Goal: Task Accomplishment & Management: Use online tool/utility

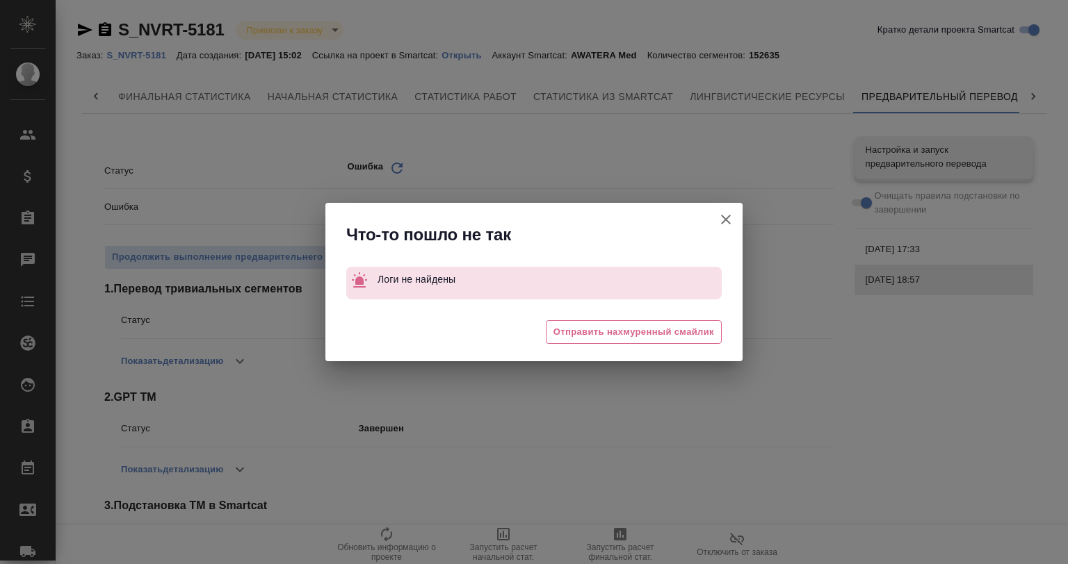
scroll to position [0, 6]
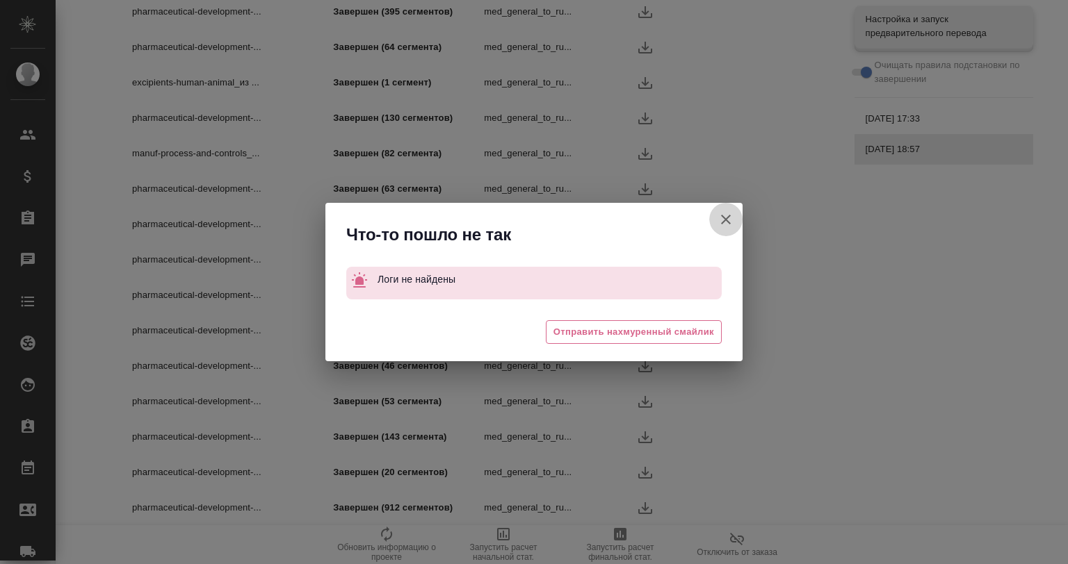
click at [728, 209] on button "Кратко детали проекта Smartcat" at bounding box center [725, 219] width 33 height 33
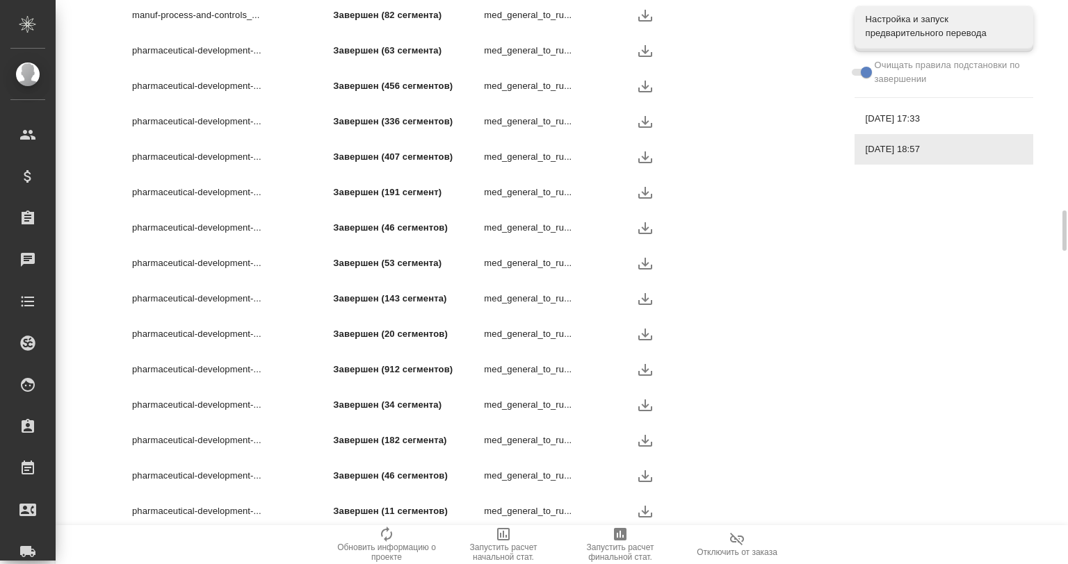
scroll to position [2283, 0]
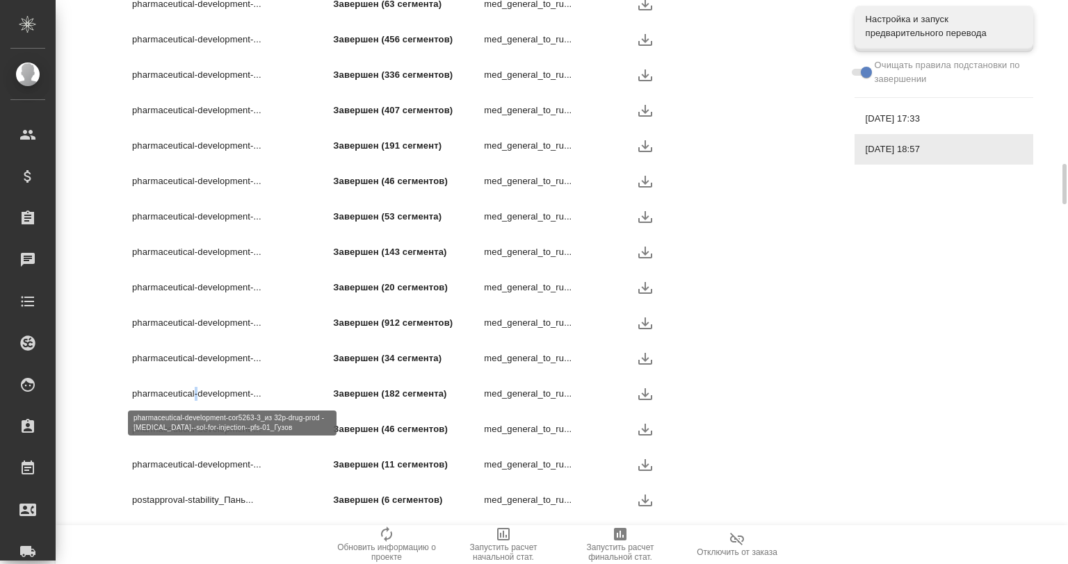
click at [195, 395] on p "pharmaceutical-development-..." at bounding box center [232, 394] width 201 height 14
click at [196, 395] on p "pharmaceutical-development-..." at bounding box center [232, 394] width 201 height 14
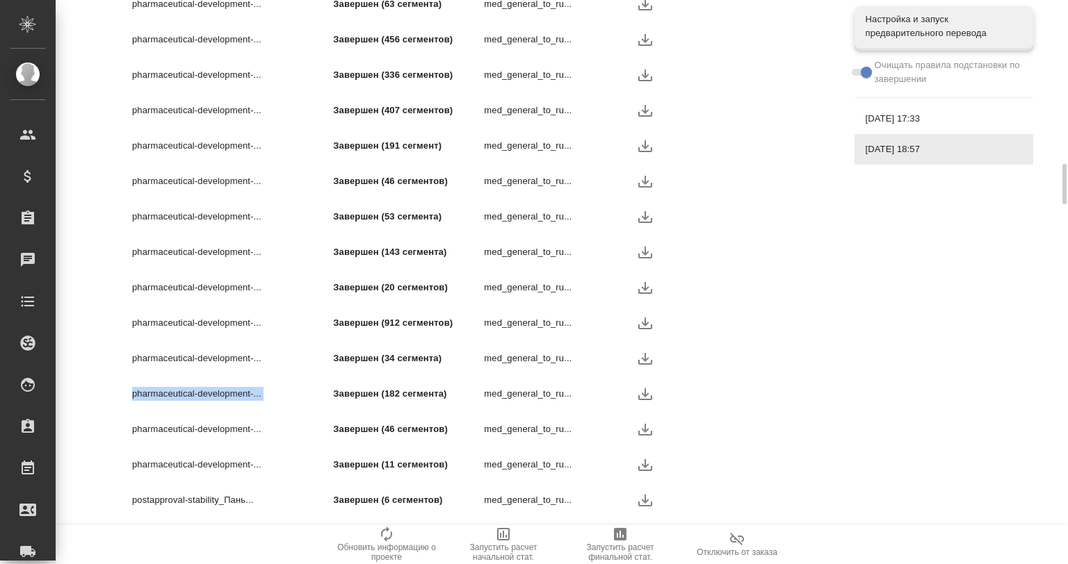
click at [196, 395] on p "pharmaceutical-development-..." at bounding box center [232, 394] width 201 height 14
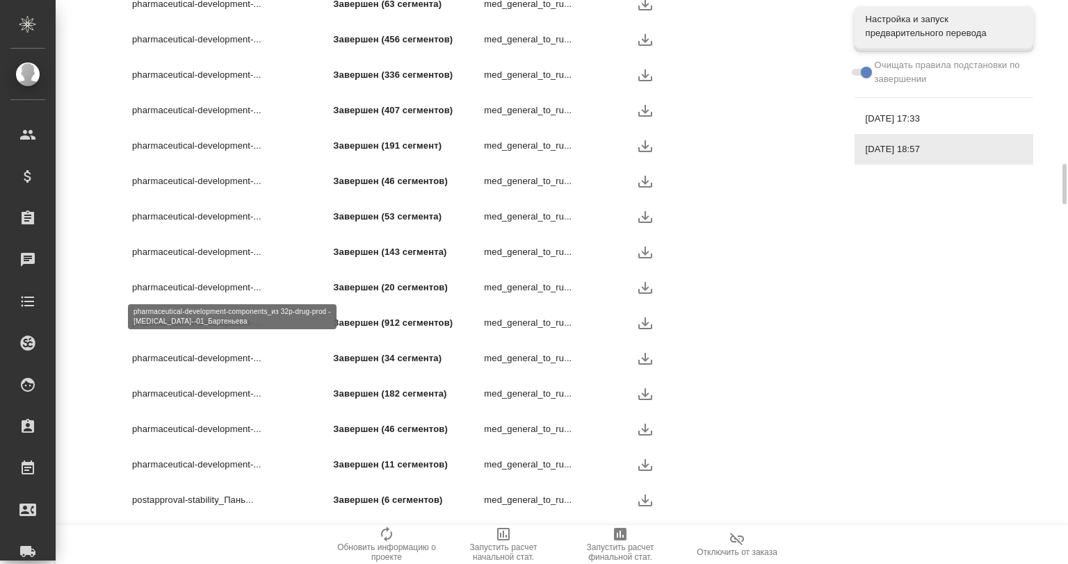
click at [218, 281] on p "pharmaceutical-development-..." at bounding box center [232, 288] width 201 height 14
click at [217, 281] on p "pharmaceutical-development-..." at bounding box center [232, 288] width 201 height 14
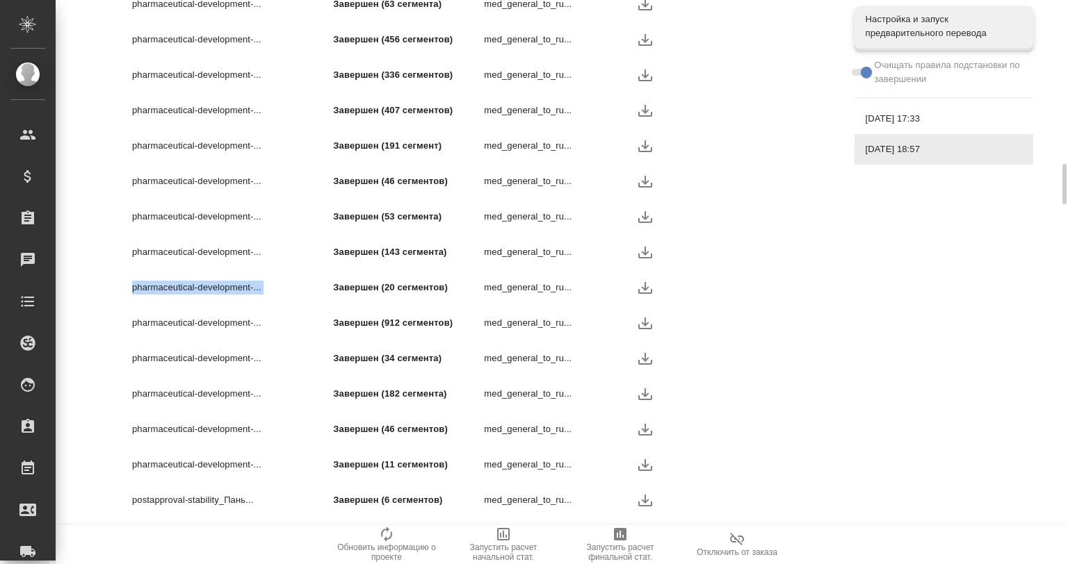
copy p "pharmaceutical-development-..."
click at [234, 284] on p "pharmaceutical-development-..." at bounding box center [232, 288] width 201 height 14
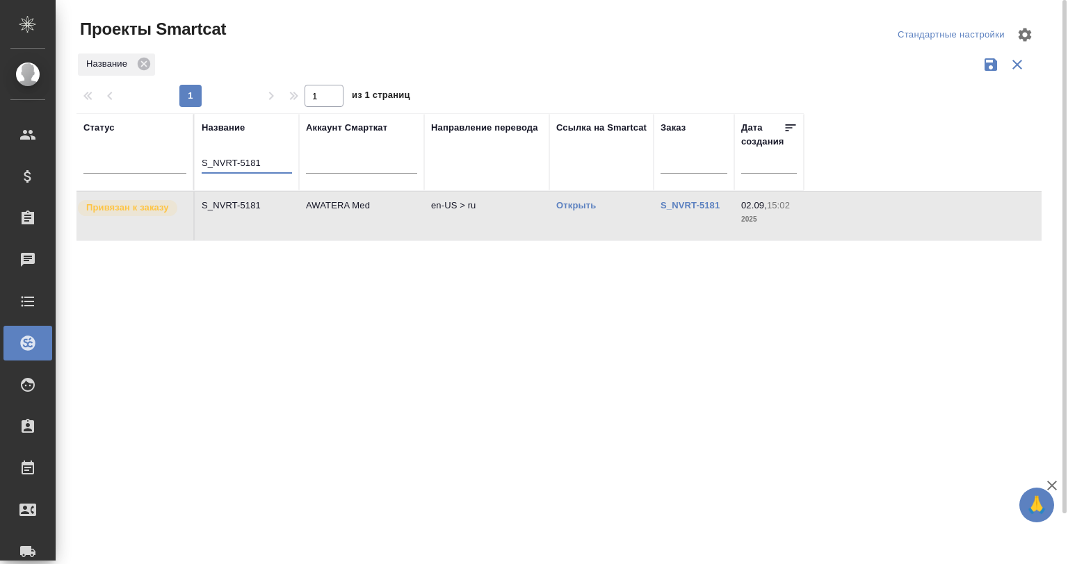
click at [261, 159] on input "S_NVRT-5181" at bounding box center [247, 164] width 90 height 17
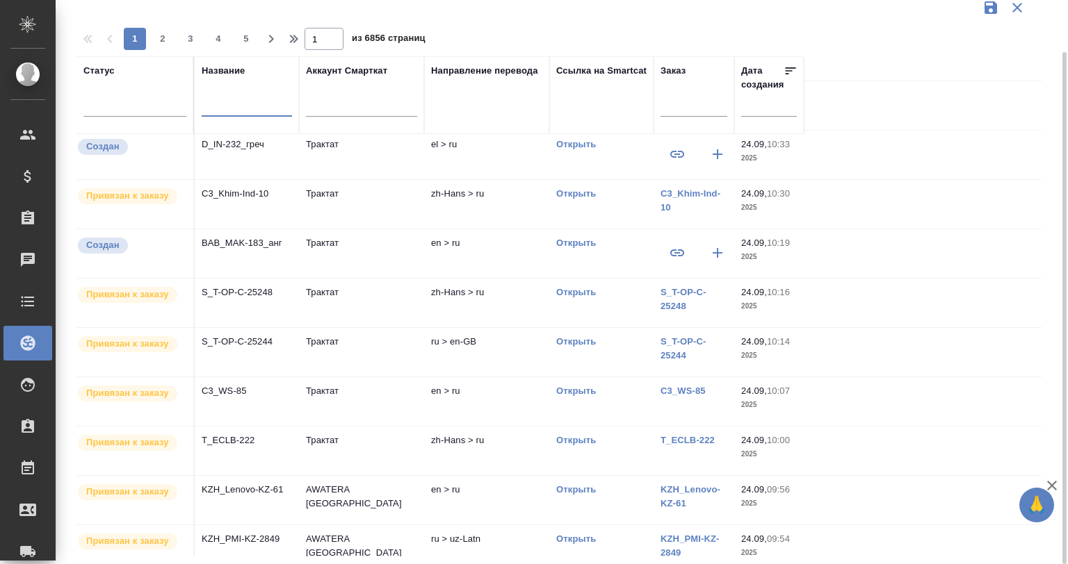
scroll to position [562, 0]
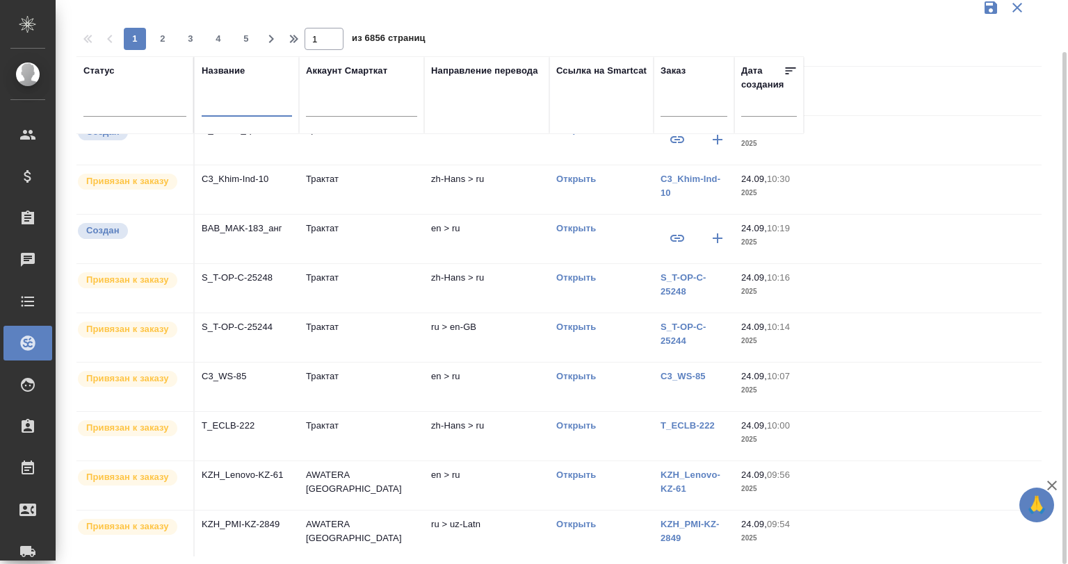
click at [253, 481] on td "KZH_Lenovo-KZ-61" at bounding box center [247, 486] width 104 height 49
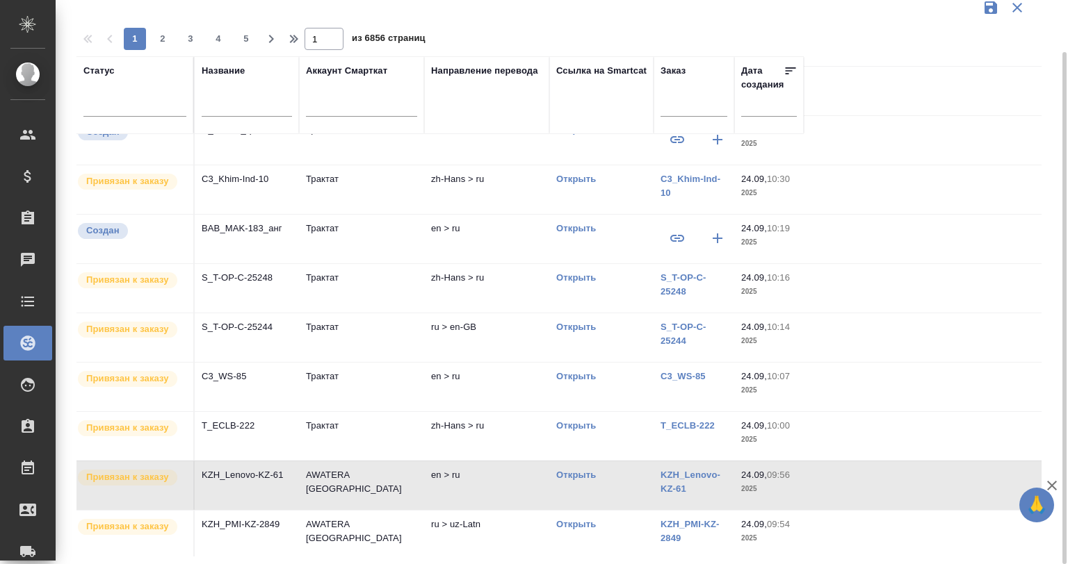
click at [253, 481] on td "KZH_Lenovo-KZ-61" at bounding box center [247, 486] width 104 height 49
click at [161, 33] on span "2" at bounding box center [163, 39] width 22 height 14
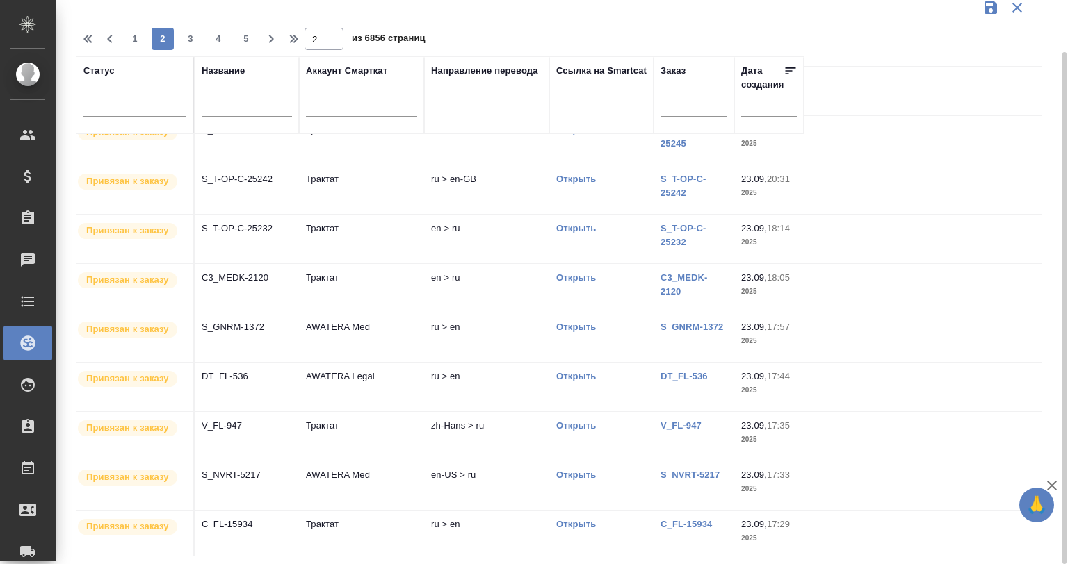
click at [297, 284] on td "C3_MEDK-2120" at bounding box center [247, 288] width 104 height 49
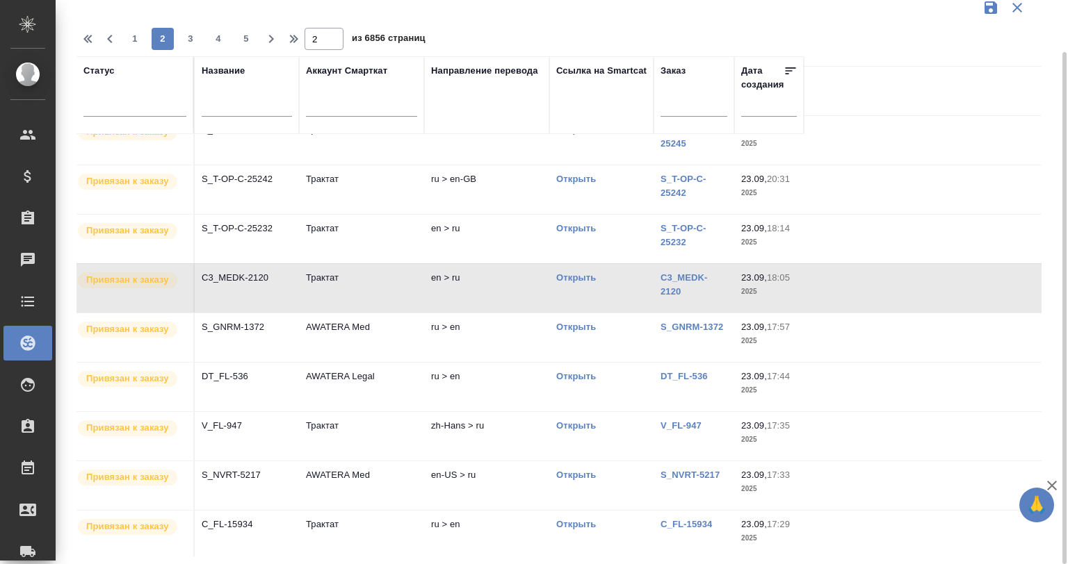
click at [268, 389] on td "DT_FL-536" at bounding box center [247, 387] width 104 height 49
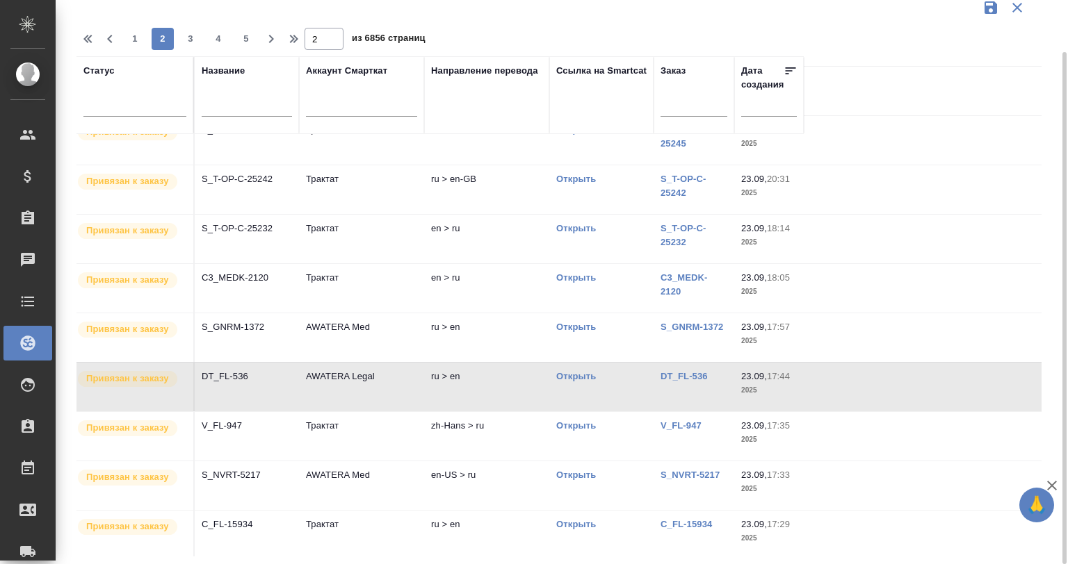
click at [268, 389] on td "DT_FL-536" at bounding box center [247, 387] width 104 height 49
click at [279, 264] on td "C3_MEDK-2120" at bounding box center [247, 288] width 104 height 49
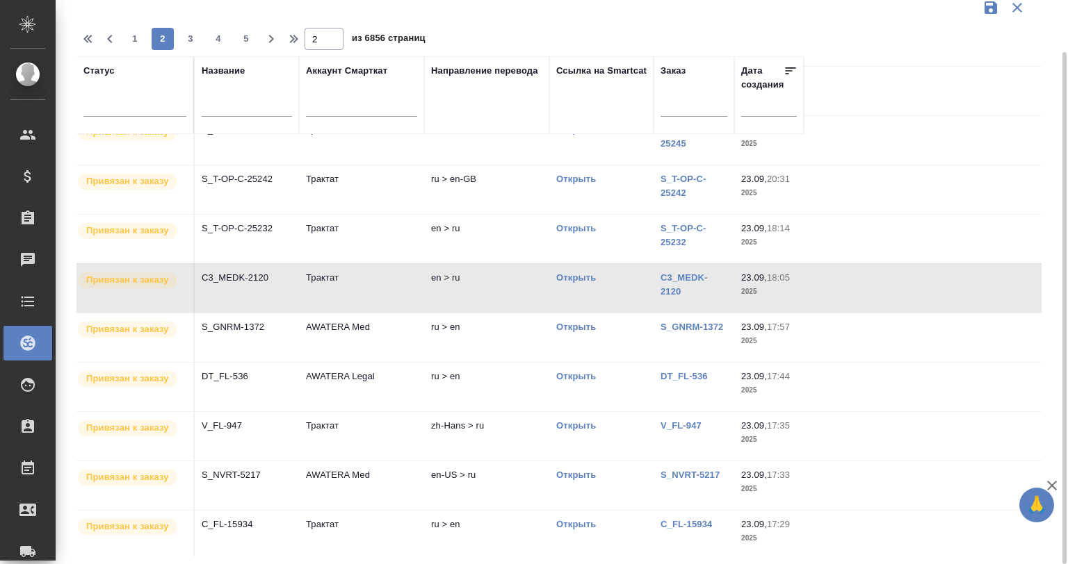
click at [295, 288] on td "C3_MEDK-2120" at bounding box center [247, 288] width 104 height 49
click at [288, 527] on p "C_FL-15934" at bounding box center [247, 525] width 90 height 14
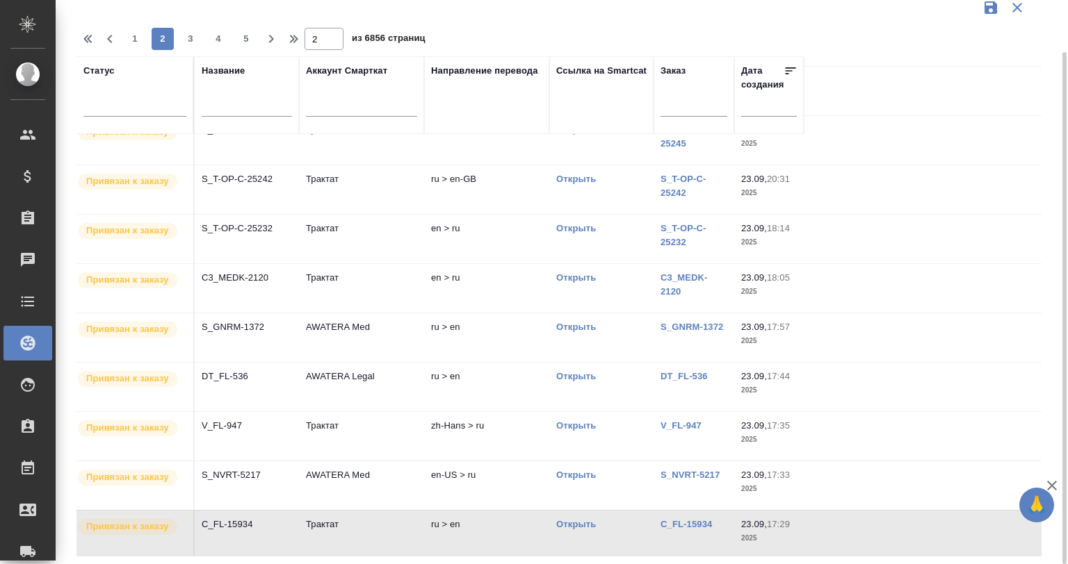
click at [268, 528] on td "C_FL-15934" at bounding box center [247, 535] width 104 height 49
click at [190, 36] on span "3" at bounding box center [190, 39] width 22 height 14
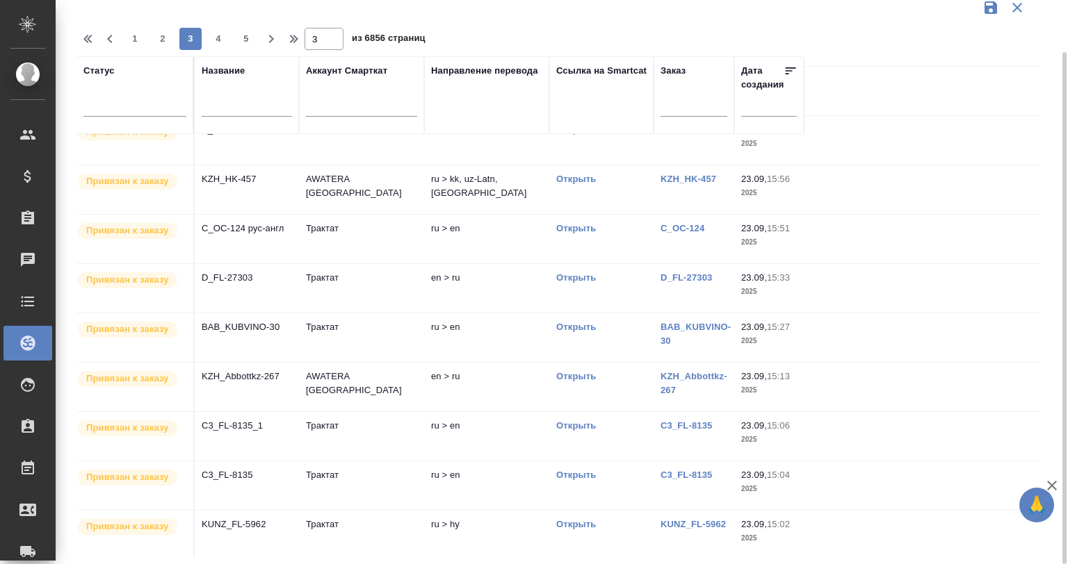
click at [300, 272] on td "Трактат" at bounding box center [361, 288] width 125 height 49
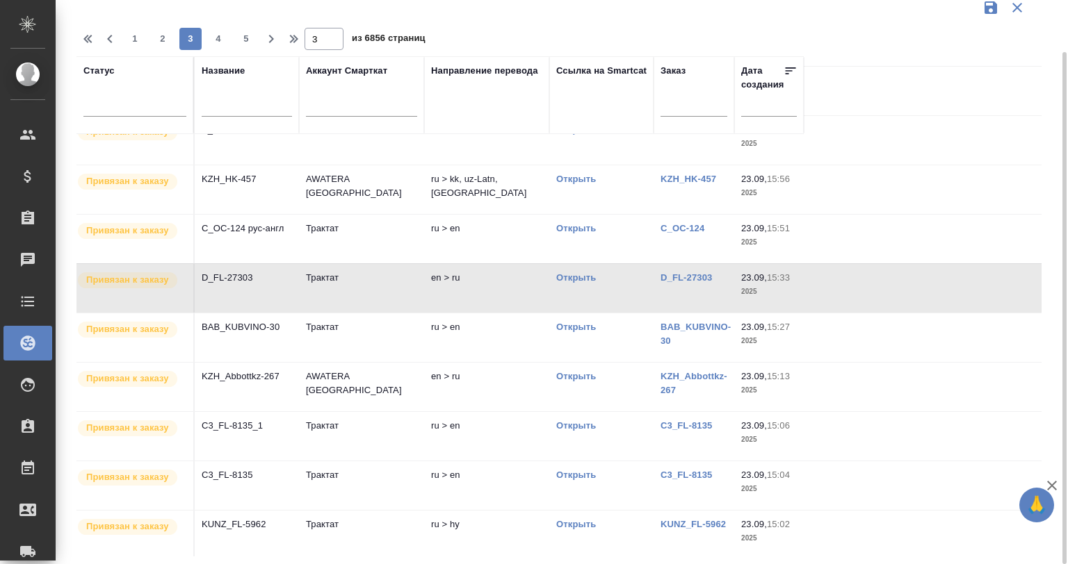
click at [300, 272] on td "Трактат" at bounding box center [361, 288] width 125 height 49
click at [248, 384] on td "KZH_Abbottkz-267" at bounding box center [247, 387] width 104 height 49
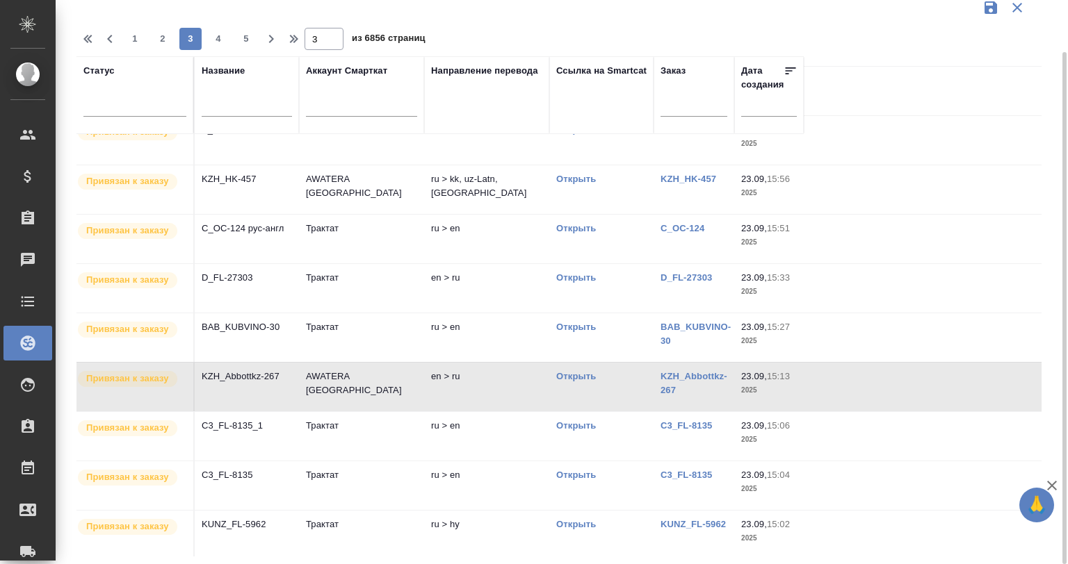
click at [248, 384] on td "KZH_Abbottkz-267" at bounding box center [247, 387] width 104 height 49
click at [259, 482] on td "C3_FL-8135" at bounding box center [247, 486] width 104 height 49
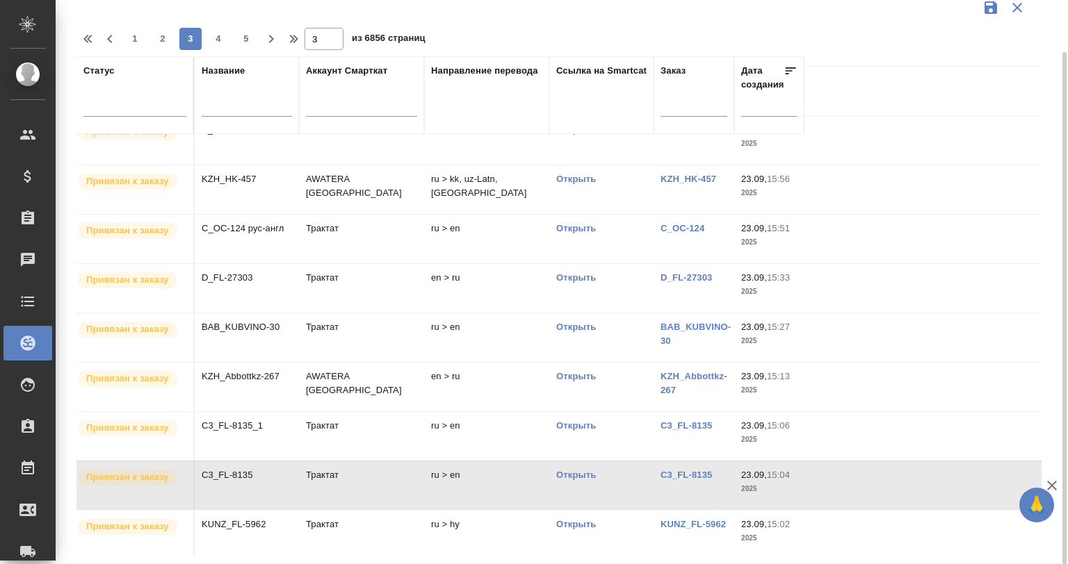
click at [259, 482] on td "C3_FL-8135" at bounding box center [247, 486] width 104 height 49
click at [217, 40] on span "4" at bounding box center [218, 39] width 22 height 14
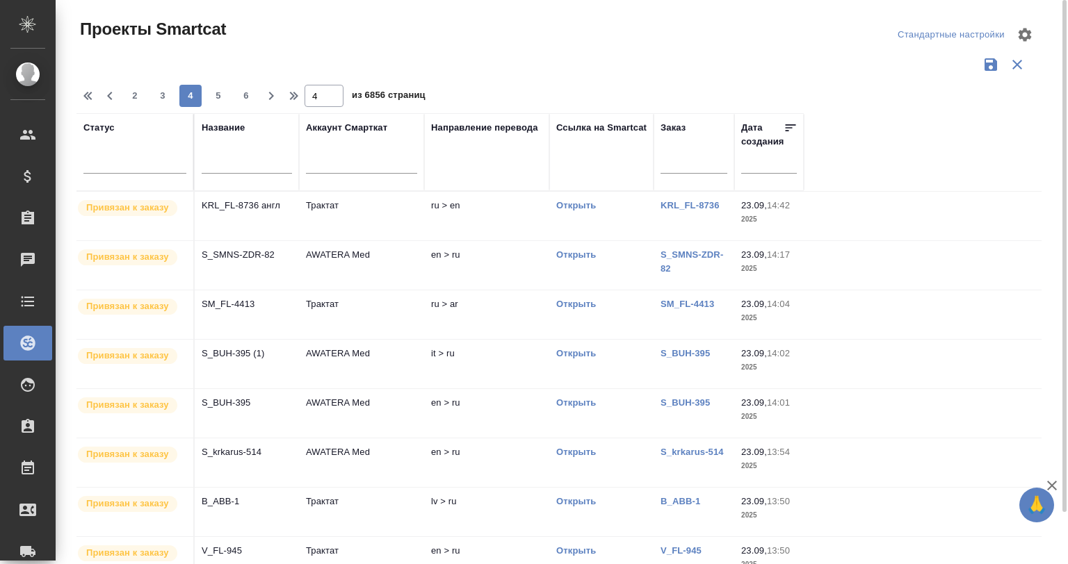
scroll to position [0, 0]
click at [234, 256] on p "S_SMNS-ZDR-82" at bounding box center [247, 255] width 90 height 14
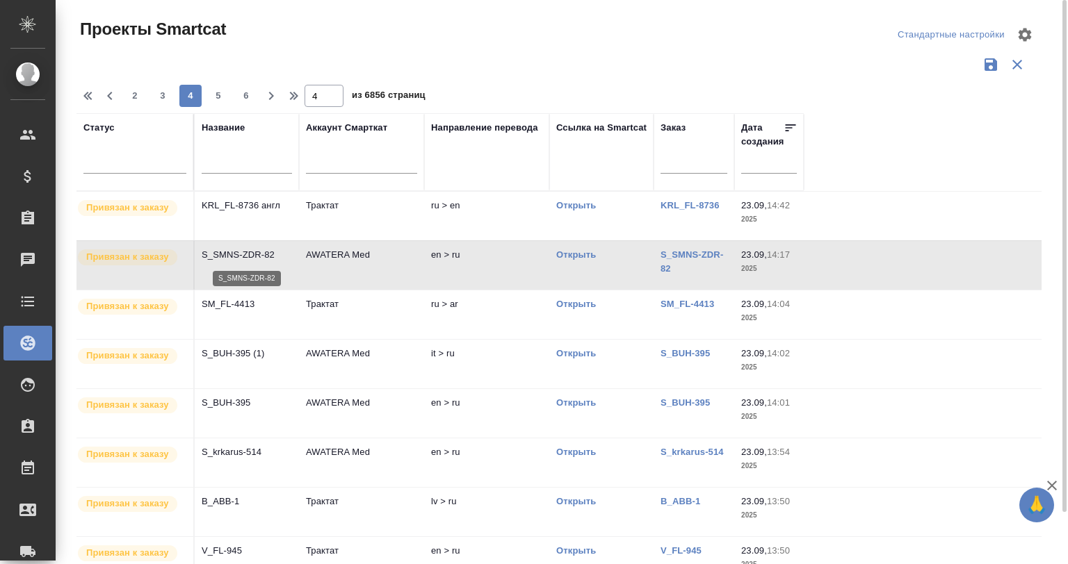
click at [234, 256] on p "S_SMNS-ZDR-82" at bounding box center [247, 255] width 90 height 14
click at [247, 397] on p "S_BUH-395" at bounding box center [247, 403] width 90 height 14
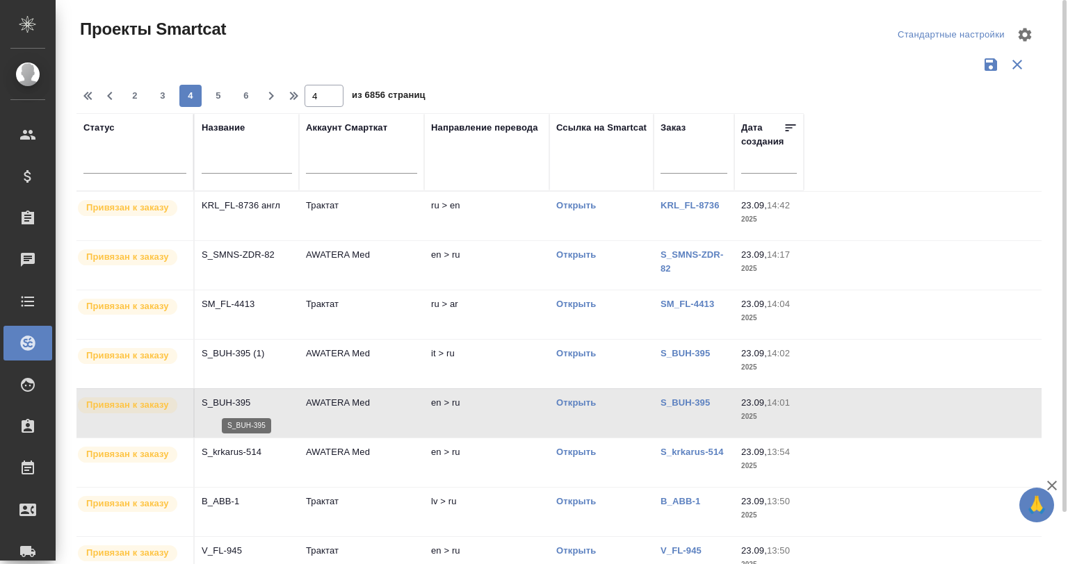
click at [241, 405] on p "S_BUH-395" at bounding box center [247, 403] width 90 height 14
click at [250, 97] on span "6" at bounding box center [246, 96] width 22 height 14
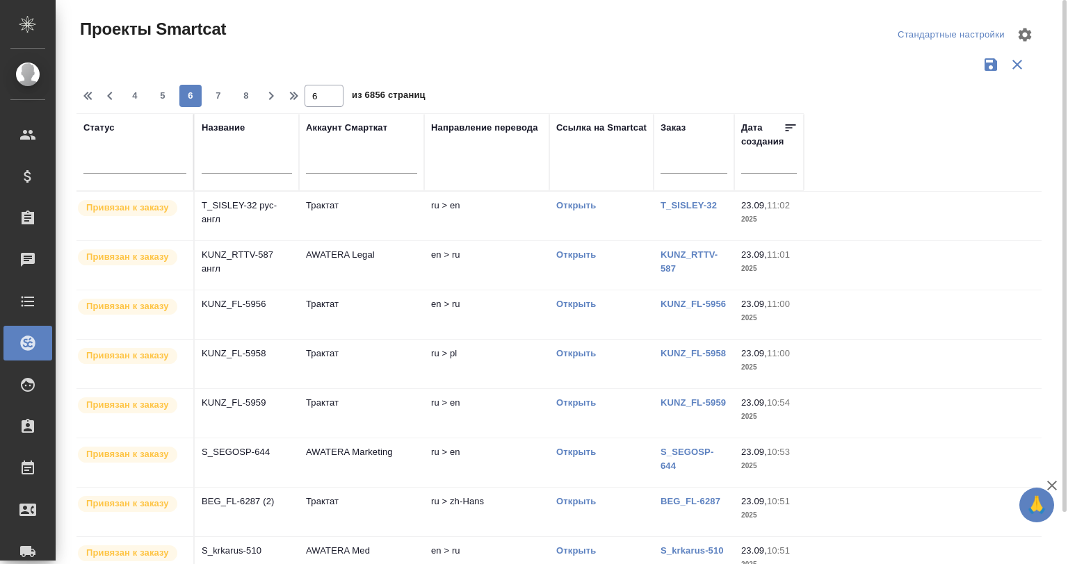
click at [242, 96] on span "8" at bounding box center [246, 96] width 22 height 14
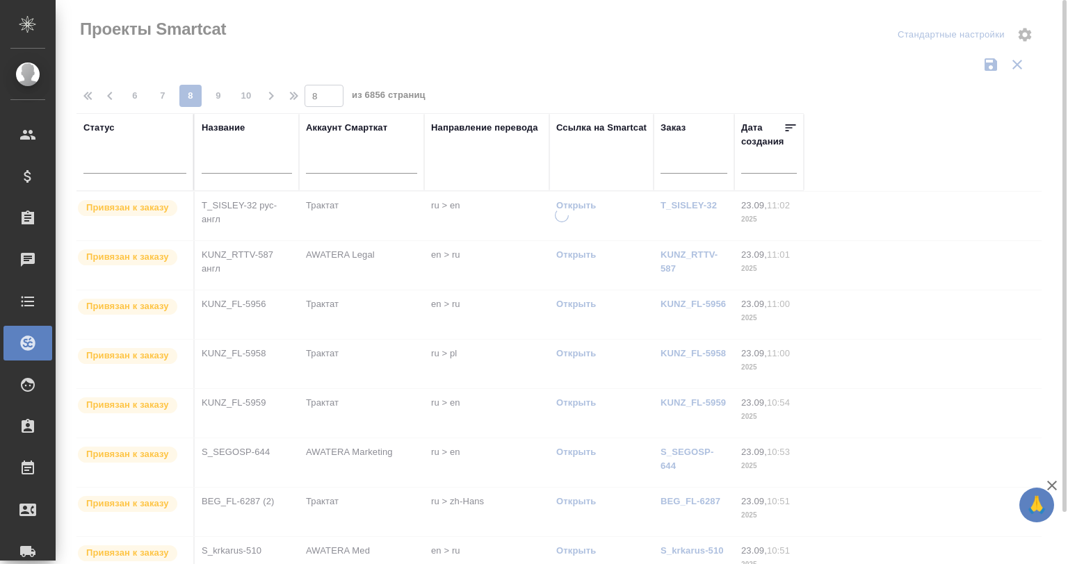
click at [242, 96] on div at bounding box center [562, 282] width 1012 height 564
click at [242, 96] on span "10" at bounding box center [246, 96] width 22 height 14
click at [242, 96] on div at bounding box center [562, 282] width 1012 height 564
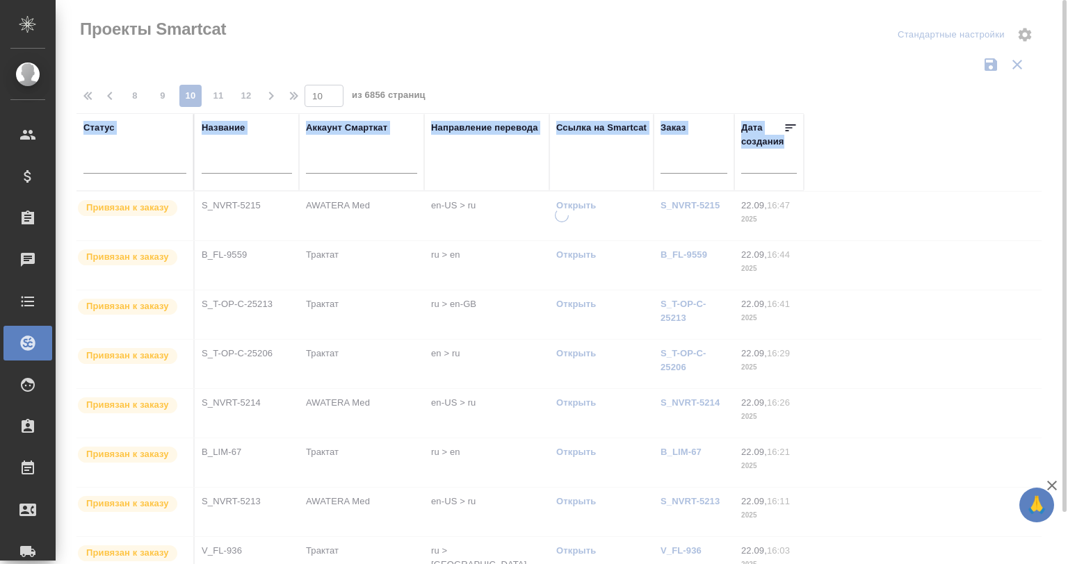
click at [242, 96] on div at bounding box center [562, 282] width 1012 height 564
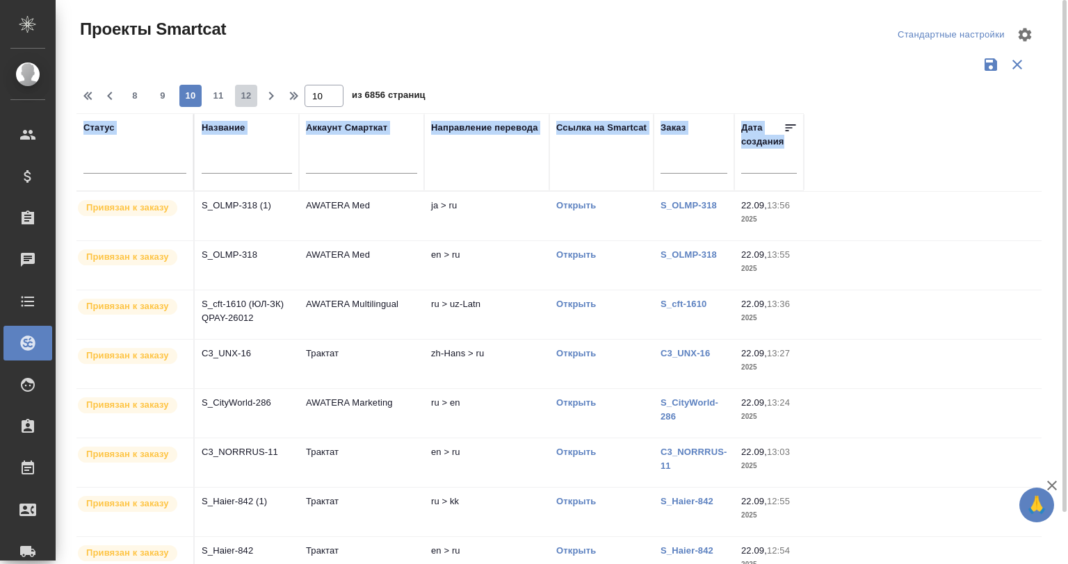
click at [242, 96] on span "12" at bounding box center [246, 96] width 22 height 14
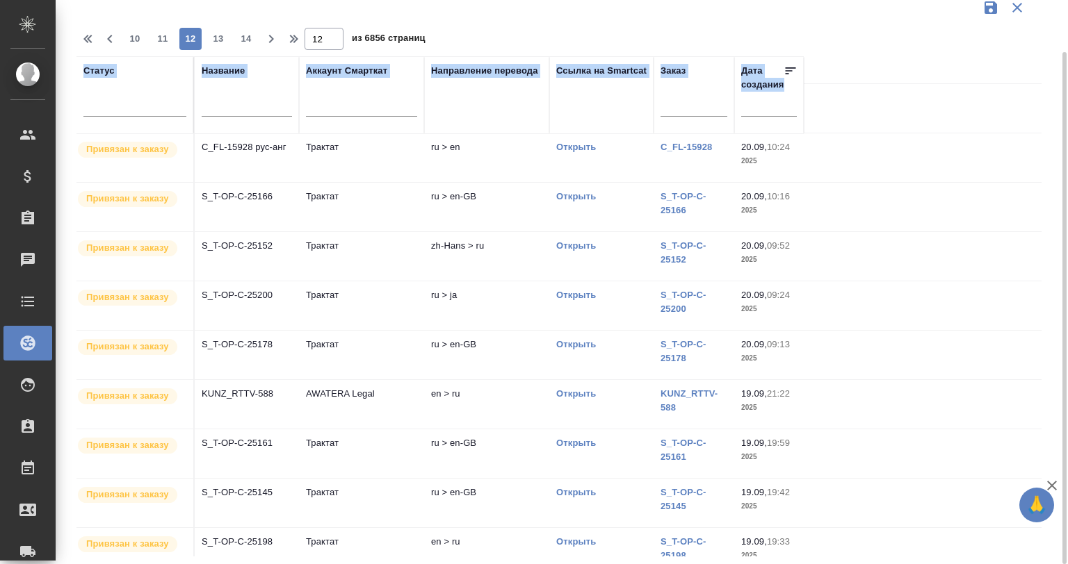
scroll to position [370, 0]
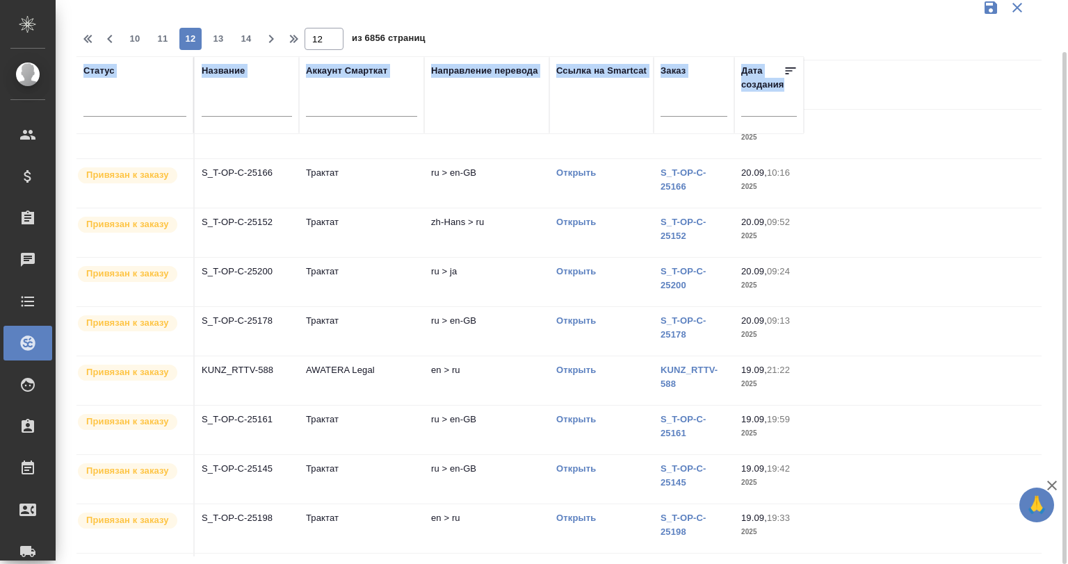
click at [348, 375] on td "AWATERA Legal" at bounding box center [361, 381] width 125 height 49
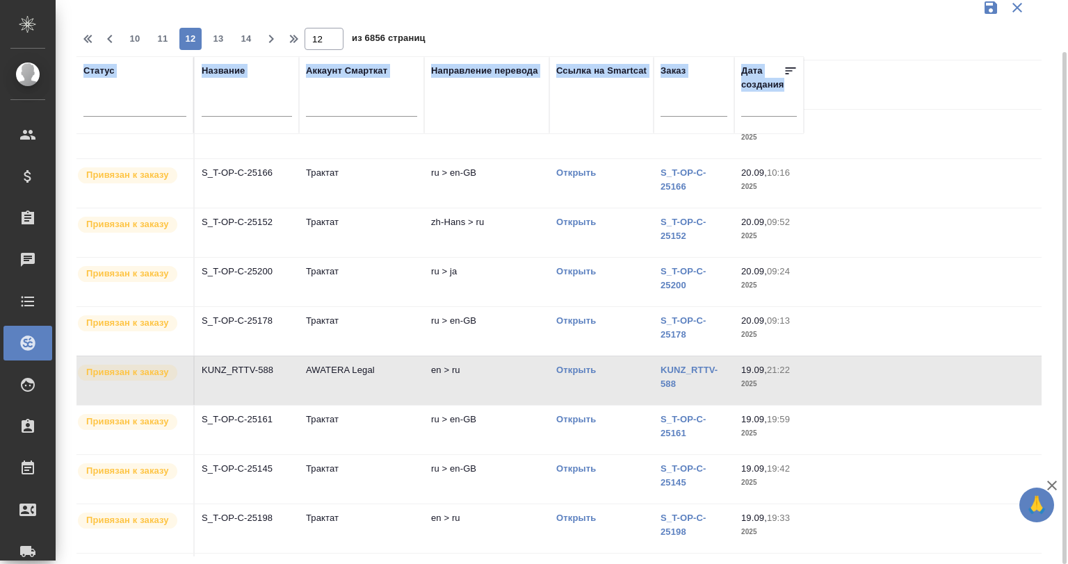
click at [348, 375] on td "AWATERA Legal" at bounding box center [361, 381] width 125 height 49
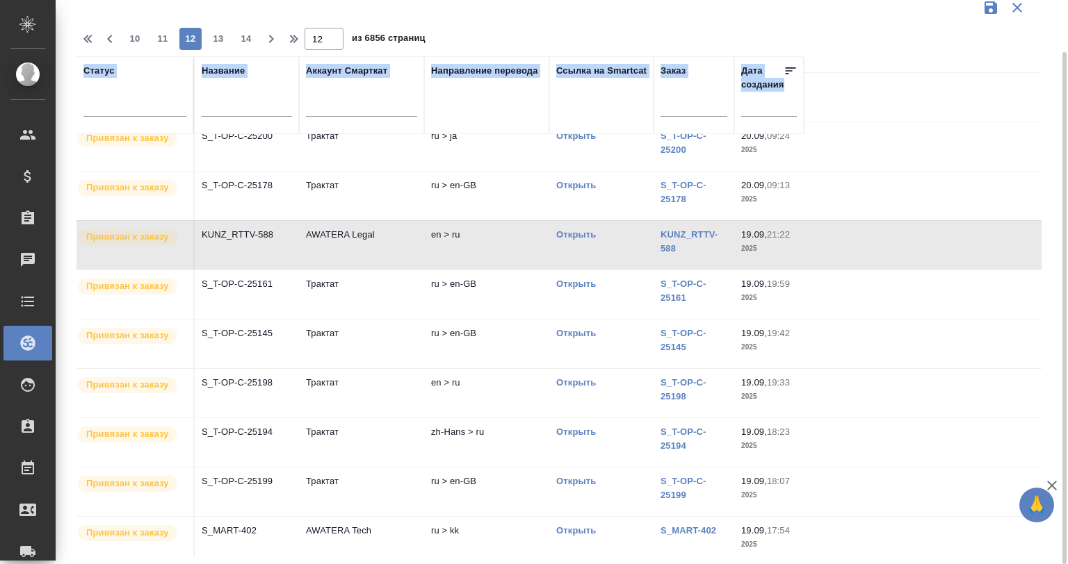
scroll to position [562, 0]
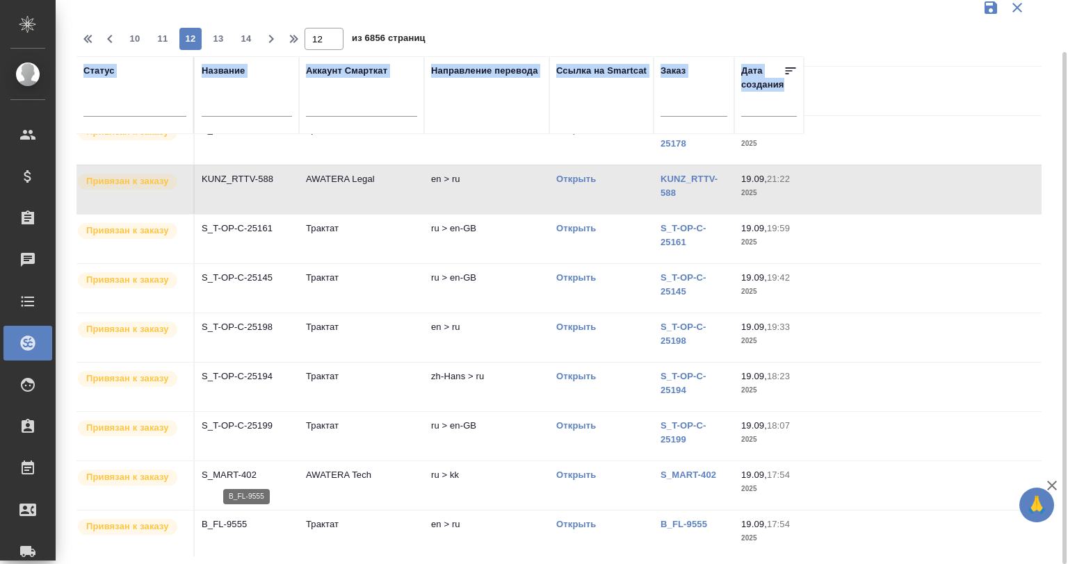
click at [277, 518] on p "B_FL-9555" at bounding box center [247, 525] width 90 height 14
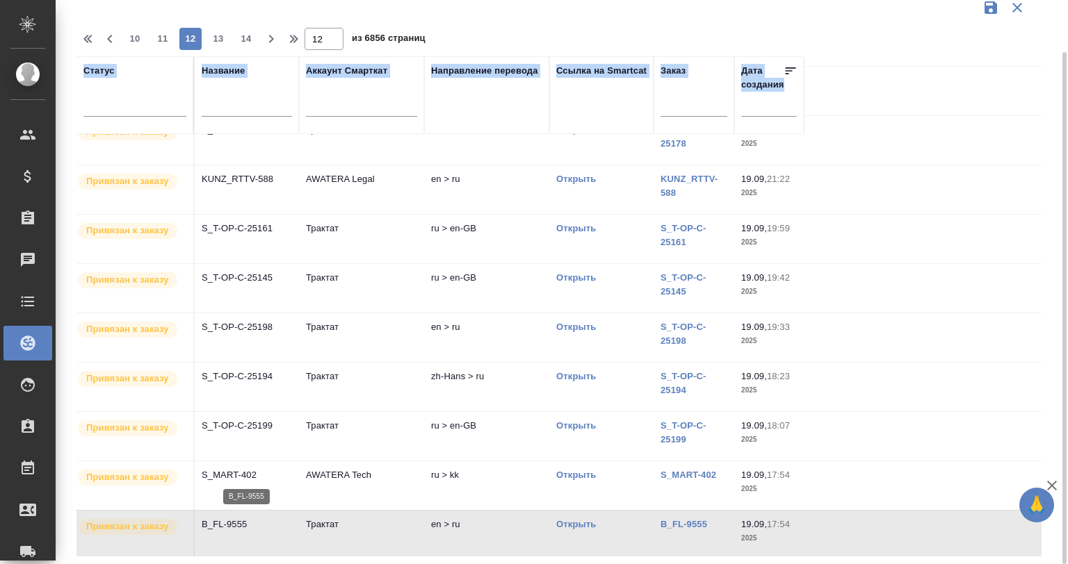
click at [277, 518] on p "B_FL-9555" at bounding box center [247, 525] width 90 height 14
click at [129, 35] on span "10" at bounding box center [135, 39] width 22 height 14
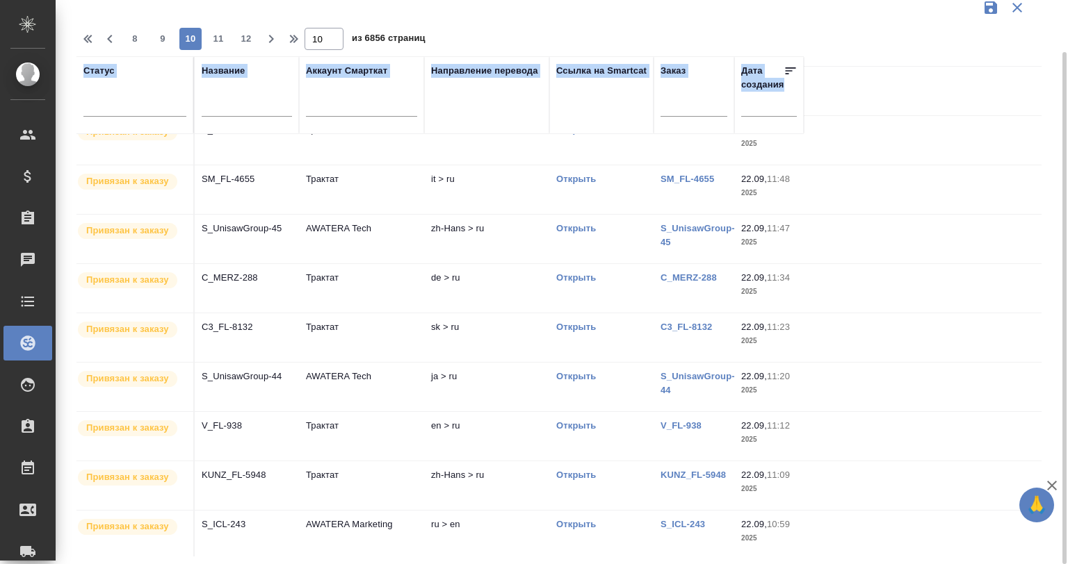
click at [254, 435] on td "V_FL-938" at bounding box center [247, 436] width 104 height 49
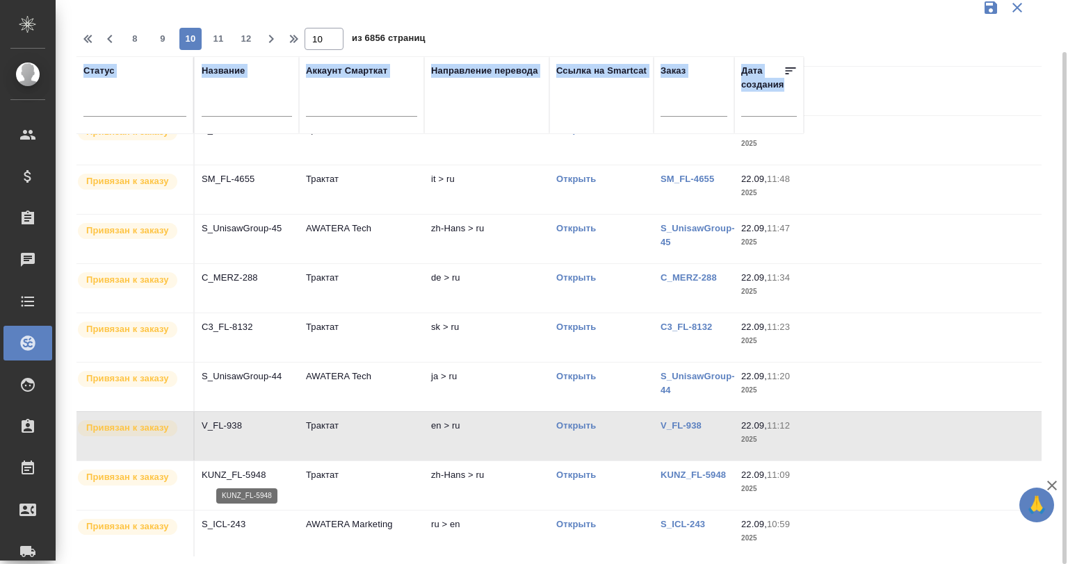
click at [243, 477] on p "KUNZ_FL-5948" at bounding box center [247, 475] width 90 height 14
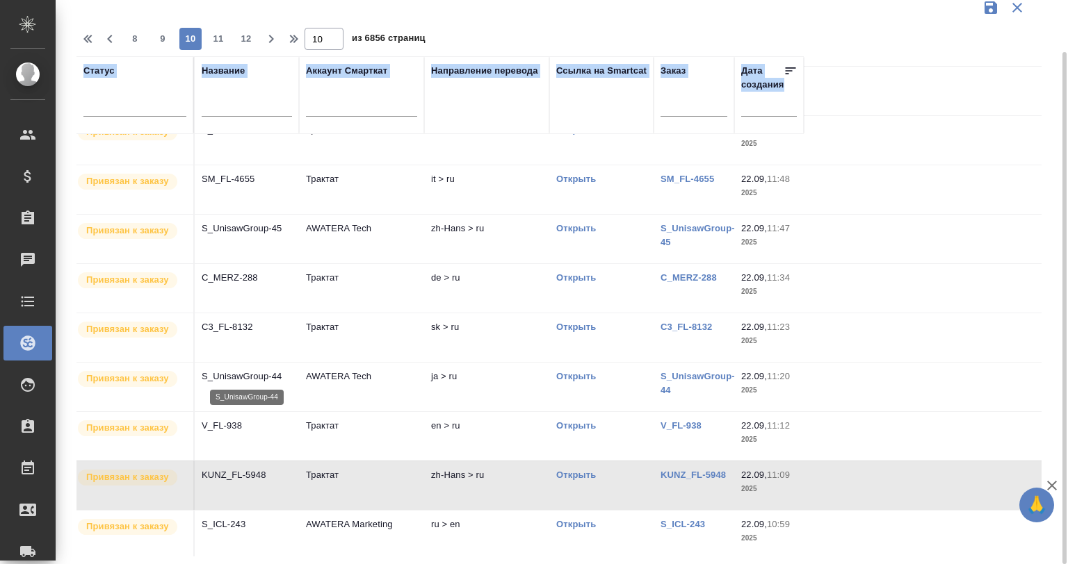
click at [272, 375] on p "S_UnisawGroup-44" at bounding box center [247, 377] width 90 height 14
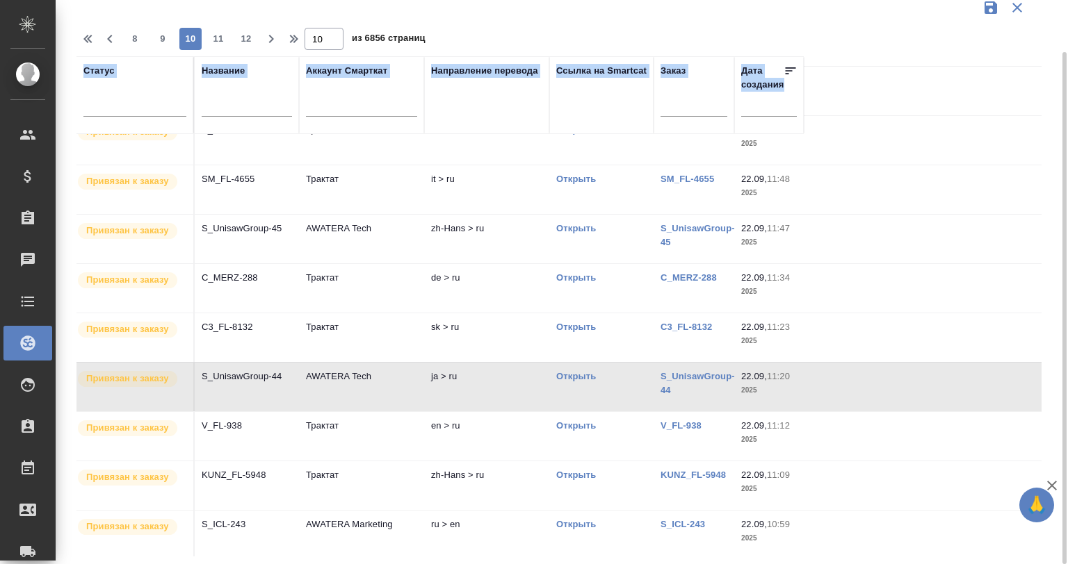
click at [236, 484] on td "KUNZ_FL-5948" at bounding box center [247, 486] width 104 height 49
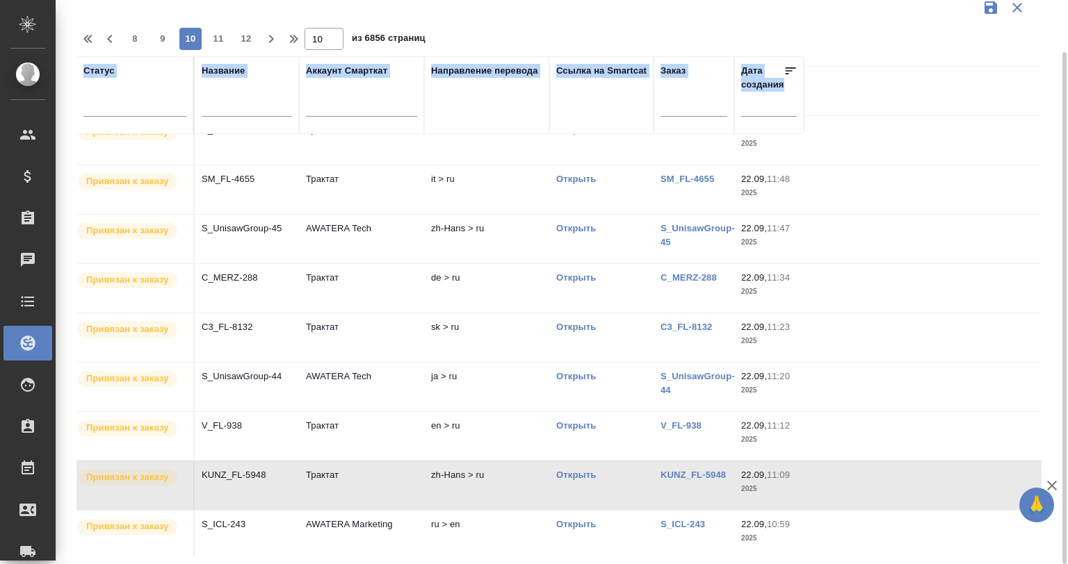
click at [236, 484] on td "KUNZ_FL-5948" at bounding box center [247, 486] width 104 height 49
click at [299, 238] on td "AWATERA Tech" at bounding box center [361, 239] width 125 height 49
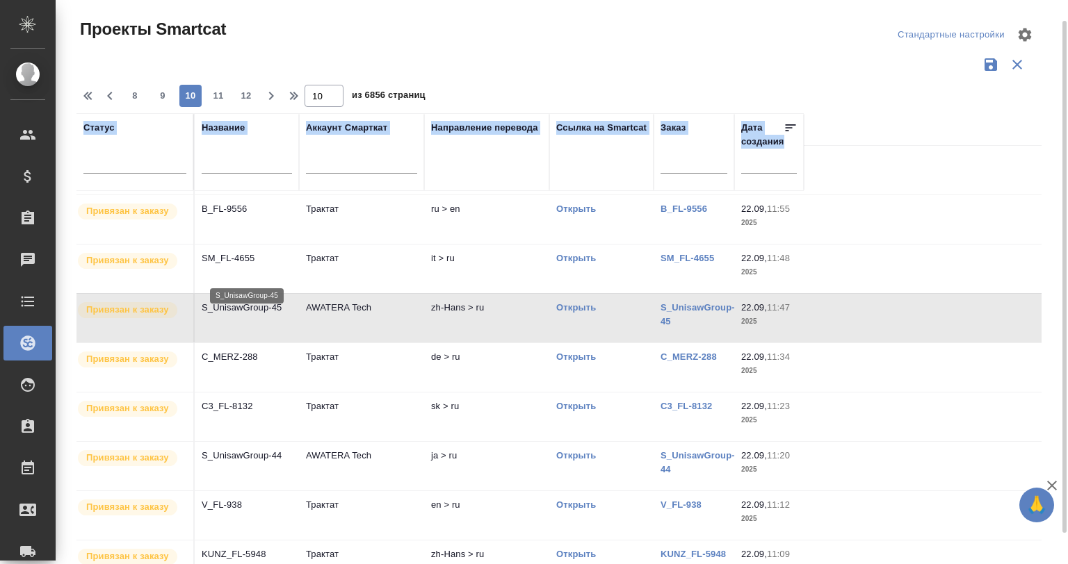
scroll to position [515, 0]
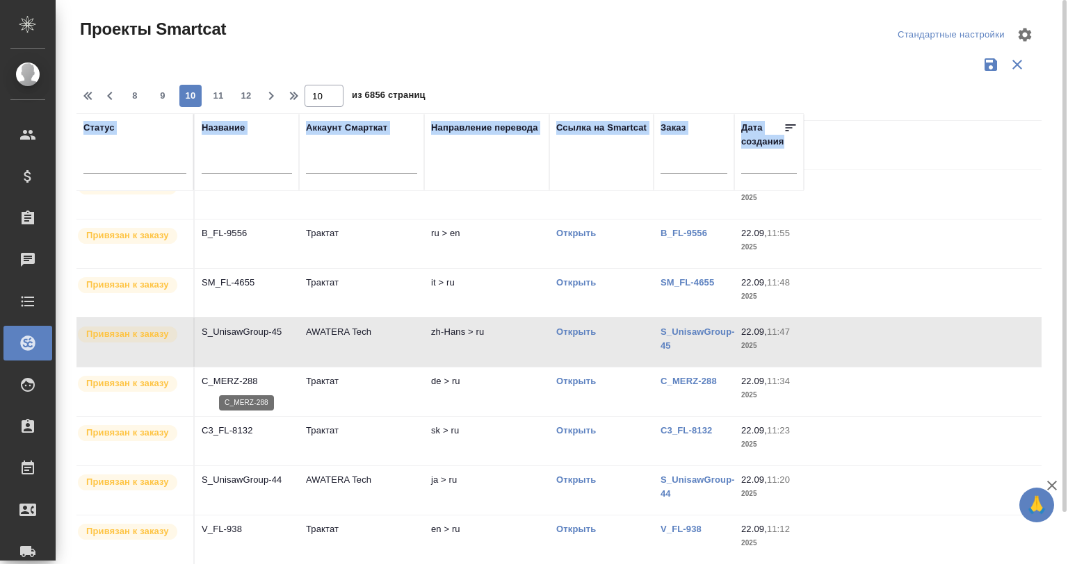
click at [236, 384] on p "C_MERZ-288" at bounding box center [247, 382] width 90 height 14
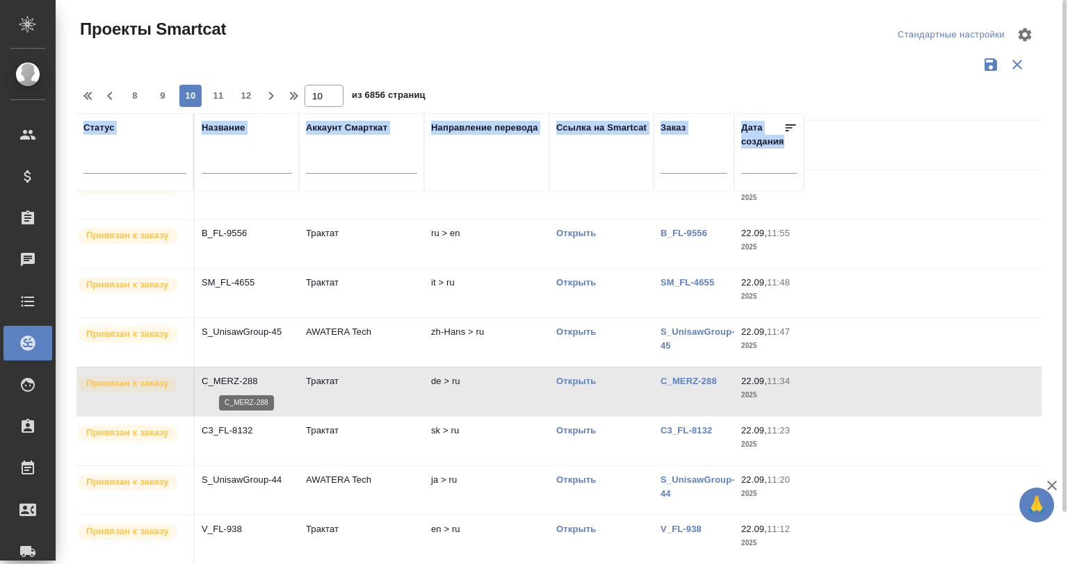
click at [236, 384] on p "C_MERZ-288" at bounding box center [247, 382] width 90 height 14
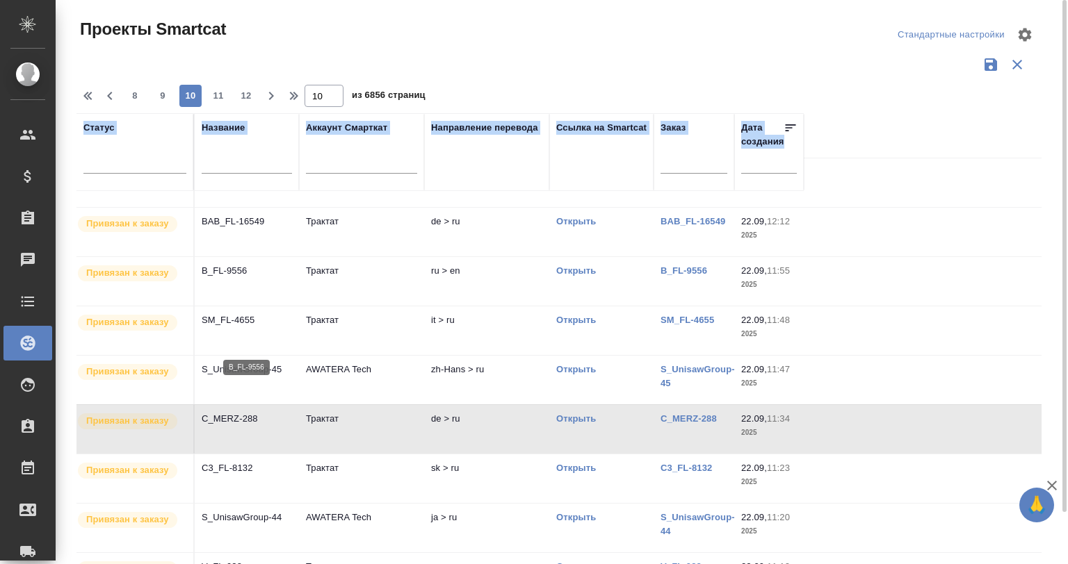
scroll to position [376, 0]
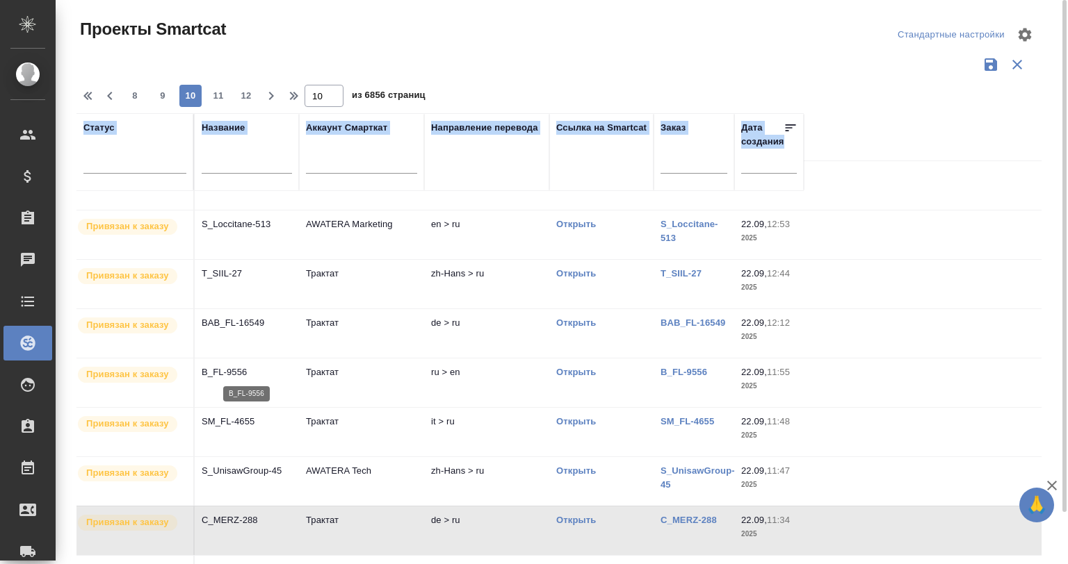
click at [251, 368] on p "B_FL-9556" at bounding box center [247, 373] width 90 height 14
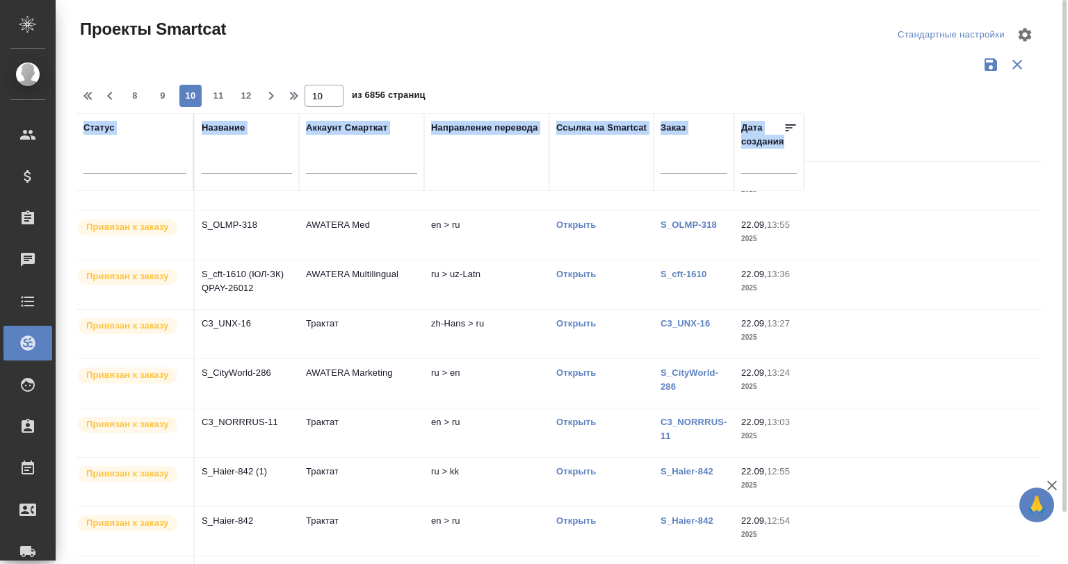
scroll to position [6, 0]
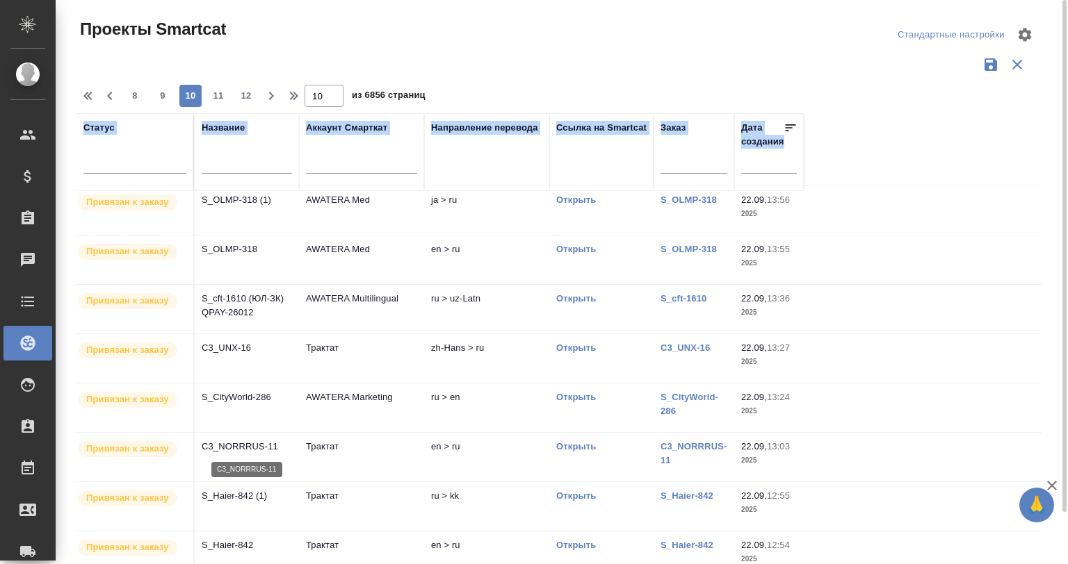
click at [261, 451] on p "C3_NORRRUS-11" at bounding box center [247, 447] width 90 height 14
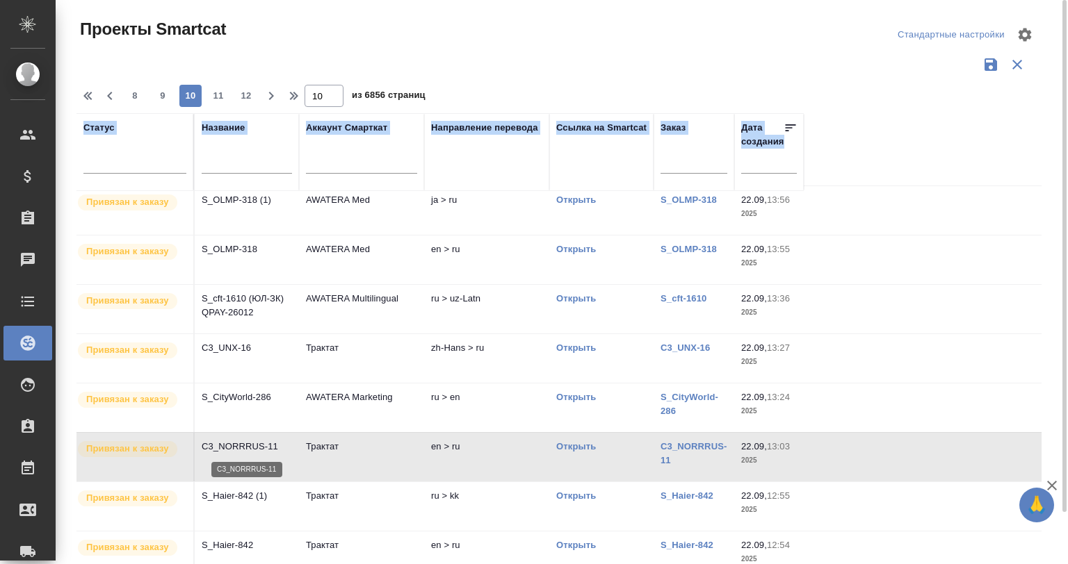
click at [261, 451] on p "C3_NORRRUS-11" at bounding box center [247, 447] width 90 height 14
click at [270, 264] on td "S_OLMP-318" at bounding box center [247, 260] width 104 height 49
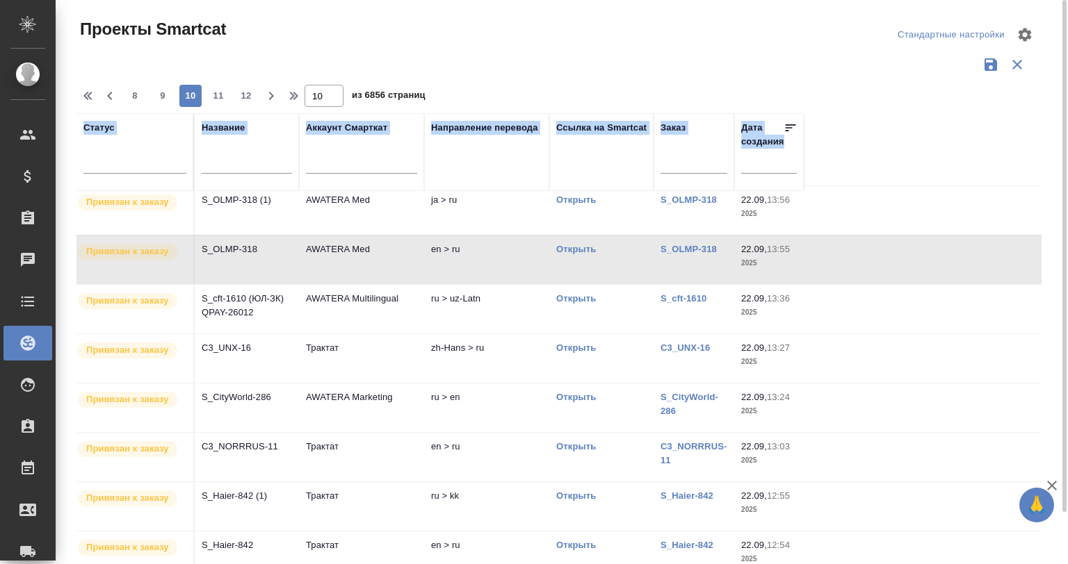
click at [270, 264] on td "S_OLMP-318" at bounding box center [247, 260] width 104 height 49
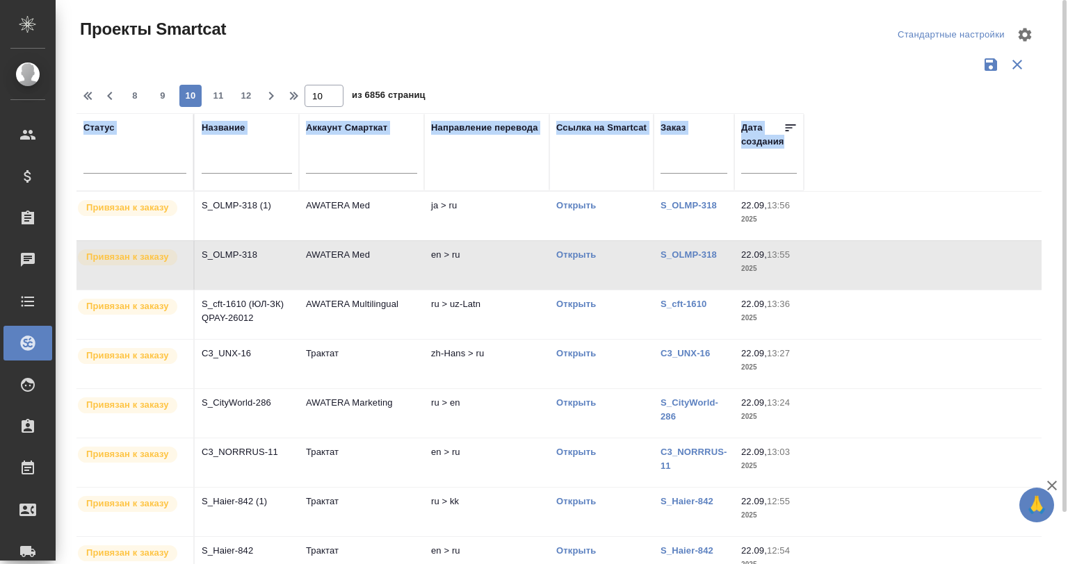
scroll to position [46, 0]
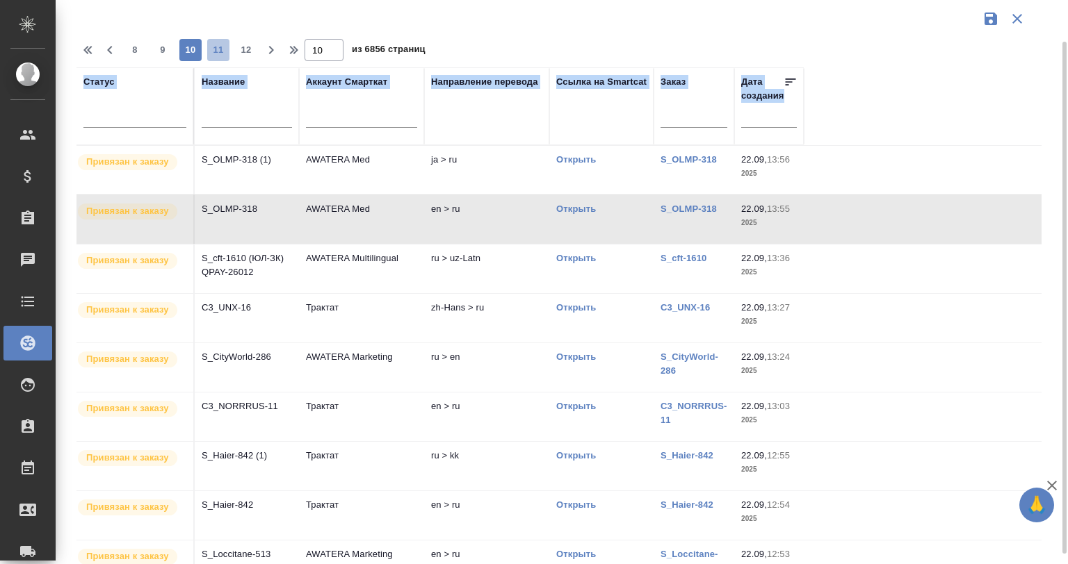
click at [211, 46] on span "11" at bounding box center [218, 50] width 22 height 14
type input "11"
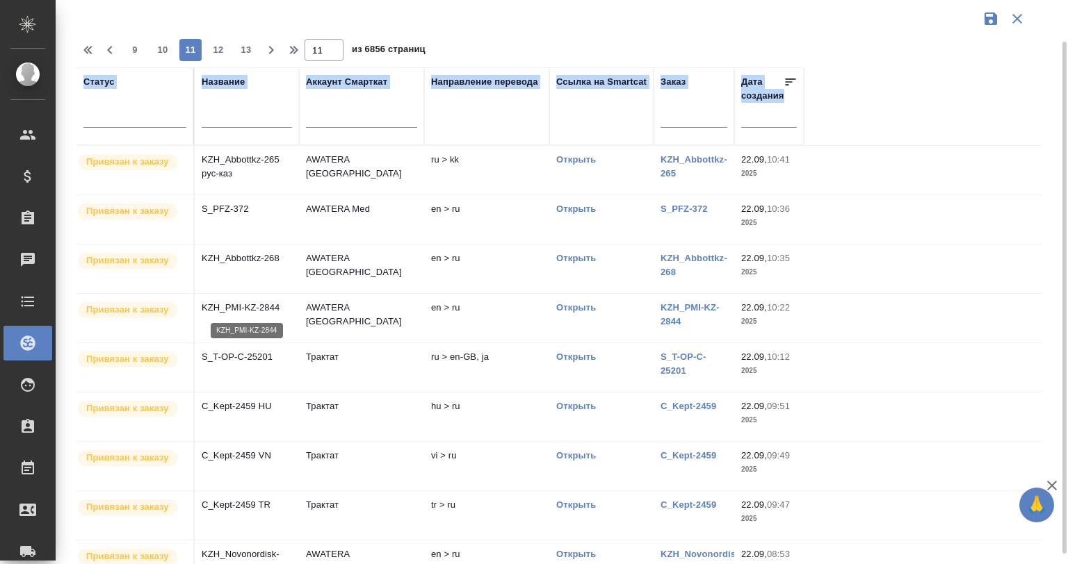
click at [272, 313] on p "KZH_PMI-KZ-2844" at bounding box center [247, 308] width 90 height 14
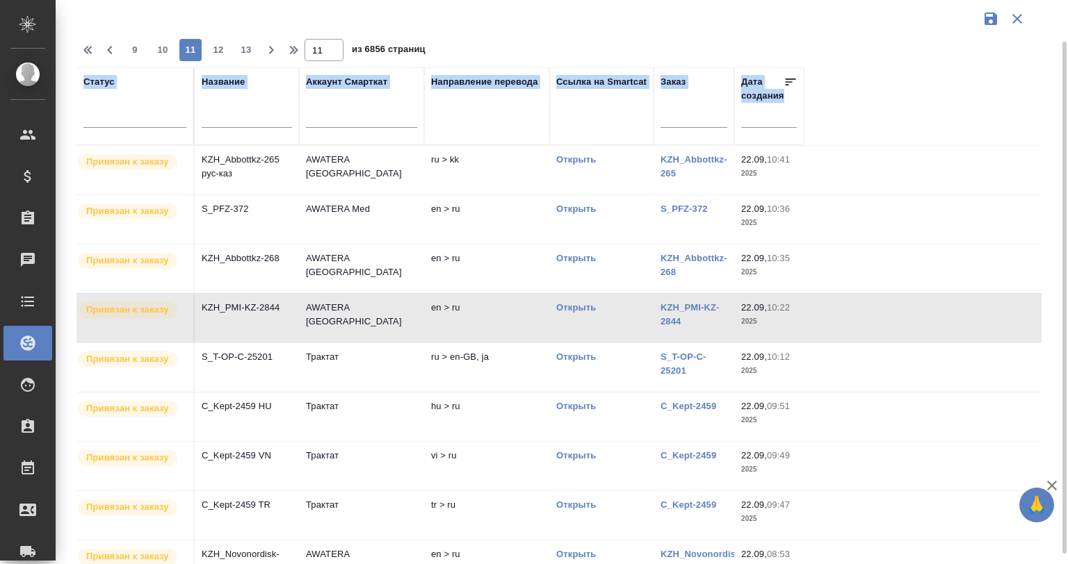
click at [272, 279] on td "KZH_Abbottkz-268" at bounding box center [247, 269] width 104 height 49
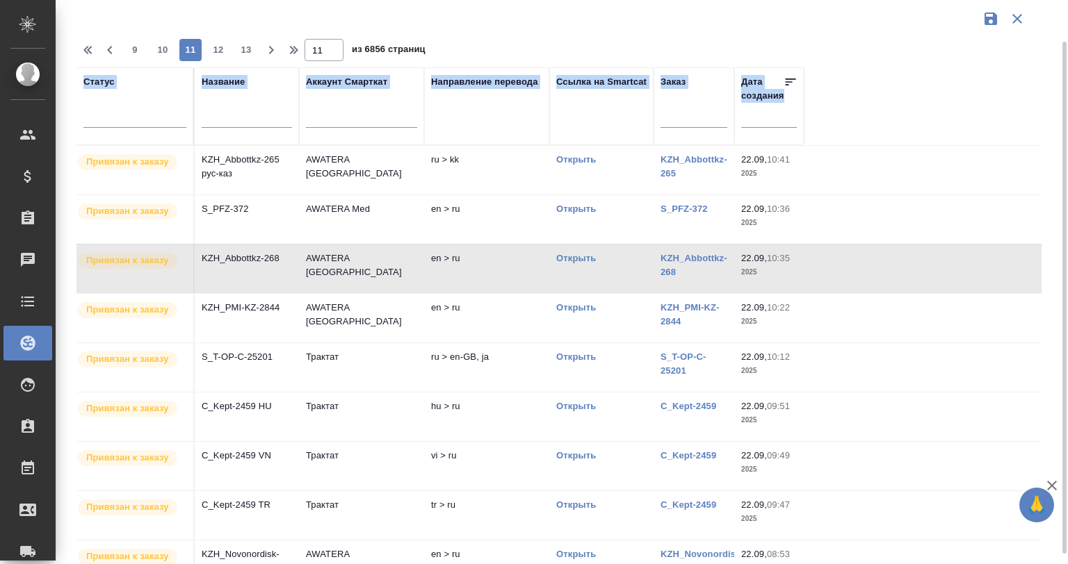
click at [272, 279] on td "KZH_Abbottkz-268" at bounding box center [247, 269] width 104 height 49
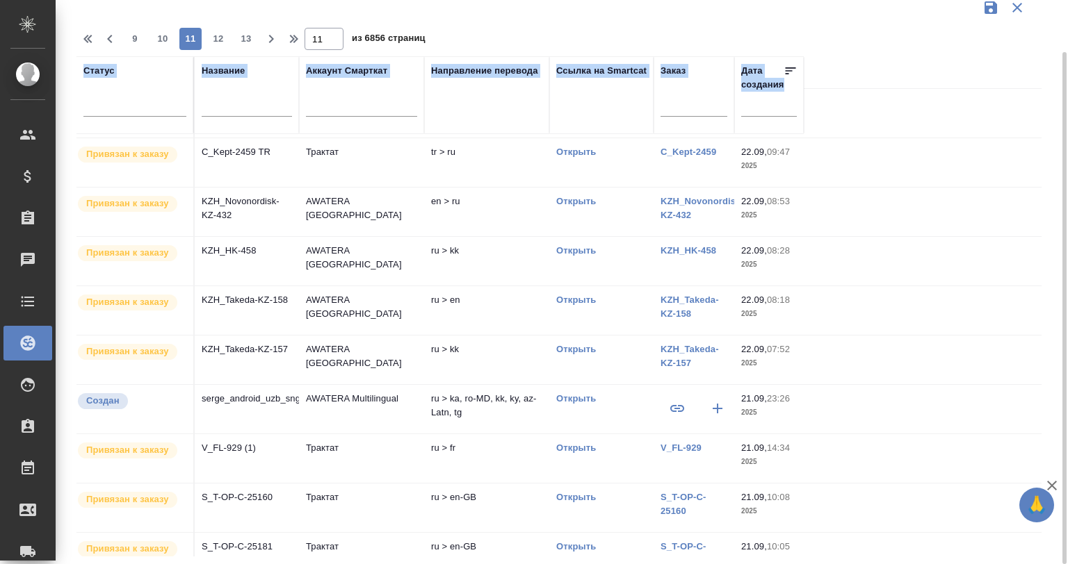
scroll to position [463, 0]
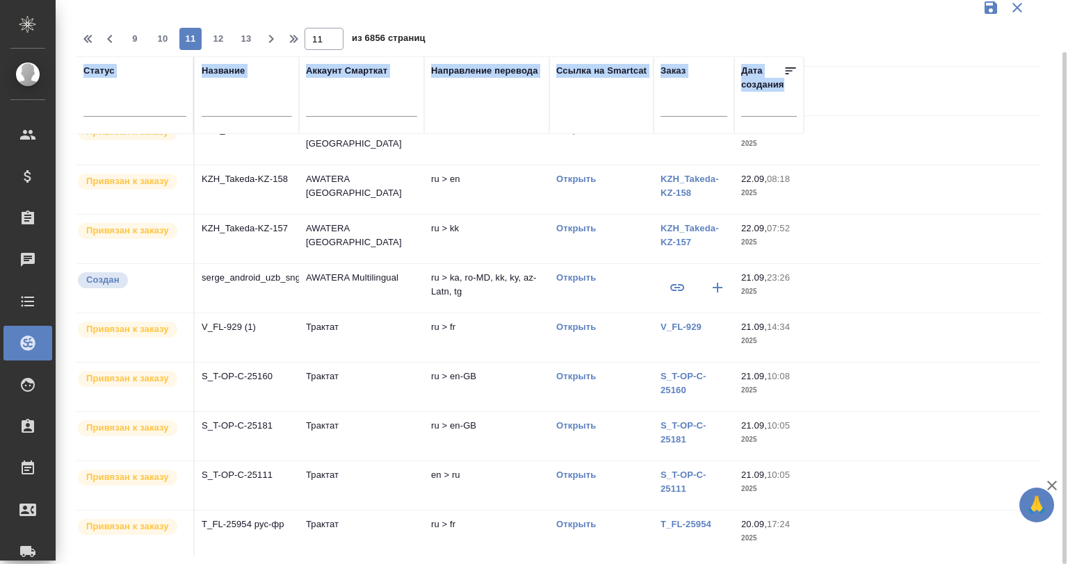
click at [297, 470] on td "S_T-OP-C-25111" at bounding box center [247, 486] width 104 height 49
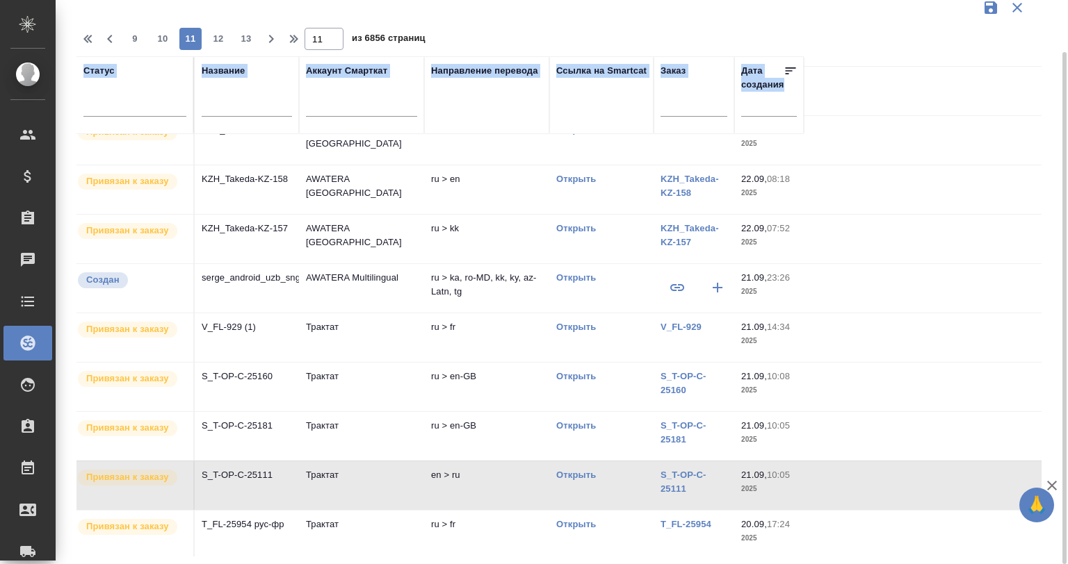
click at [297, 470] on td "S_T-OP-C-25111" at bounding box center [247, 486] width 104 height 49
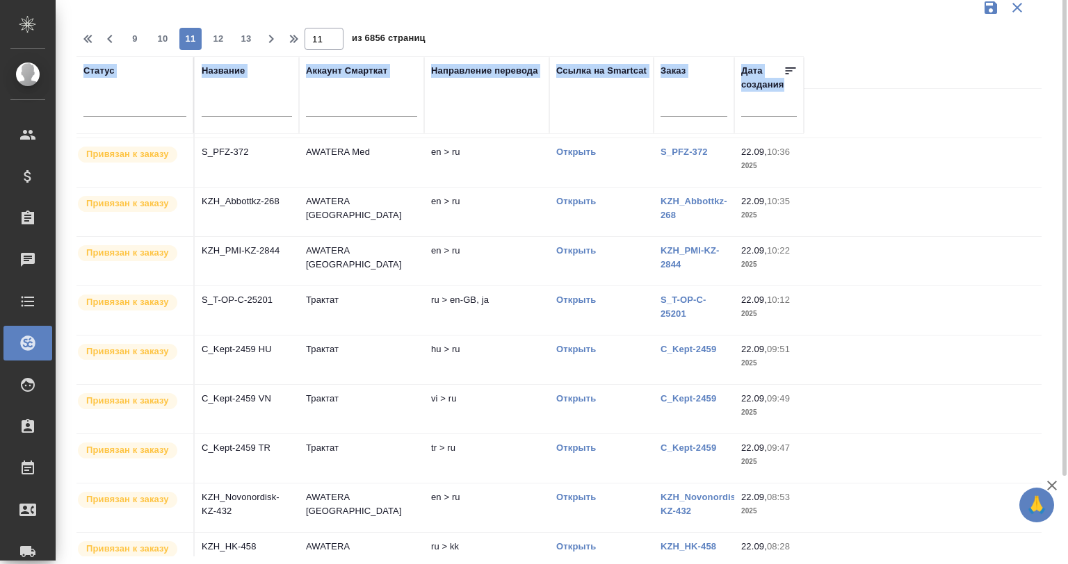
scroll to position [0, 0]
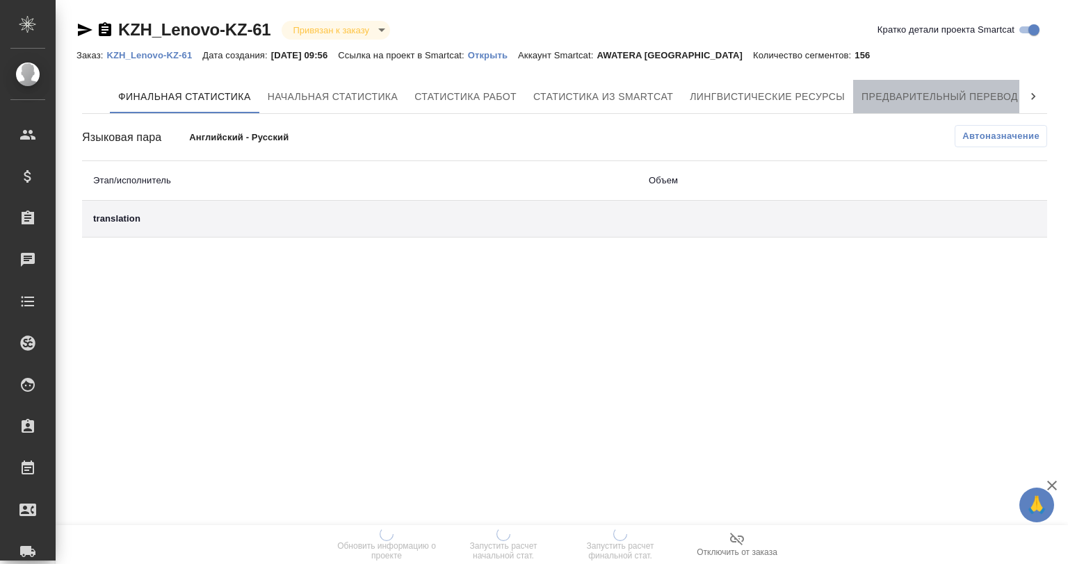
click at [915, 93] on span "Предварительный перевод" at bounding box center [939, 96] width 156 height 17
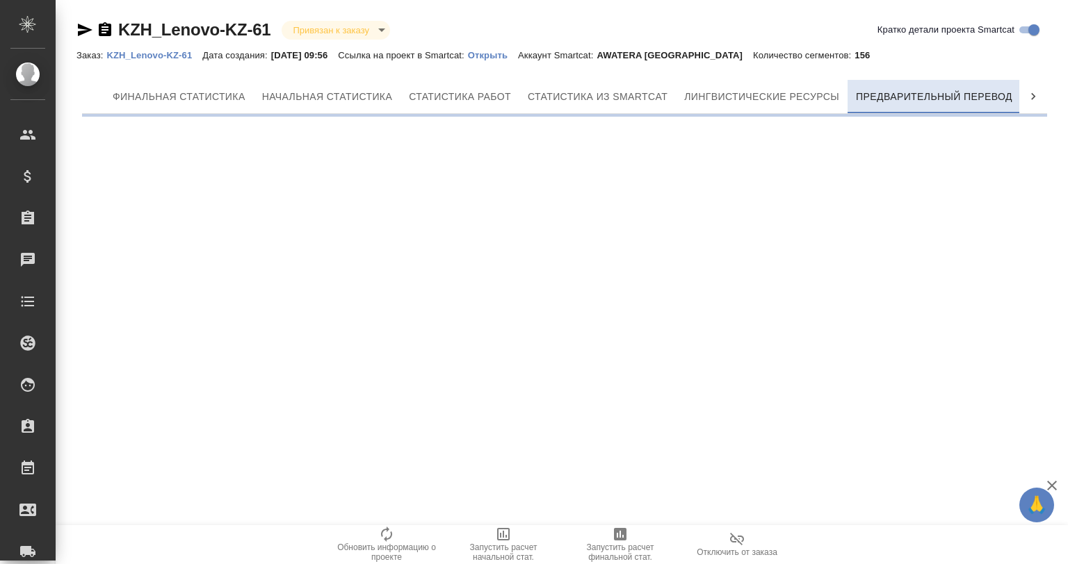
scroll to position [0, 6]
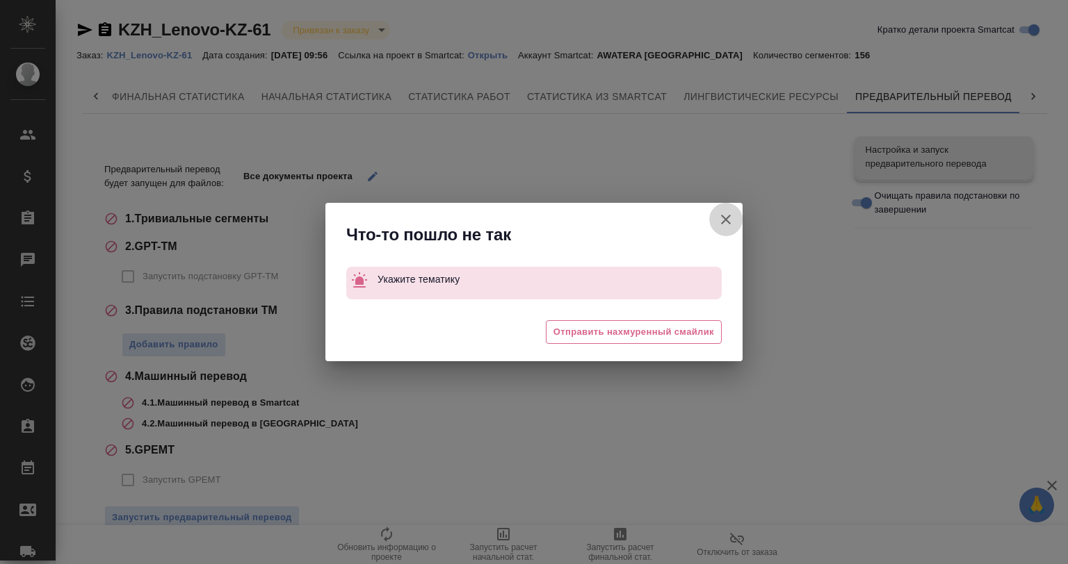
click at [720, 211] on icon "button" at bounding box center [725, 219] width 17 height 17
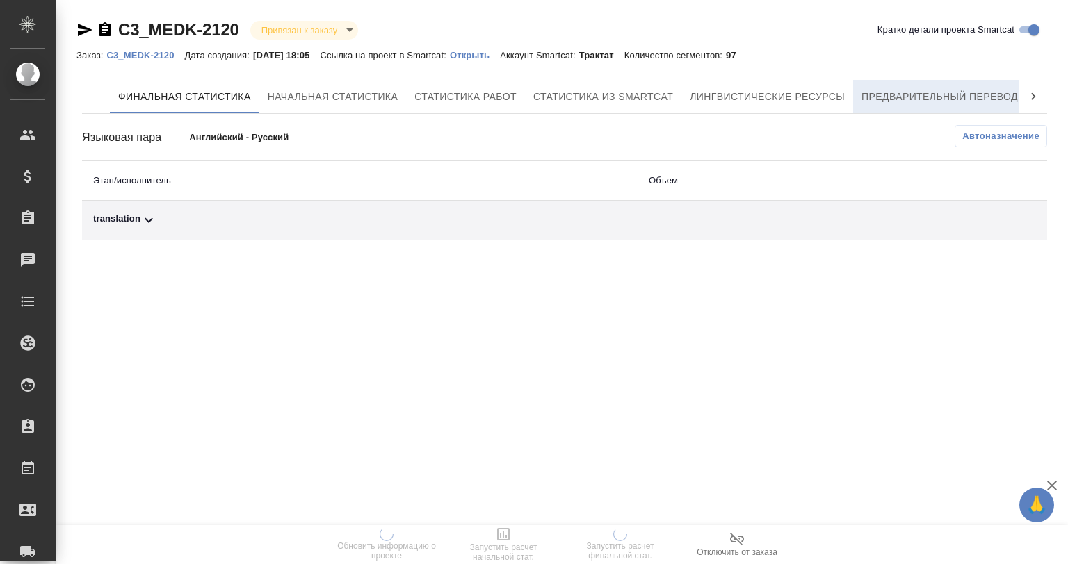
click at [955, 89] on span "Предварительный перевод" at bounding box center [939, 96] width 156 height 17
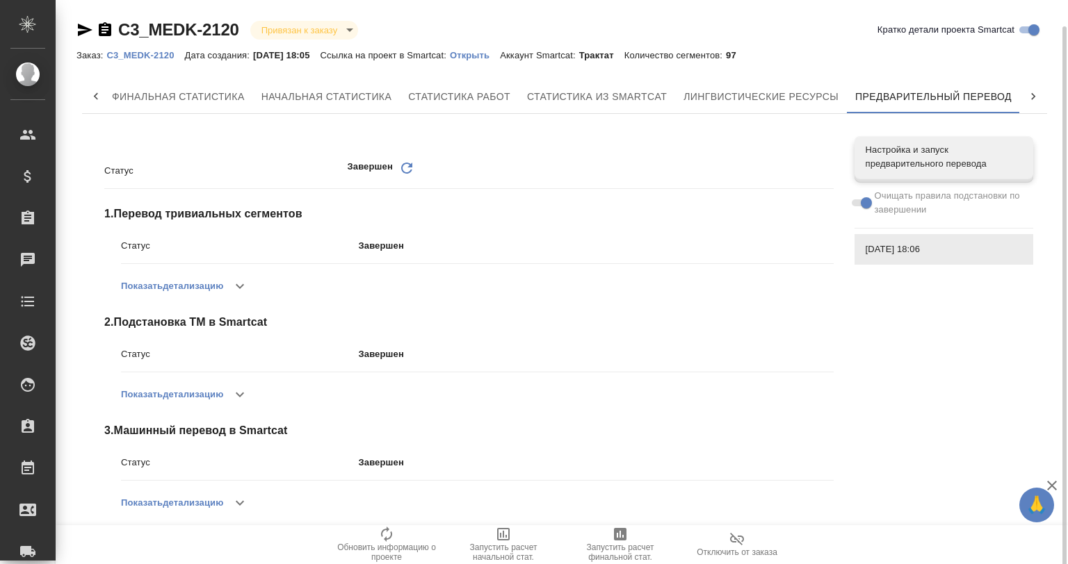
scroll to position [13, 0]
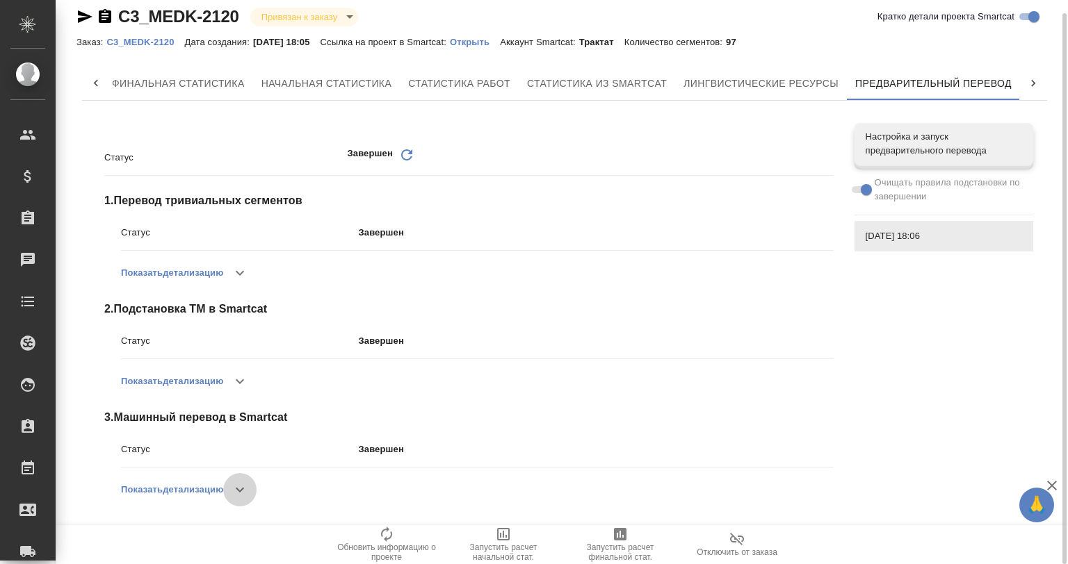
click at [241, 492] on icon "button" at bounding box center [239, 490] width 17 height 17
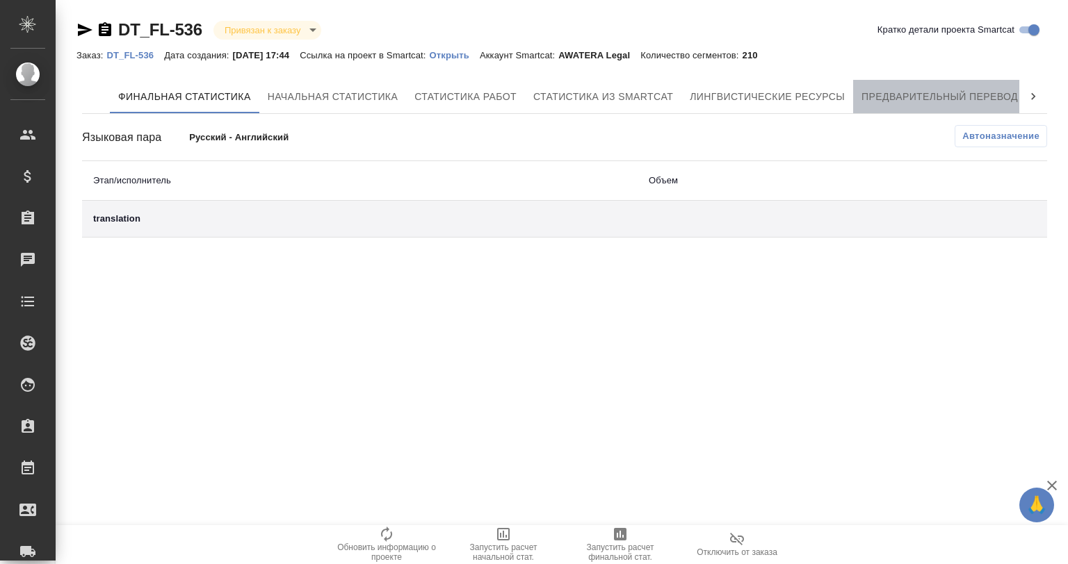
click at [970, 98] on span "Предварительный перевод" at bounding box center [939, 96] width 156 height 17
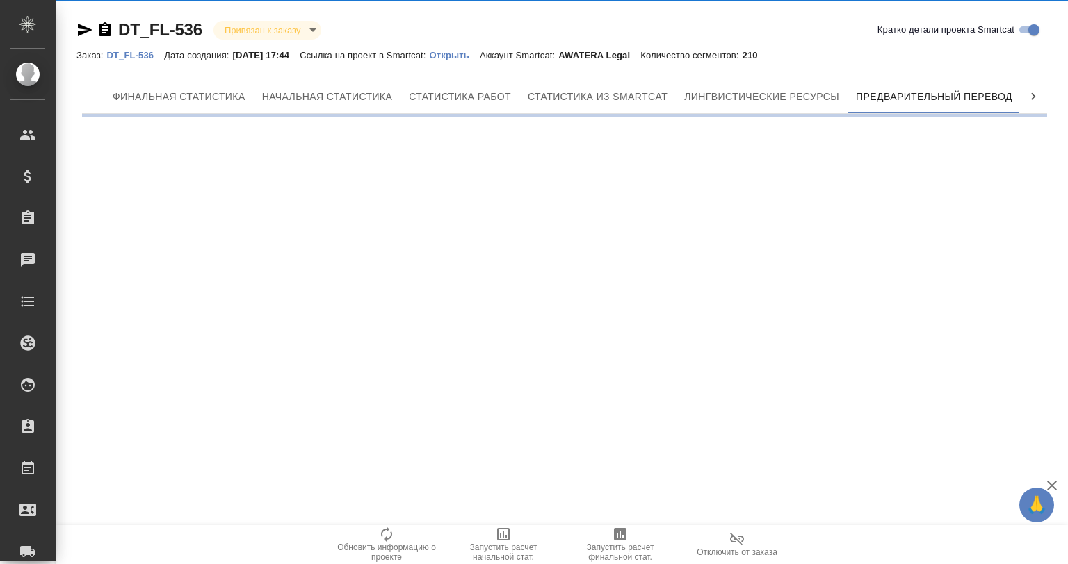
scroll to position [0, 6]
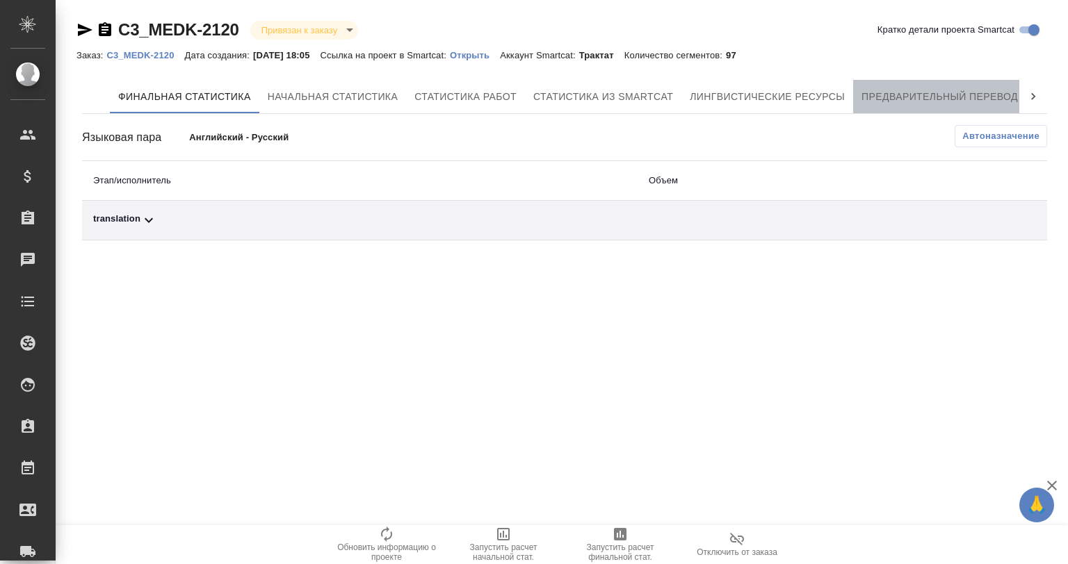
click at [937, 92] on span "Предварительный перевод" at bounding box center [939, 96] width 156 height 17
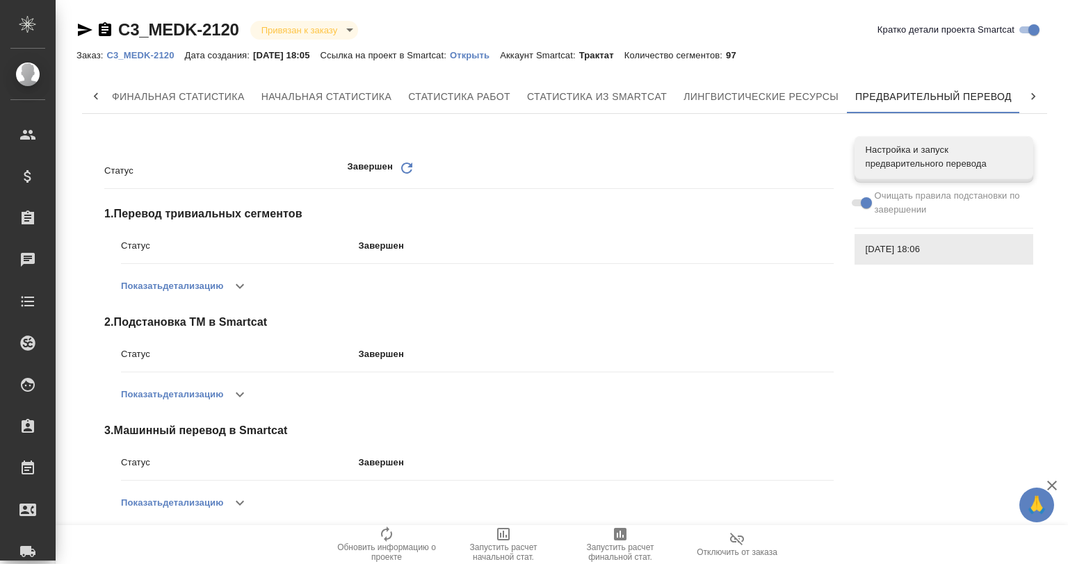
scroll to position [13, 0]
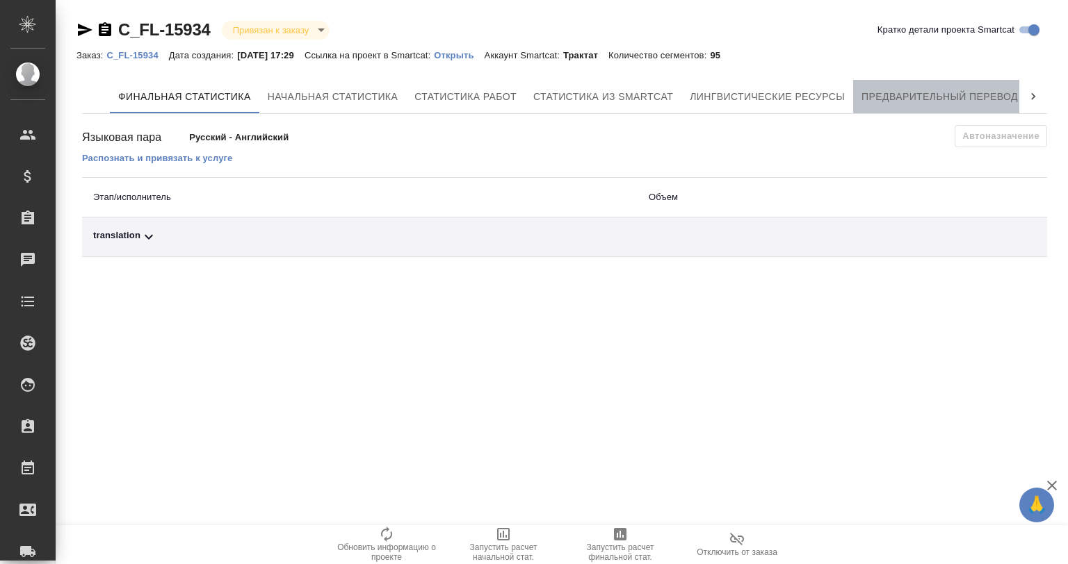
click at [938, 99] on span "Предварительный перевод" at bounding box center [939, 96] width 156 height 17
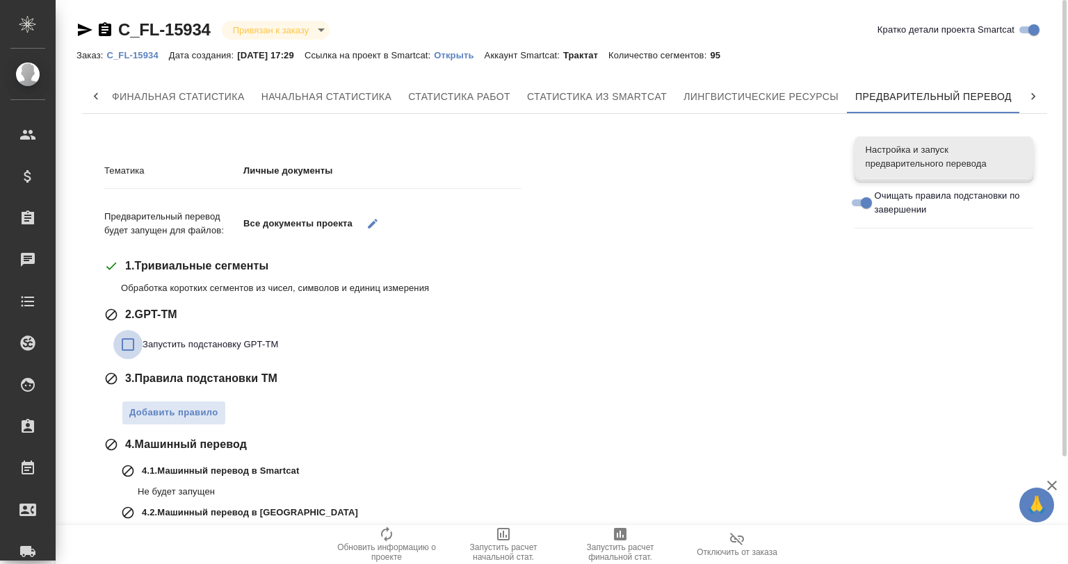
click at [124, 344] on input "Запустить подстановку GPT-TM" at bounding box center [127, 344] width 29 height 29
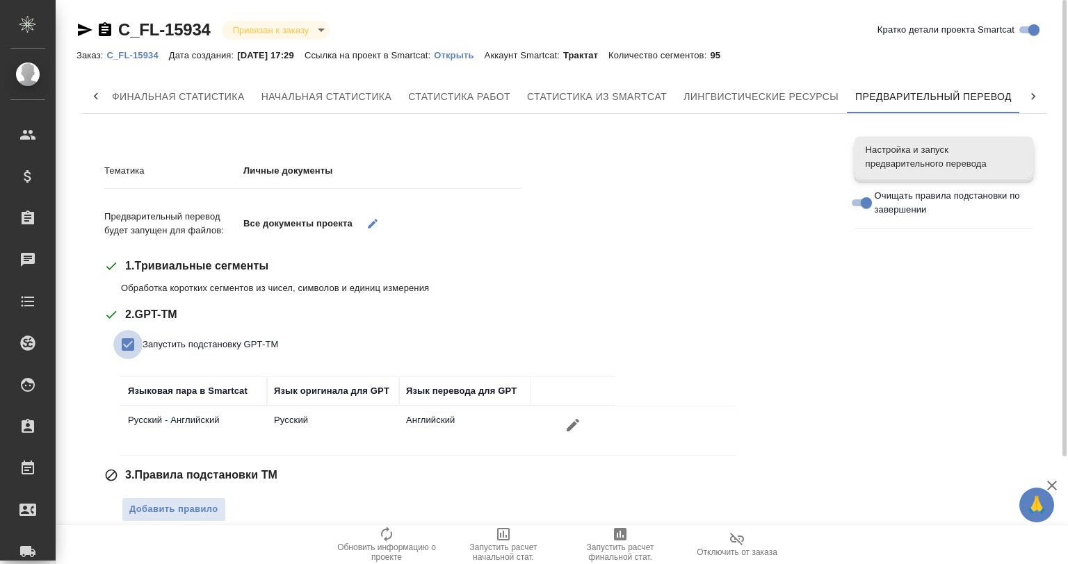
click at [124, 344] on input "Запустить подстановку GPT-TM" at bounding box center [127, 344] width 29 height 29
checkbox input "false"
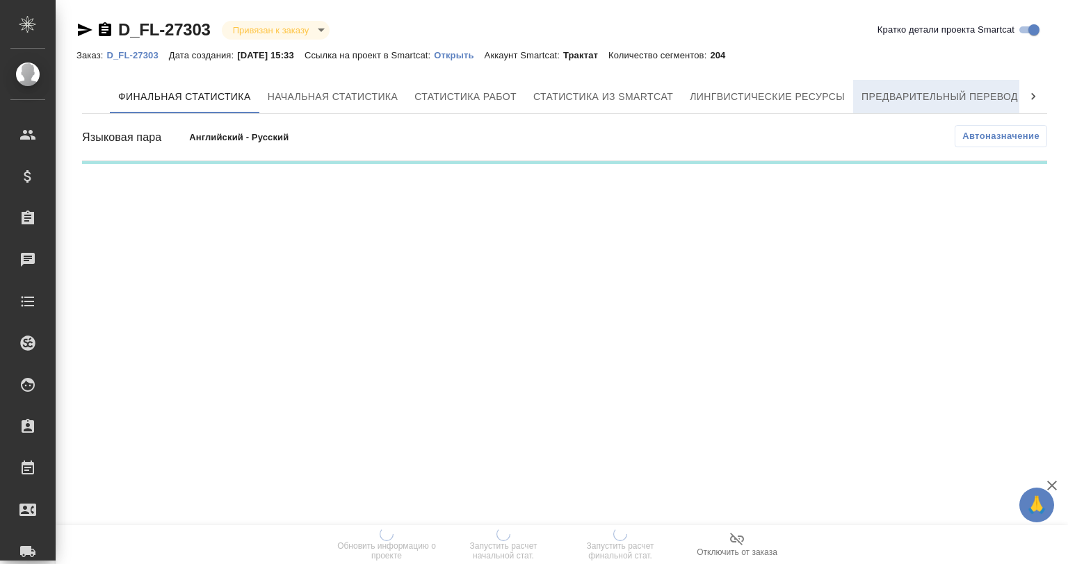
click at [882, 97] on span "Предварительный перевод" at bounding box center [939, 96] width 156 height 17
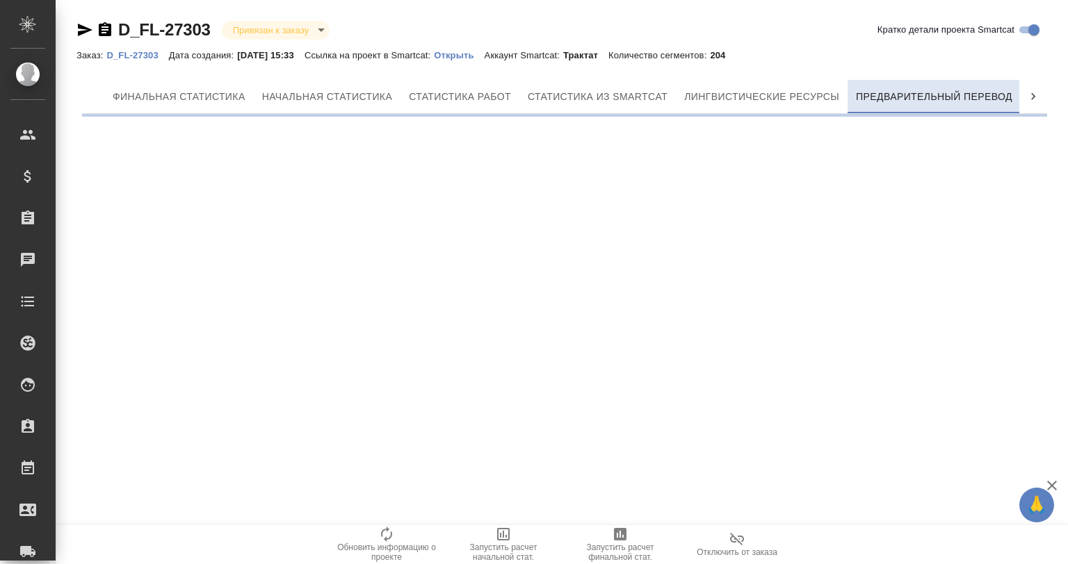
scroll to position [0, 6]
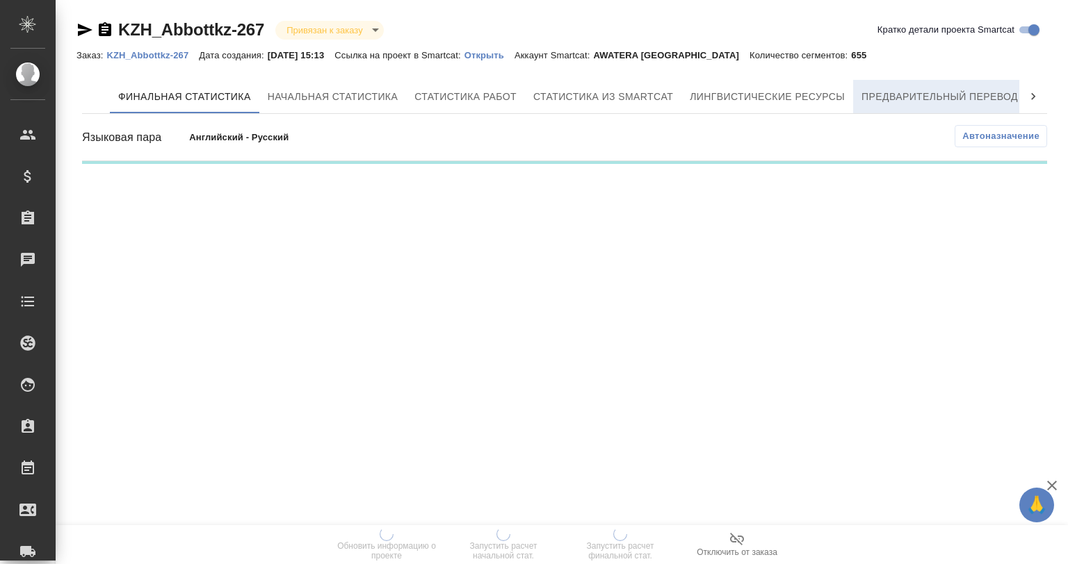
click at [915, 95] on span "Предварительный перевод" at bounding box center [939, 96] width 156 height 17
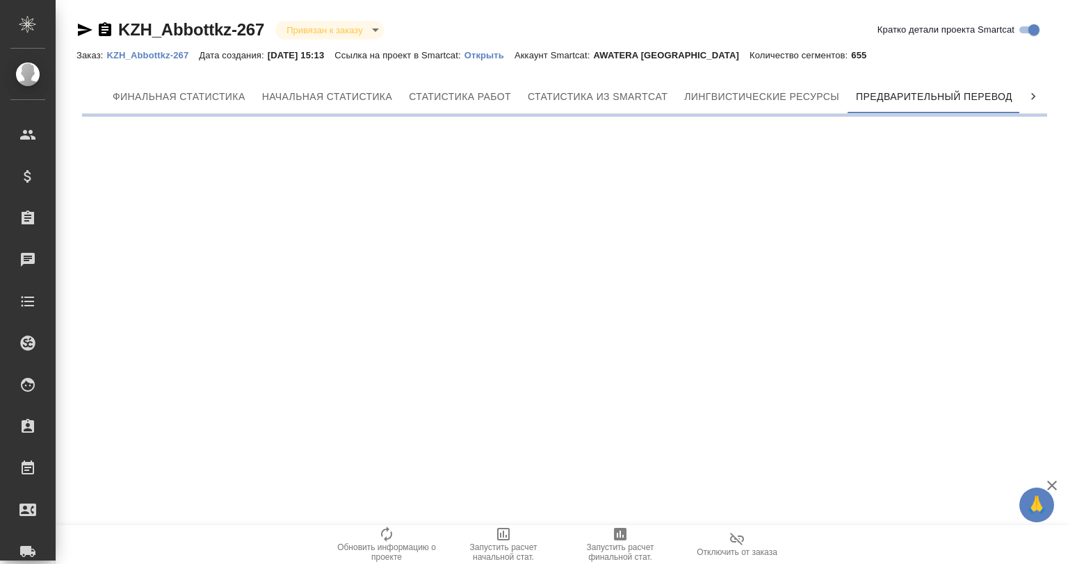
scroll to position [0, 6]
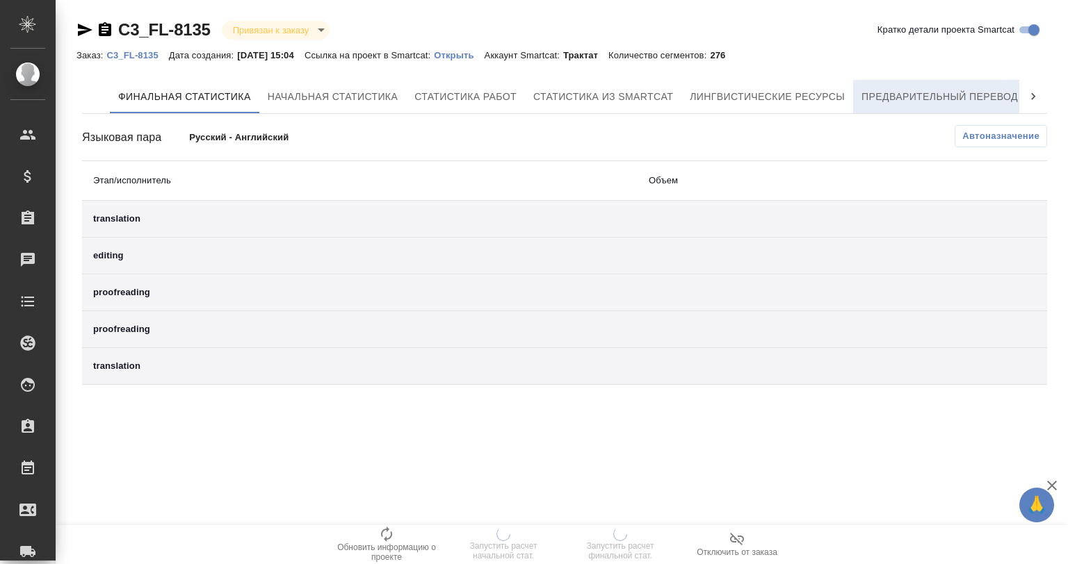
click at [926, 105] on span "Предварительный перевод" at bounding box center [939, 96] width 156 height 17
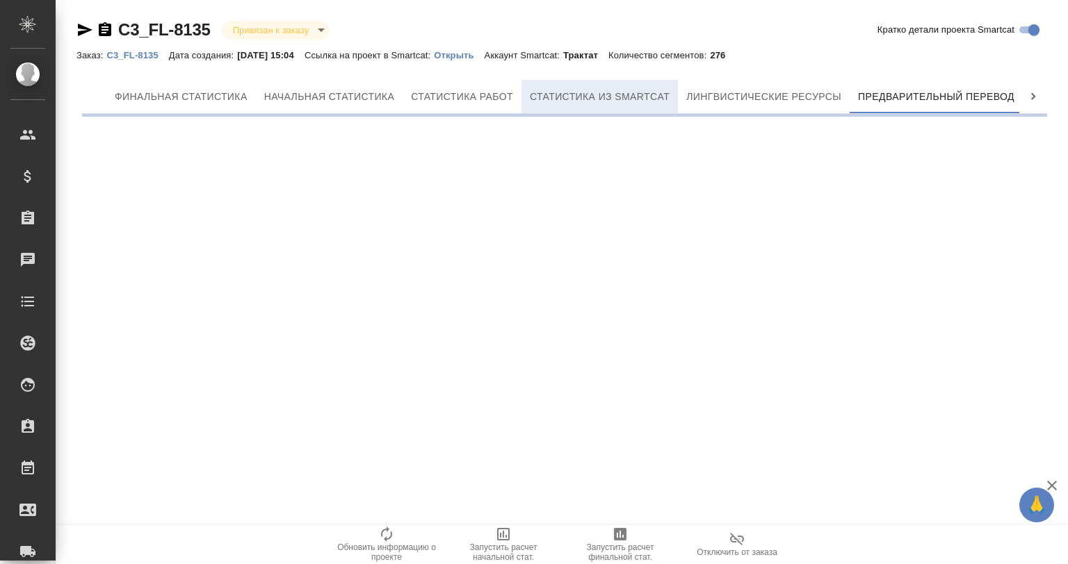
scroll to position [0, 6]
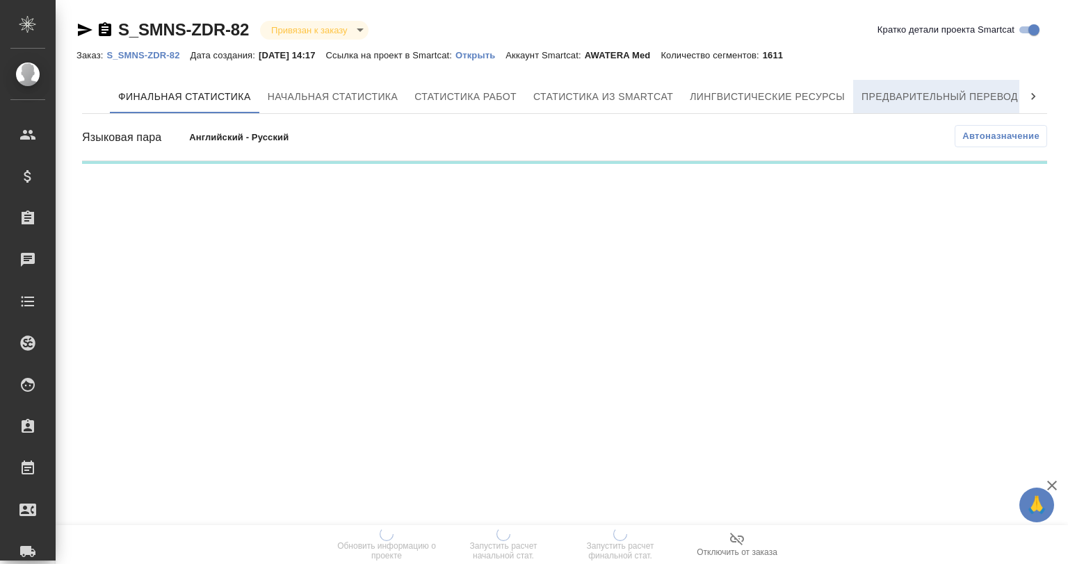
click at [895, 106] on button "Предварительный перевод" at bounding box center [939, 96] width 173 height 33
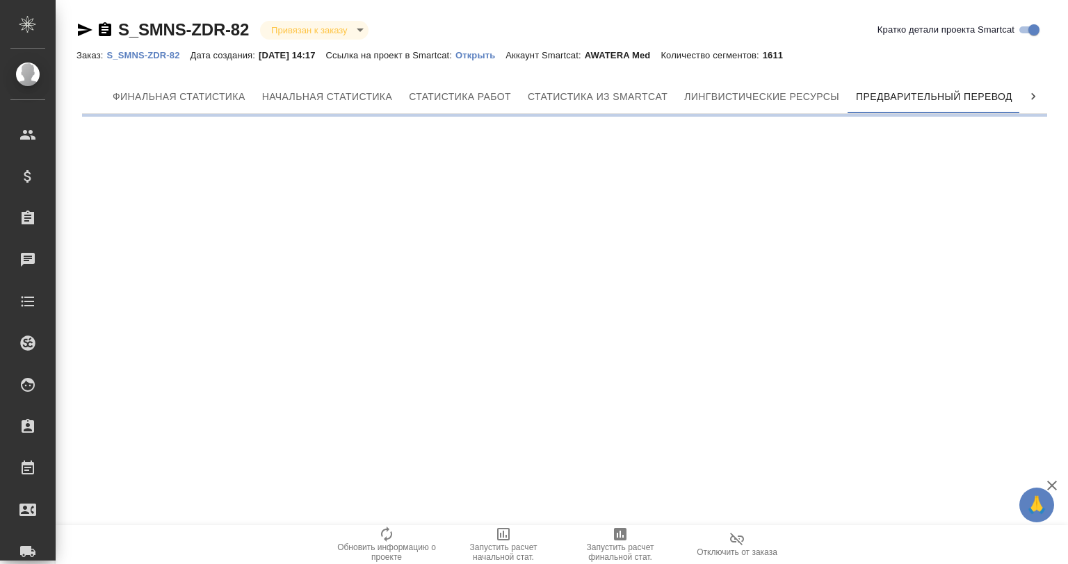
scroll to position [0, 6]
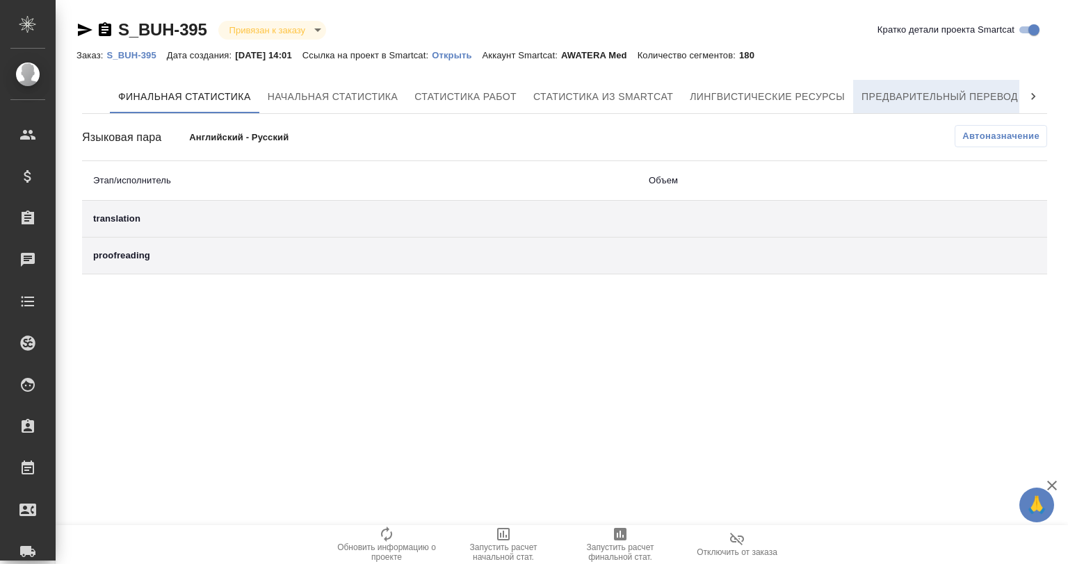
click at [909, 95] on span "Предварительный перевод" at bounding box center [939, 96] width 156 height 17
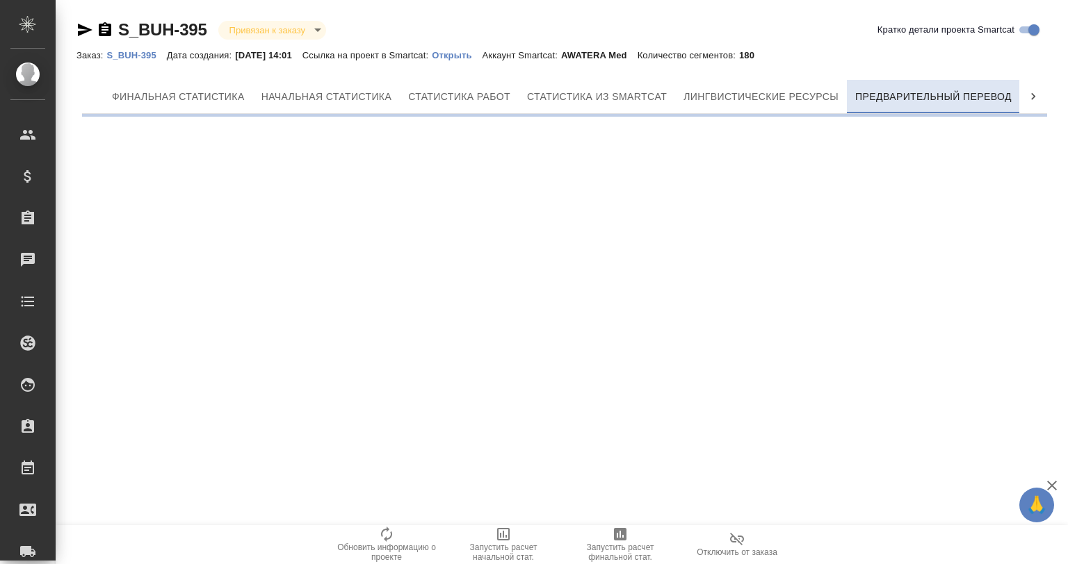
scroll to position [0, 6]
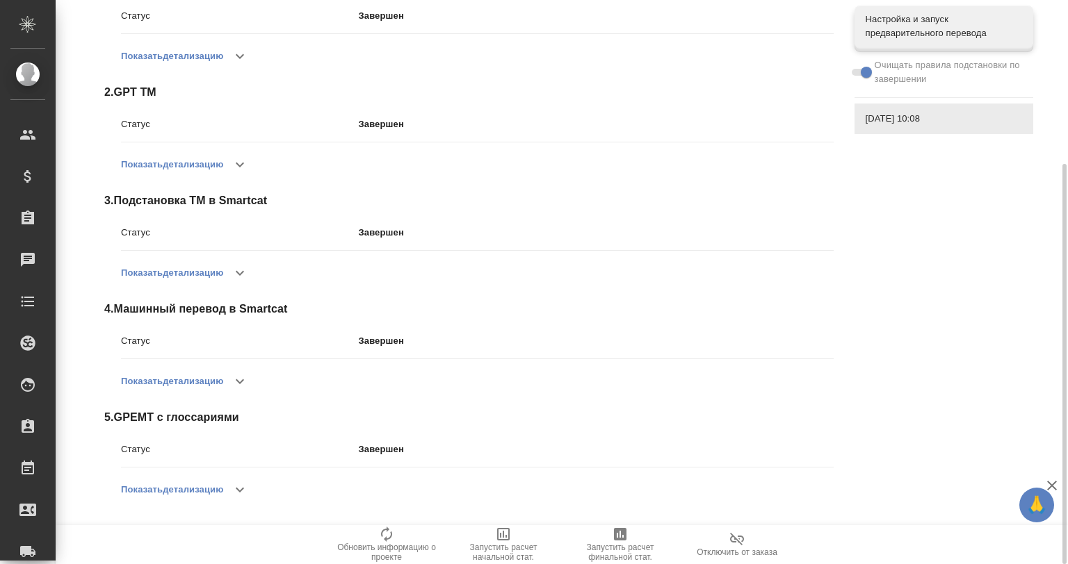
click at [236, 501] on button "button" at bounding box center [239, 489] width 33 height 33
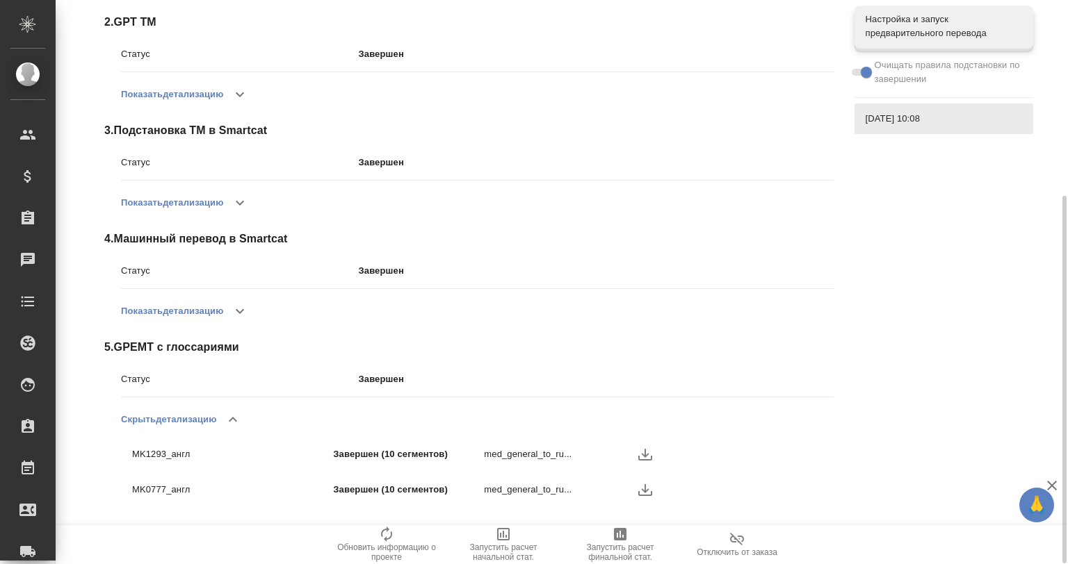
click at [637, 453] on icon "button" at bounding box center [645, 454] width 17 height 17
click at [580, 164] on p "Завершен" at bounding box center [596, 163] width 475 height 14
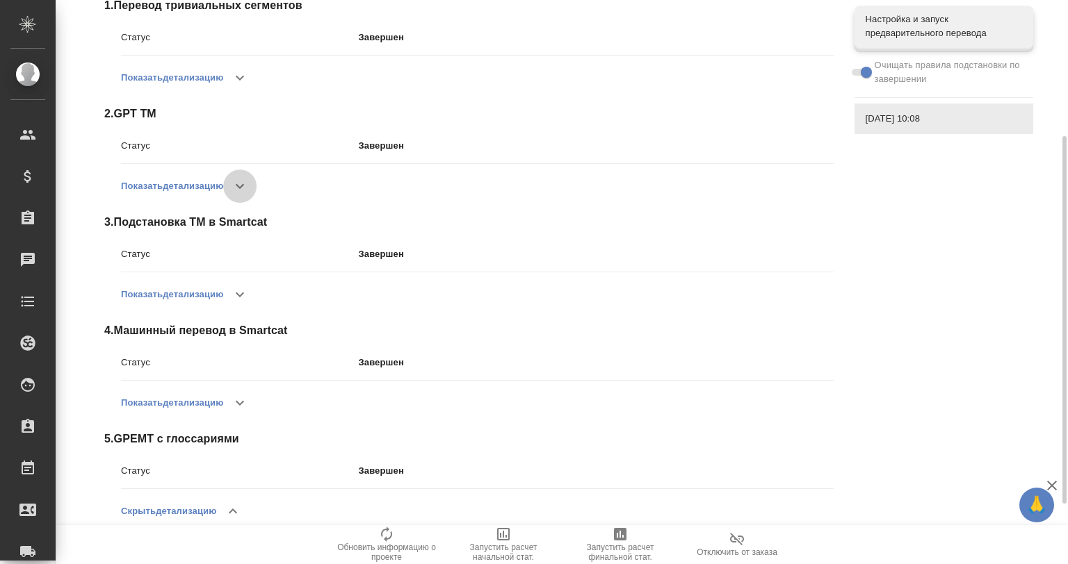
click at [235, 195] on button "button" at bounding box center [239, 186] width 33 height 33
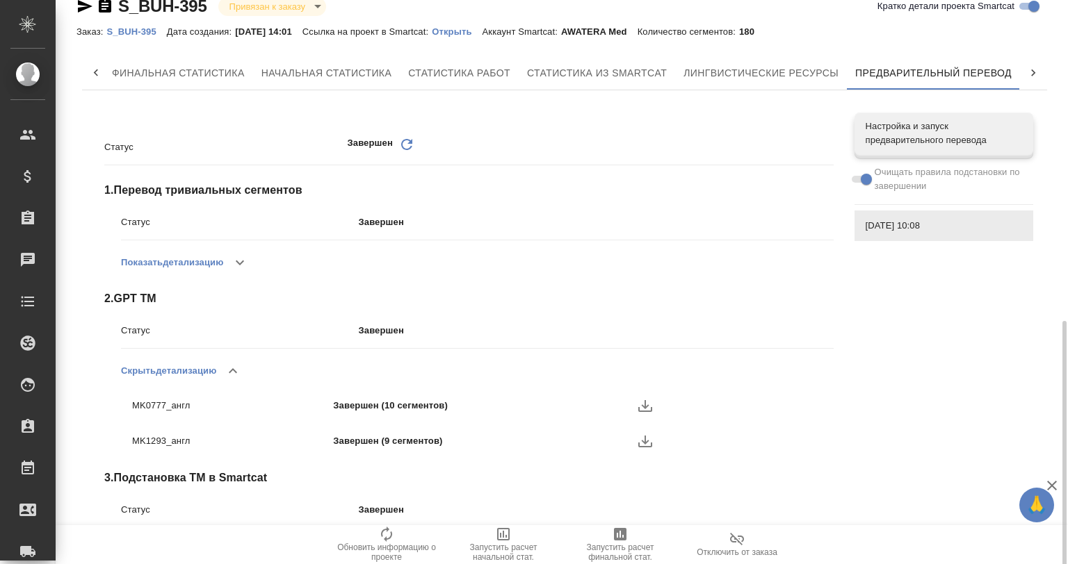
scroll to position [0, 0]
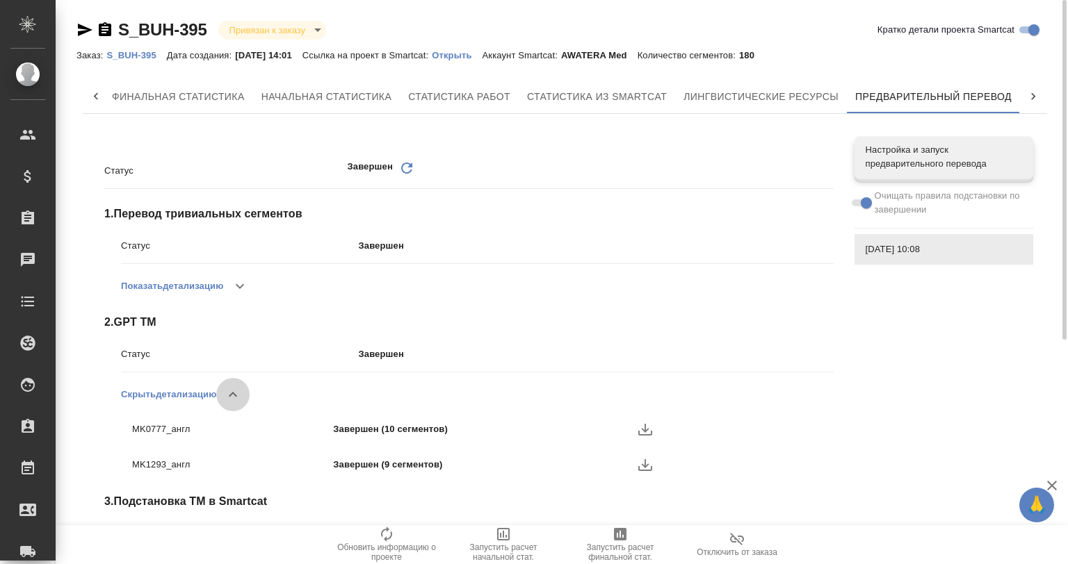
click at [234, 391] on icon "button" at bounding box center [232, 394] width 17 height 17
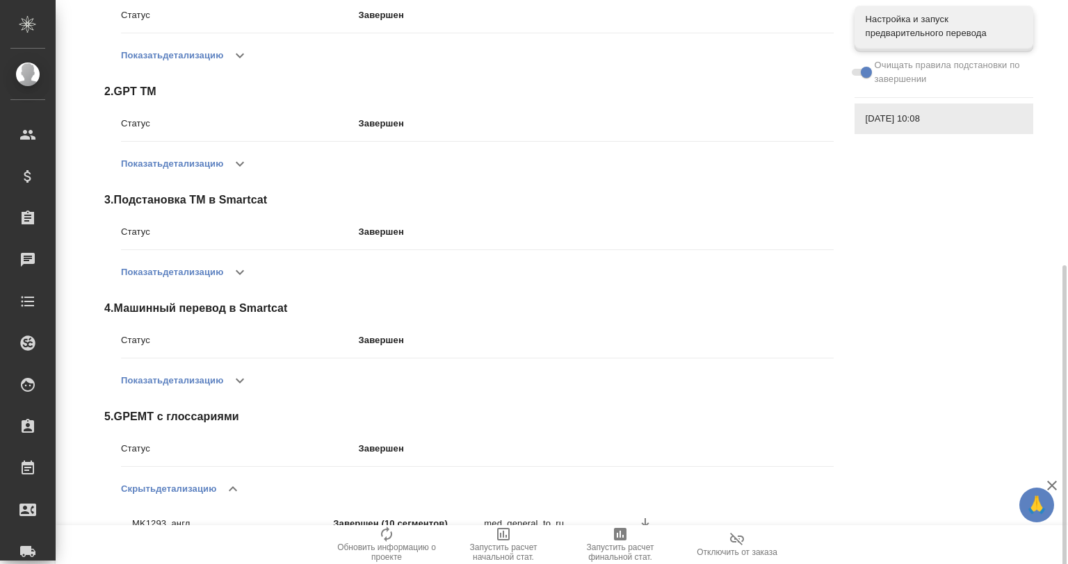
scroll to position [300, 0]
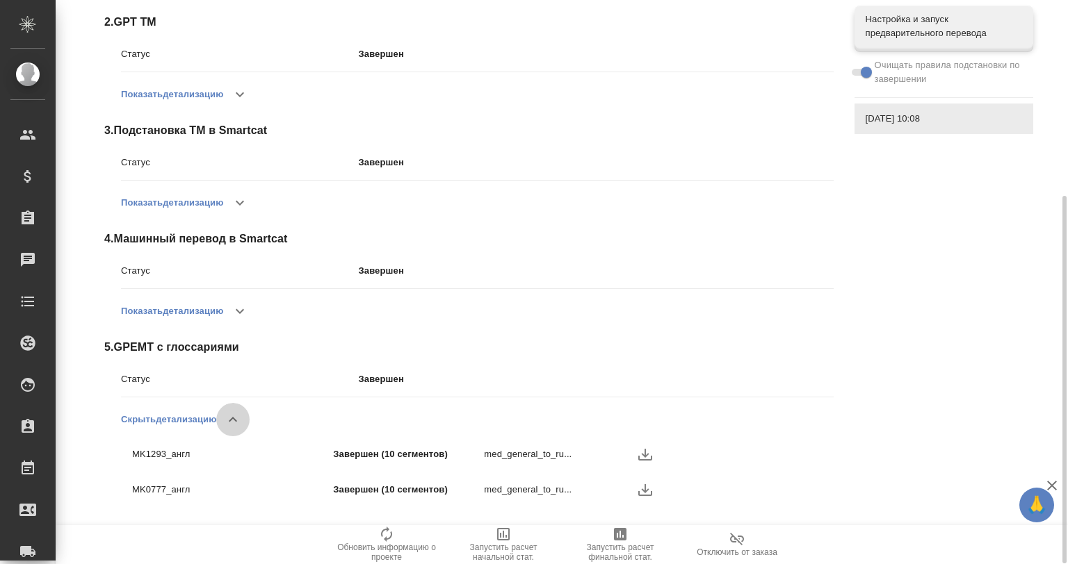
click at [238, 422] on icon "button" at bounding box center [232, 419] width 17 height 17
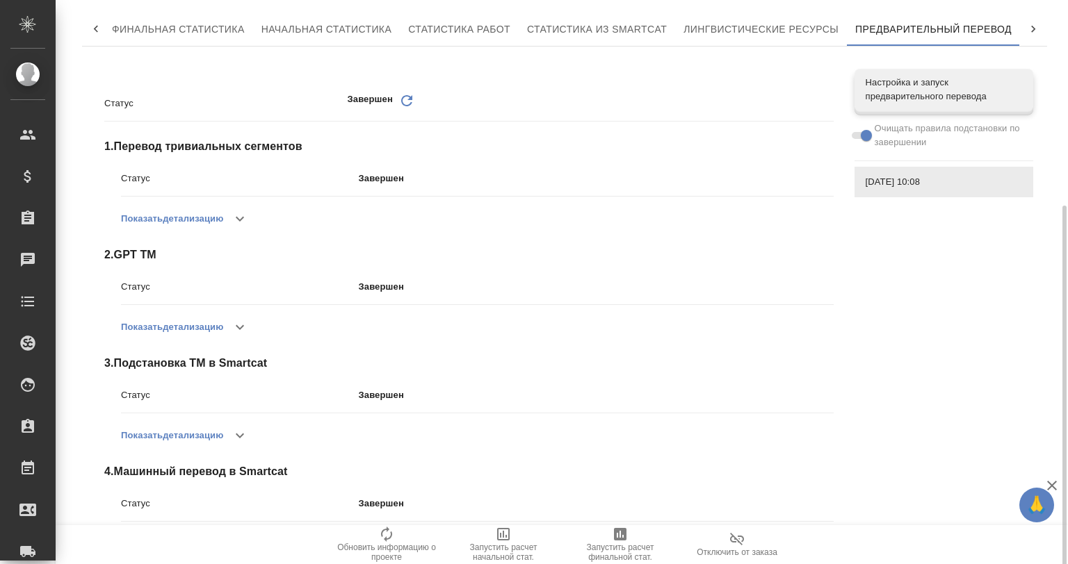
scroll to position [0, 0]
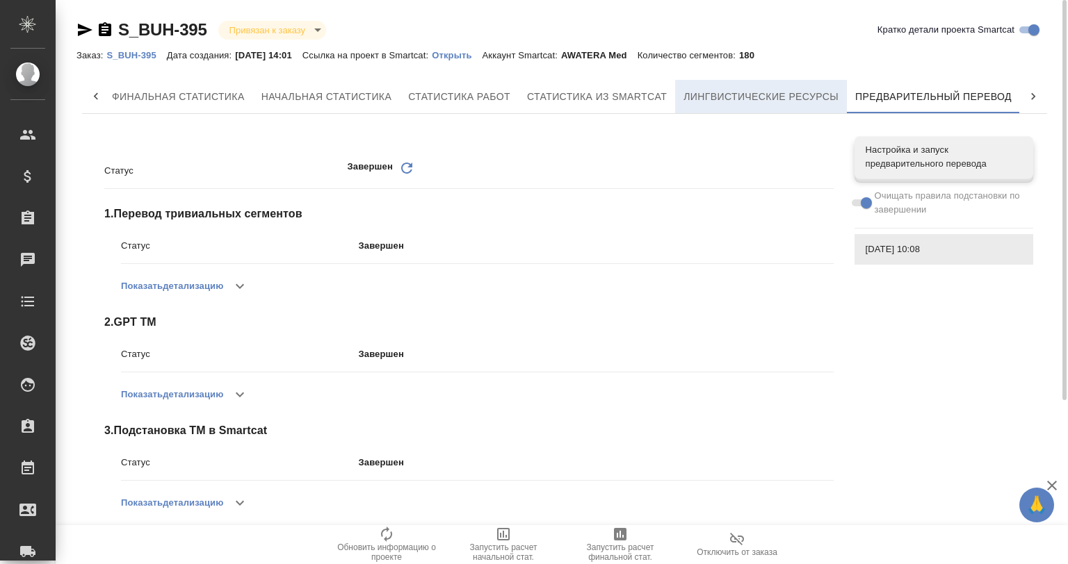
click at [685, 99] on span "Лингвистические ресурсы" at bounding box center [760, 96] width 155 height 17
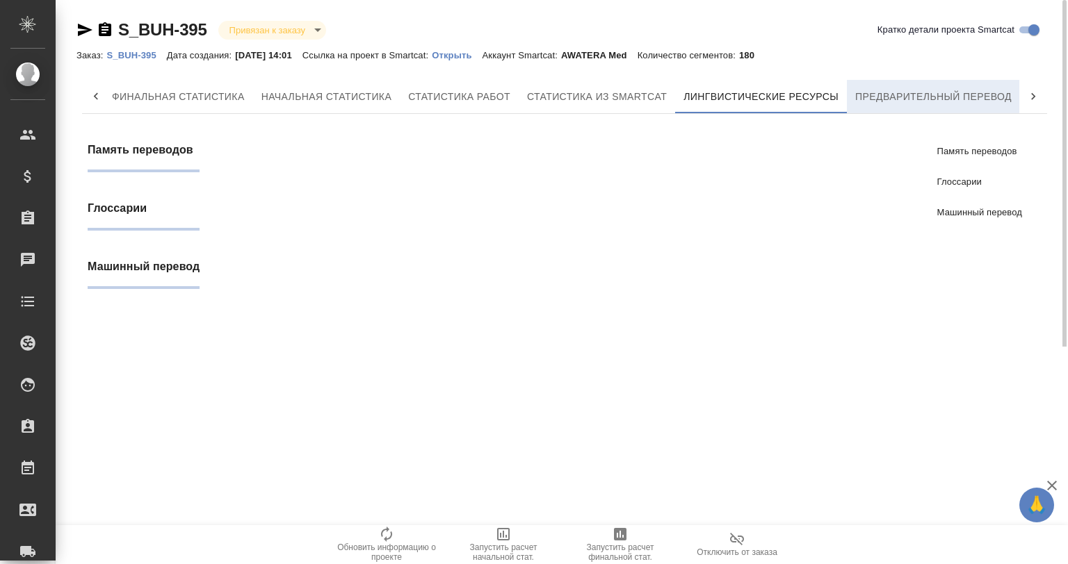
click at [887, 96] on span "Предварительный перевод" at bounding box center [933, 96] width 156 height 17
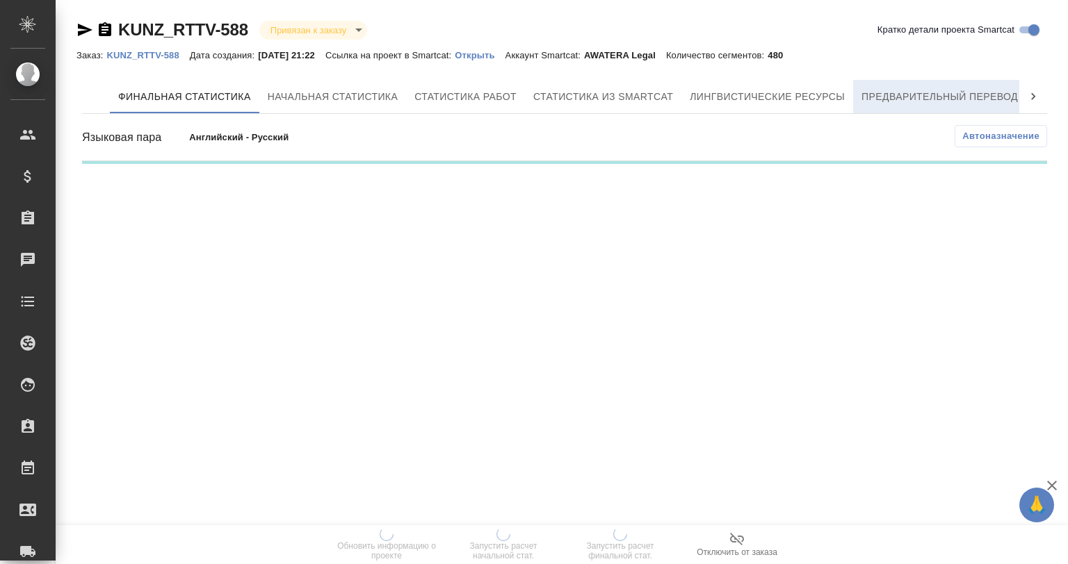
click at [887, 92] on span "Предварительный перевод" at bounding box center [939, 96] width 156 height 17
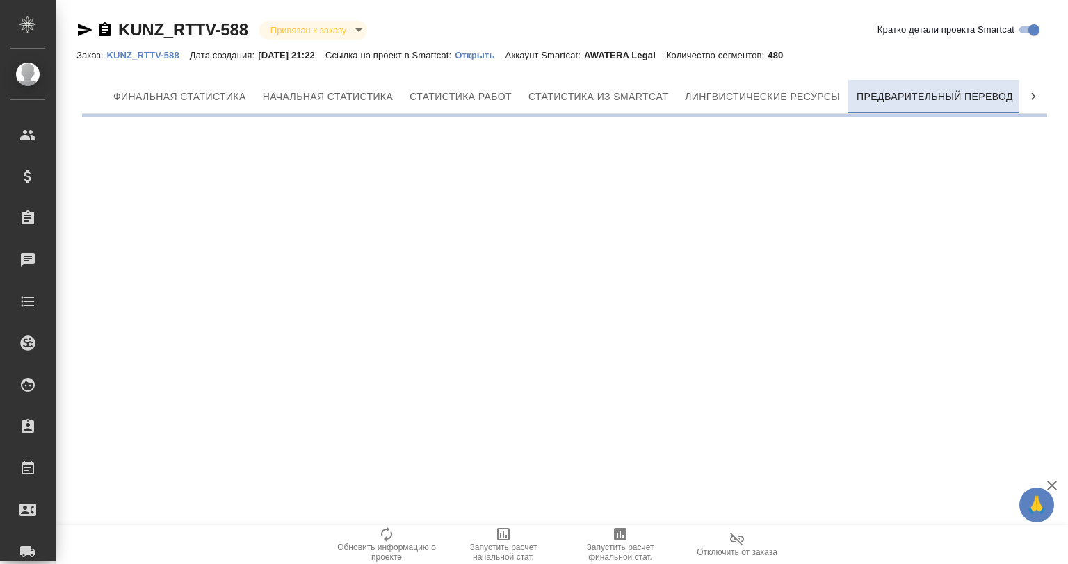
scroll to position [0, 6]
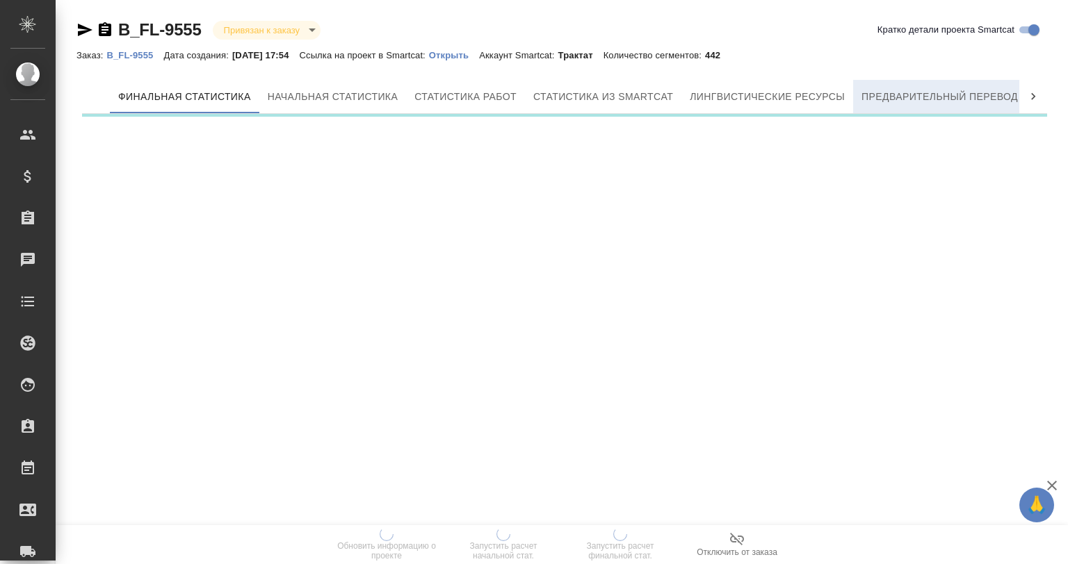
click at [895, 83] on button "Предварительный перевод" at bounding box center [939, 96] width 173 height 33
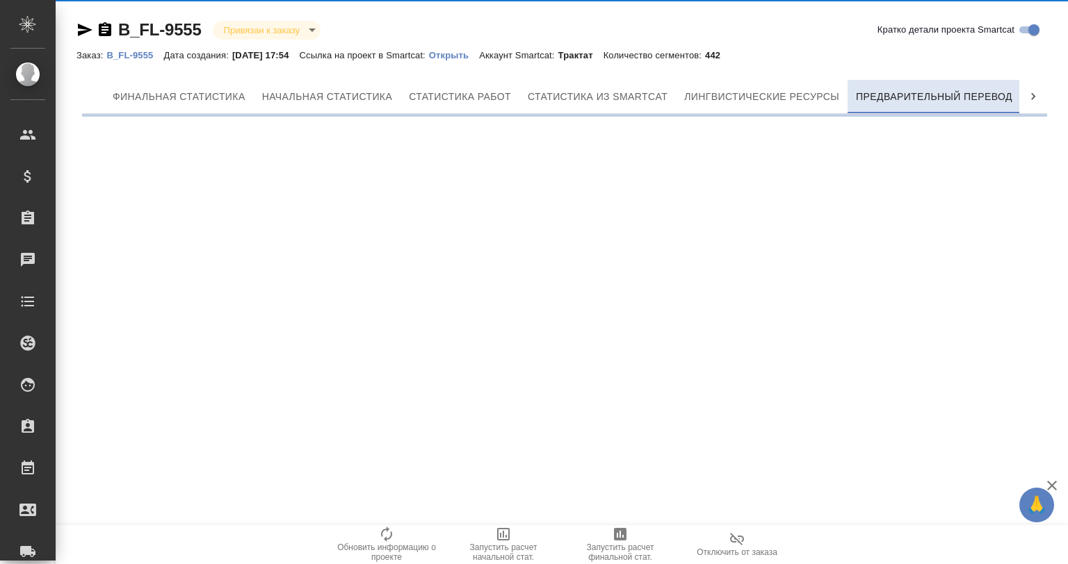
scroll to position [0, 6]
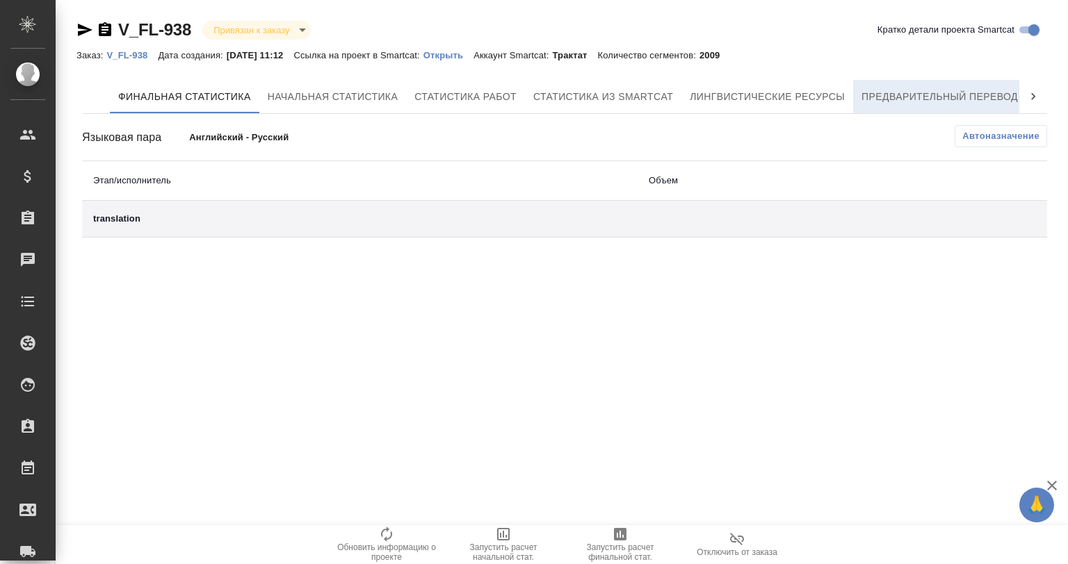
click at [966, 94] on span "Предварительный перевод" at bounding box center [939, 96] width 156 height 17
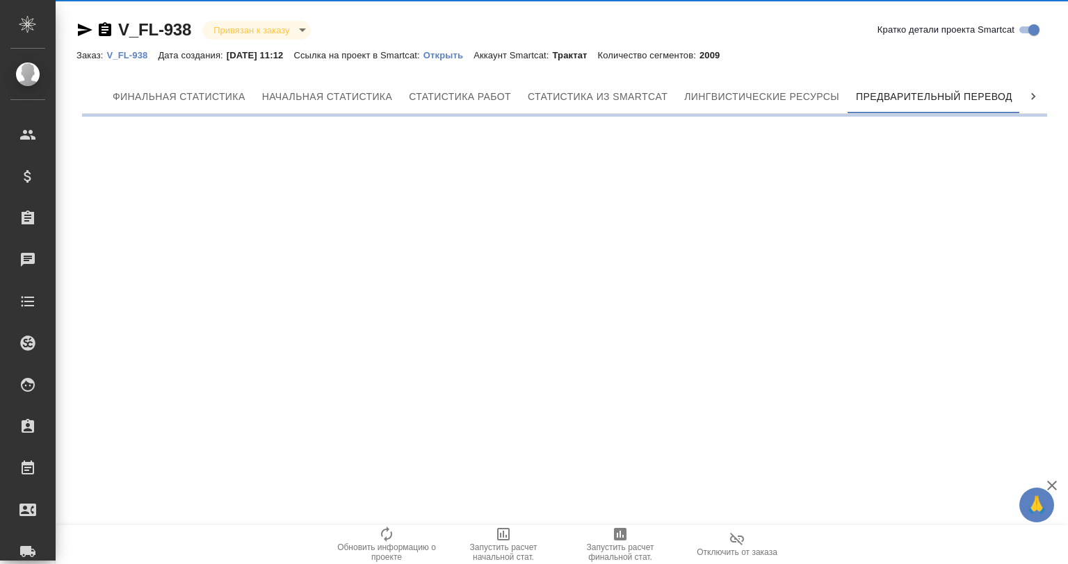
scroll to position [0, 6]
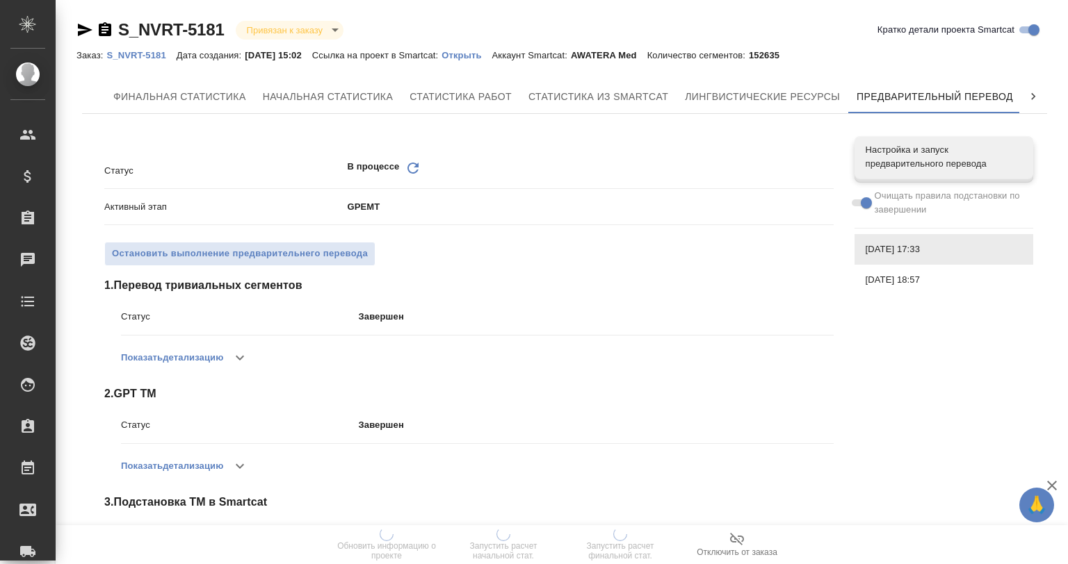
scroll to position [0, 6]
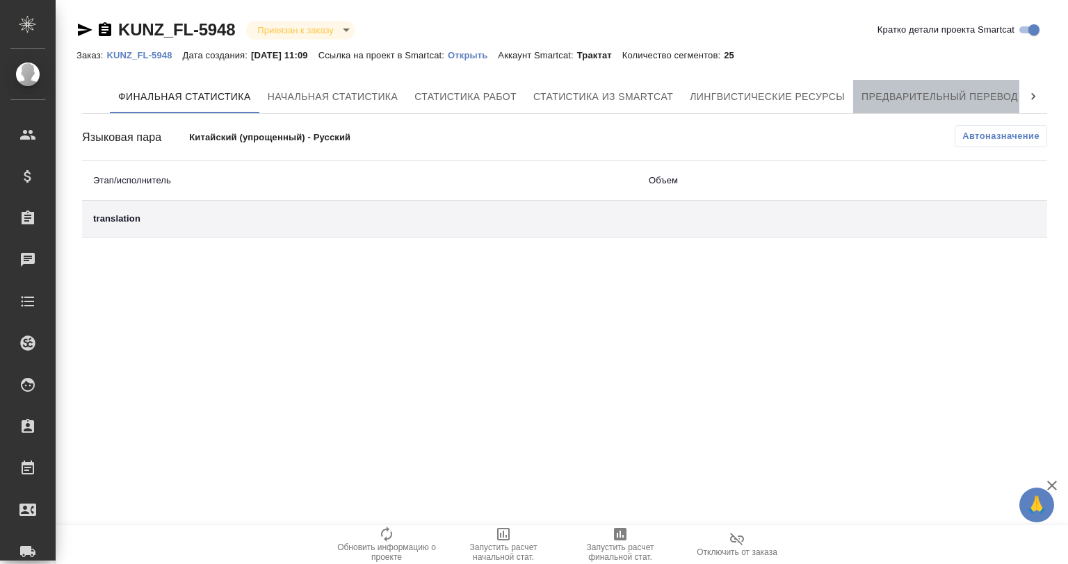
click at [891, 90] on span "Предварительный перевод" at bounding box center [939, 96] width 156 height 17
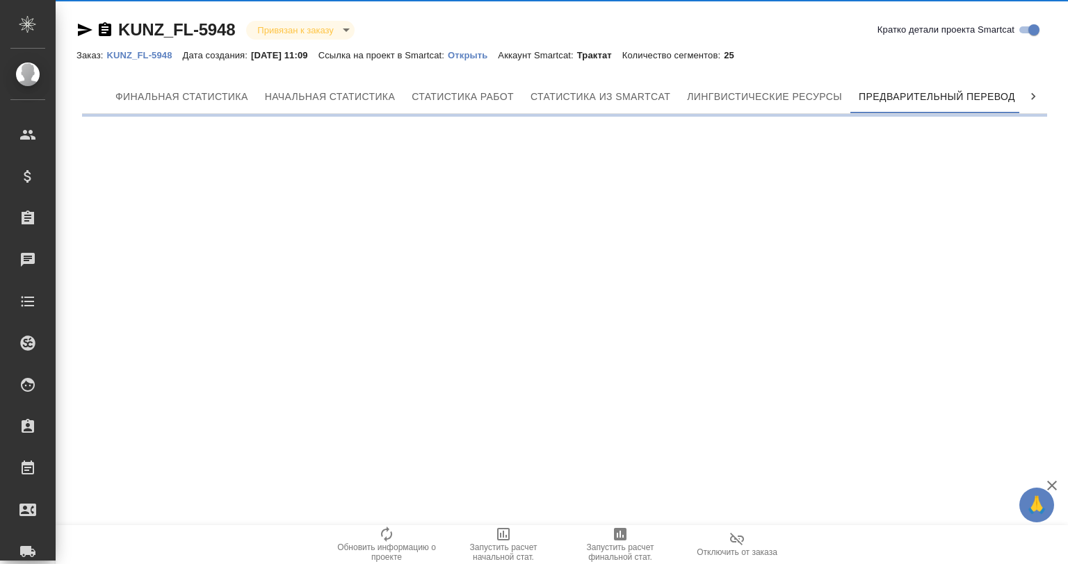
scroll to position [0, 6]
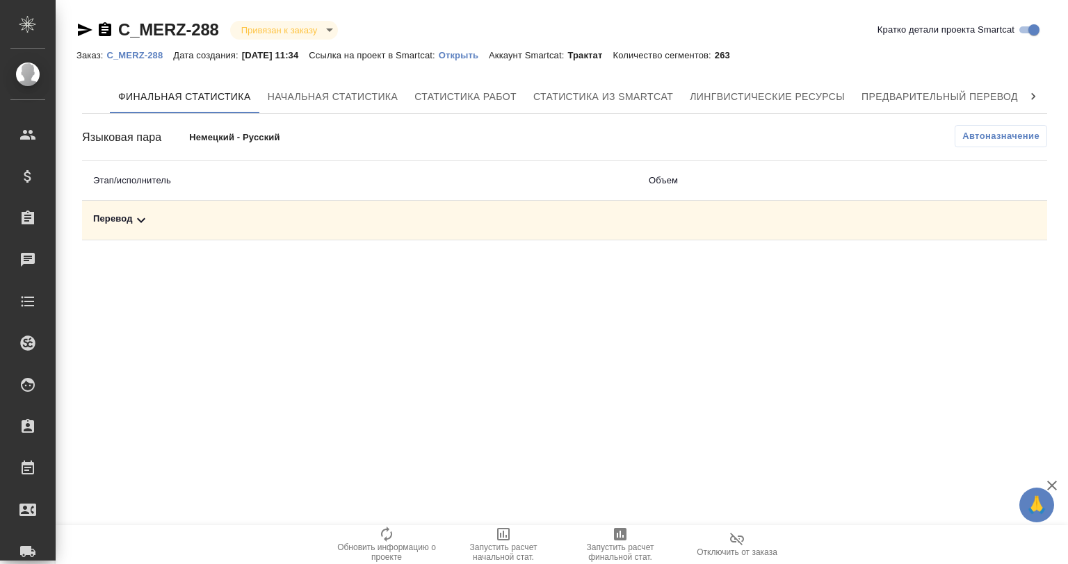
click at [901, 76] on div "Финальная статистика Начальная статистика Статистика работ Статистика из Smartc…" at bounding box center [564, 160] width 976 height 172
click at [888, 85] on button "Предварительный перевод" at bounding box center [939, 96] width 173 height 33
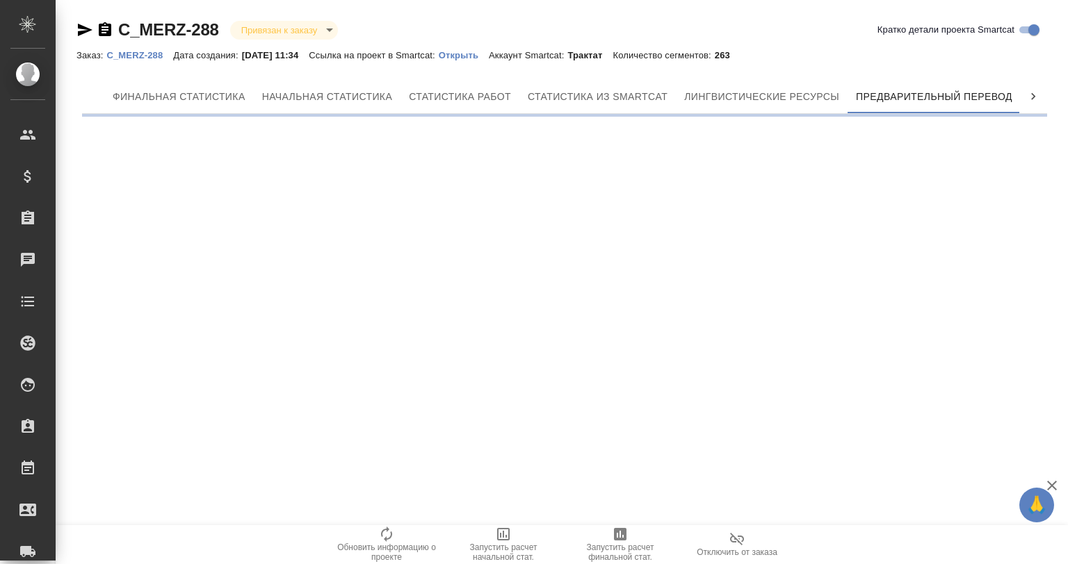
scroll to position [0, 6]
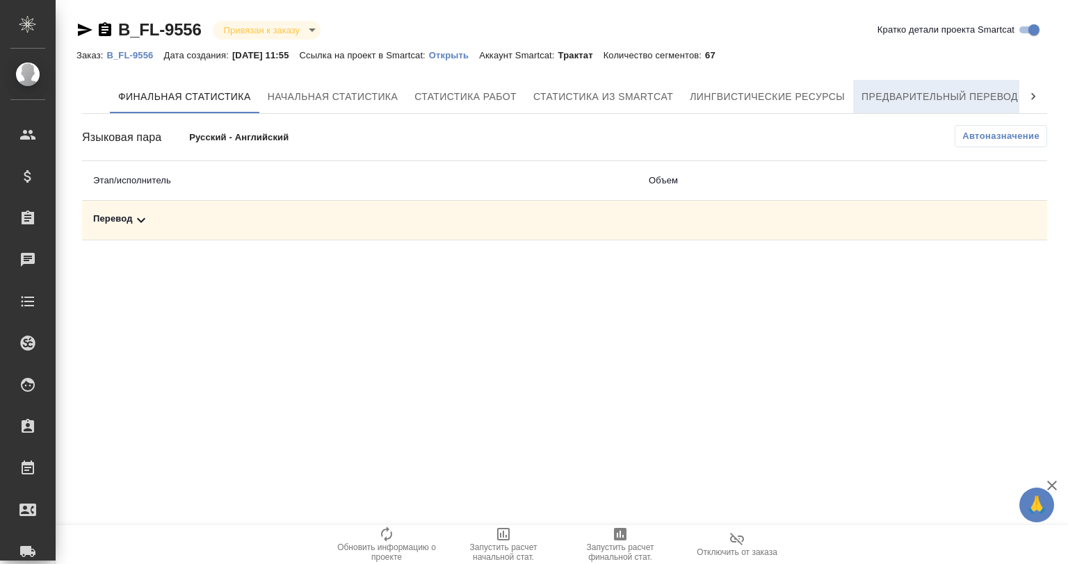
click at [903, 95] on span "Предварительный перевод" at bounding box center [939, 96] width 156 height 17
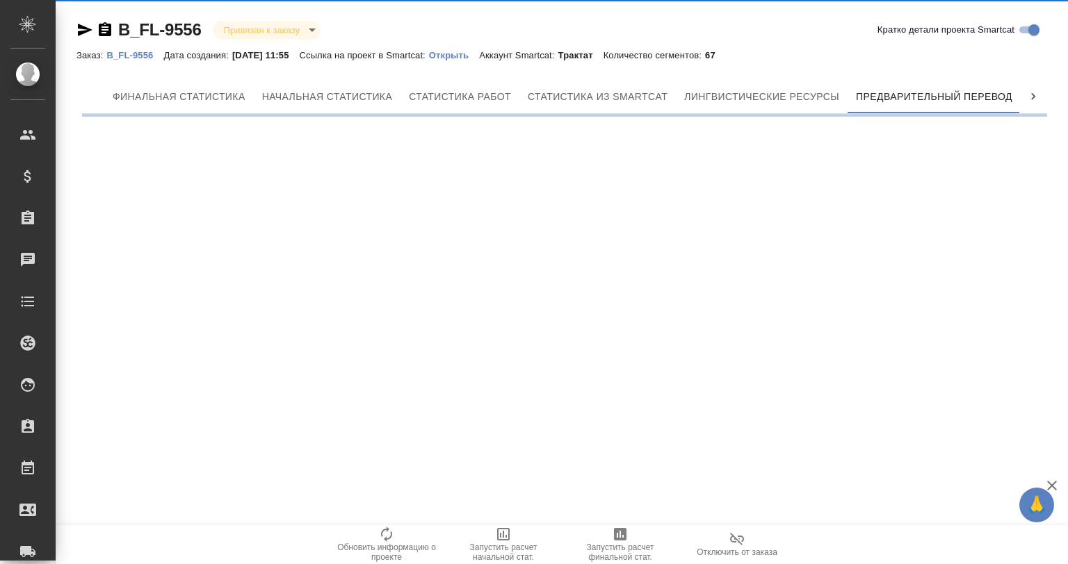
scroll to position [0, 6]
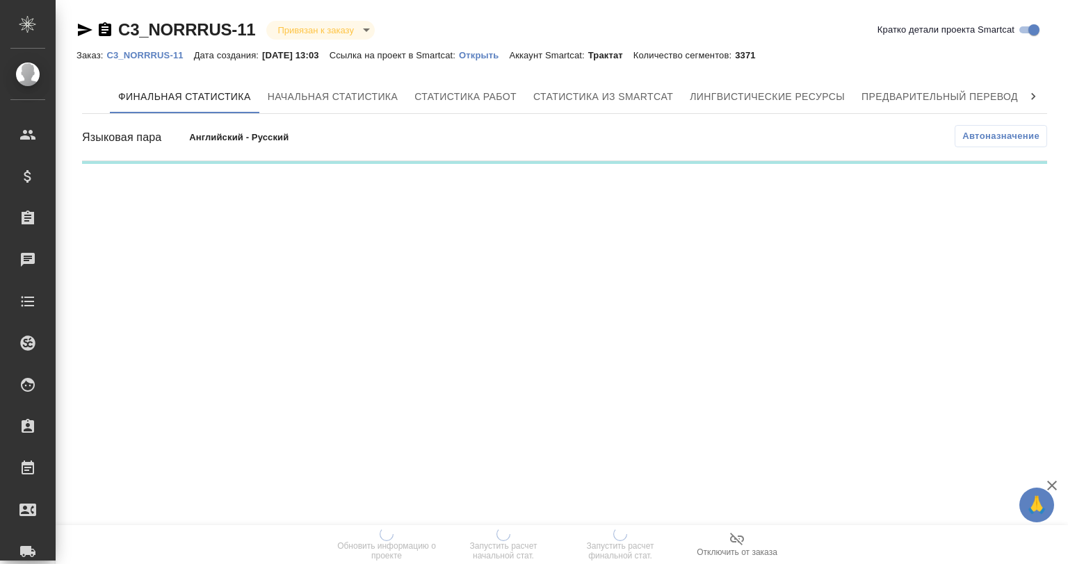
click at [890, 56] on div "Заказ: C3_NORRRUS-11 Дата создания: [DATE] 13:03 Ссылка на проект в Smartcat: О…" at bounding box center [564, 55] width 976 height 17
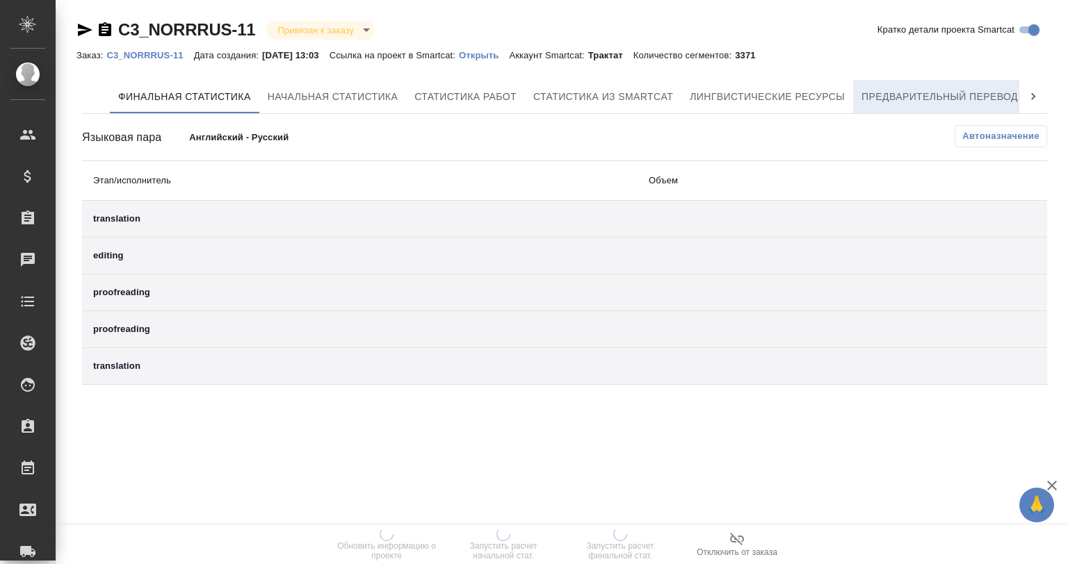
click at [893, 98] on span "Предварительный перевод" at bounding box center [939, 96] width 156 height 17
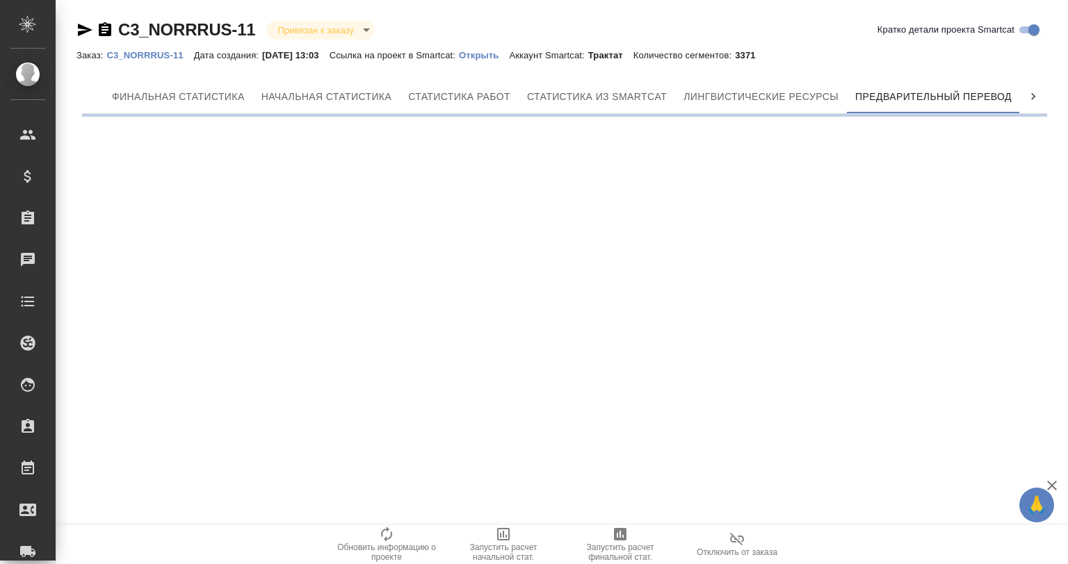
scroll to position [0, 6]
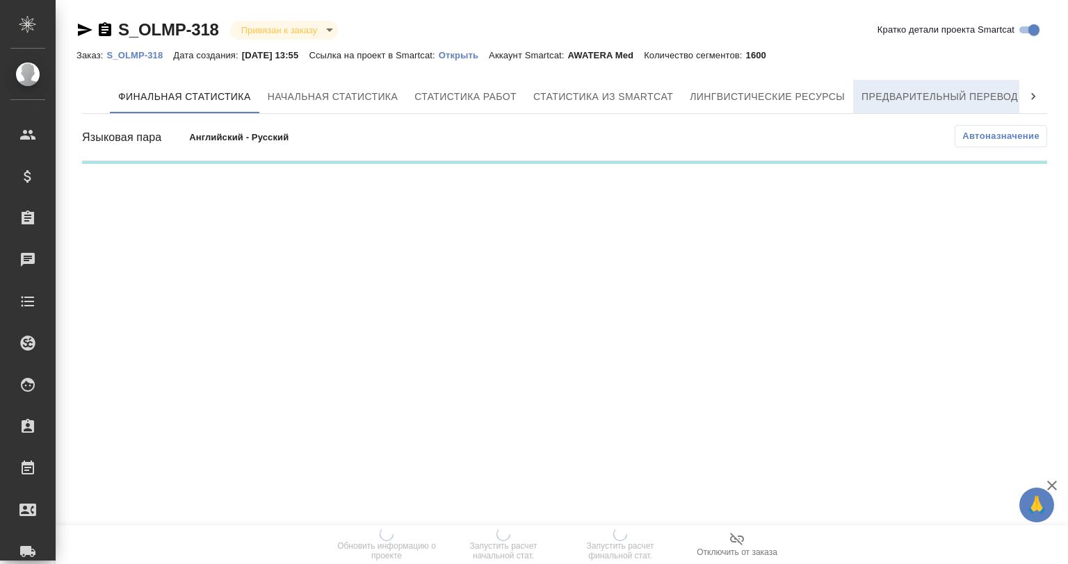
click at [904, 92] on span "Предварительный перевод" at bounding box center [939, 96] width 156 height 17
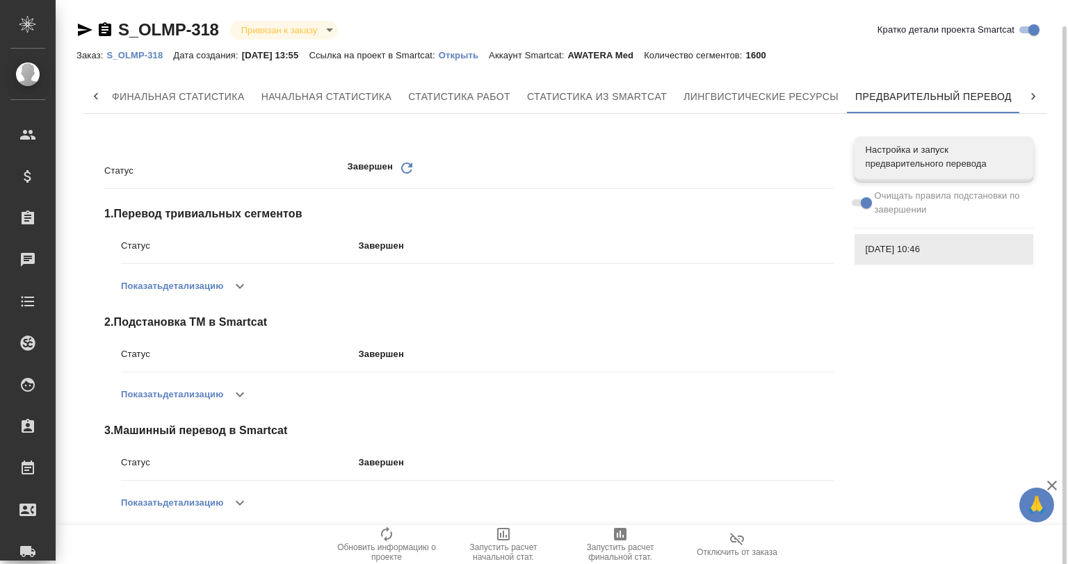
scroll to position [13, 0]
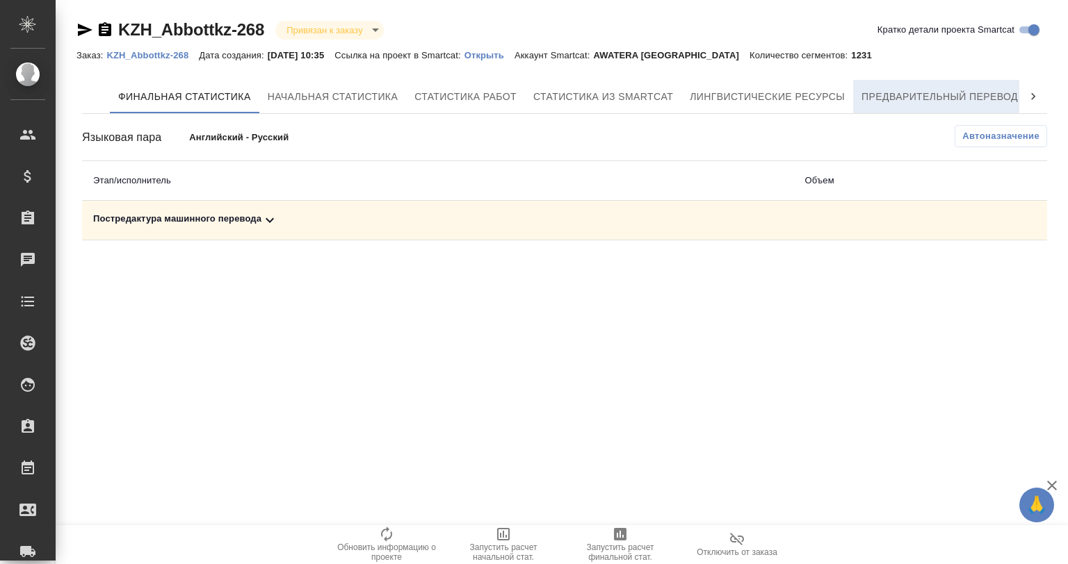
click at [969, 101] on span "Предварительный перевод" at bounding box center [939, 96] width 156 height 17
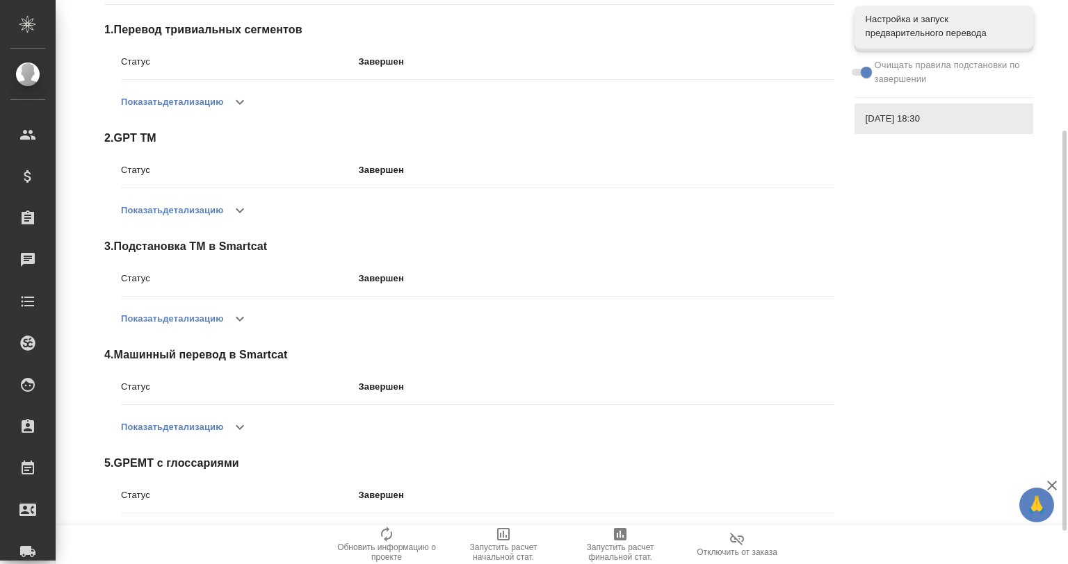
scroll to position [230, 0]
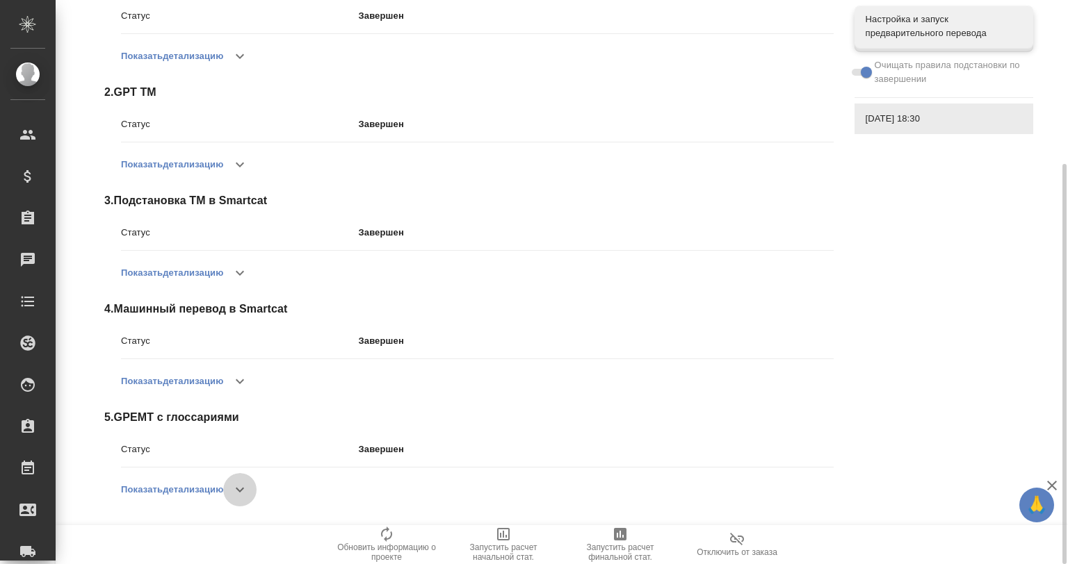
click at [241, 484] on icon "button" at bounding box center [239, 490] width 17 height 17
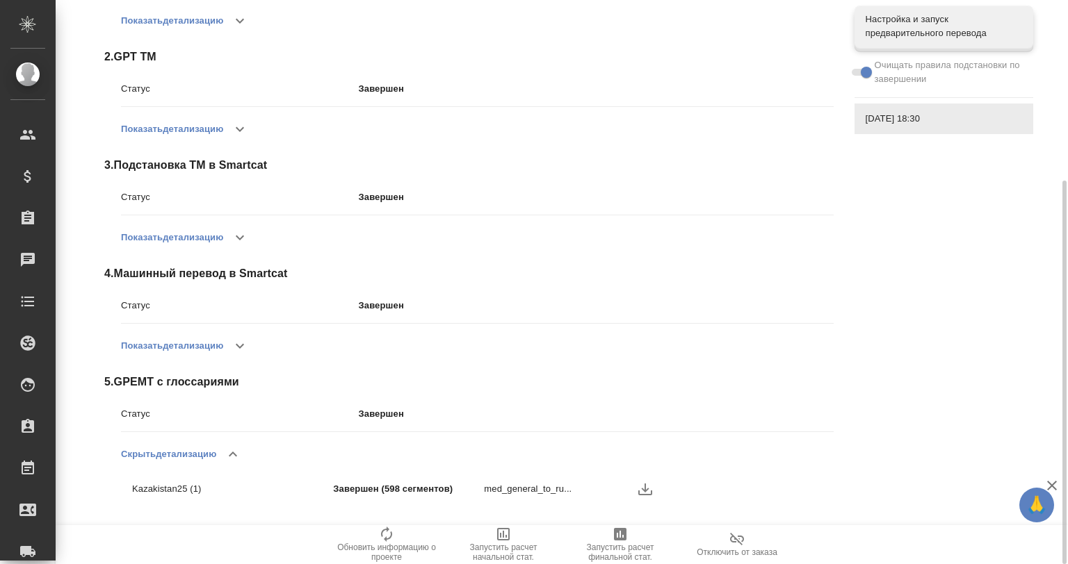
click at [648, 484] on icon "button" at bounding box center [645, 489] width 17 height 17
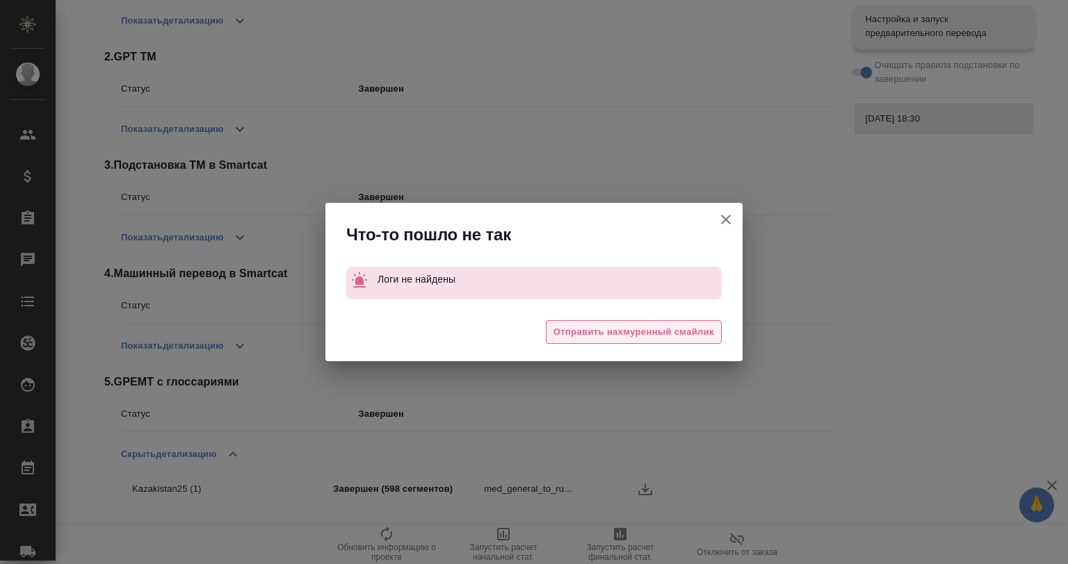
click at [585, 334] on span "Отправить нахмуренный смайлик" at bounding box center [633, 333] width 161 height 16
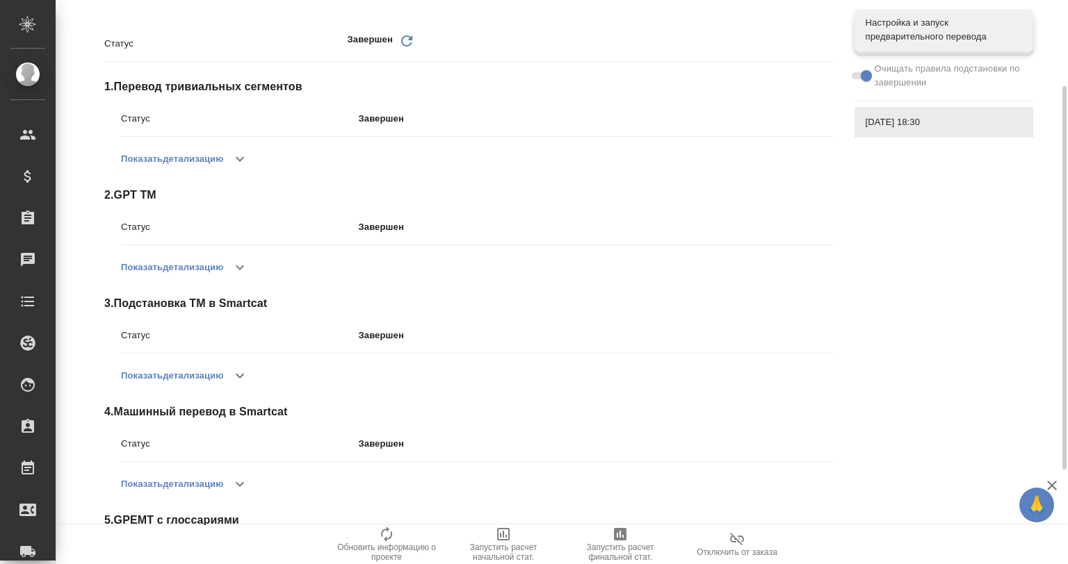
scroll to position [0, 0]
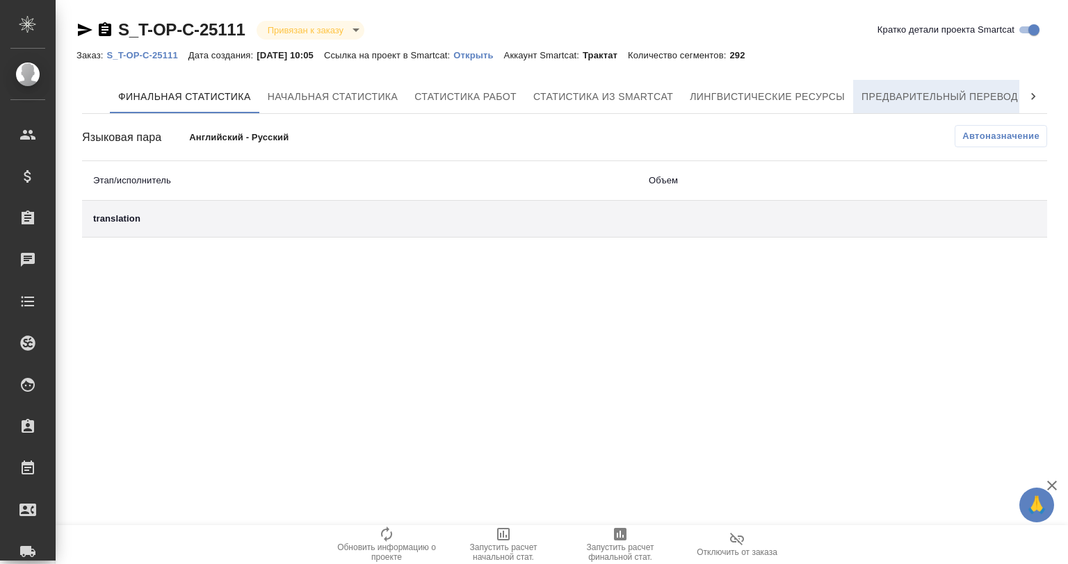
click at [951, 95] on span "Предварительный перевод" at bounding box center [939, 96] width 156 height 17
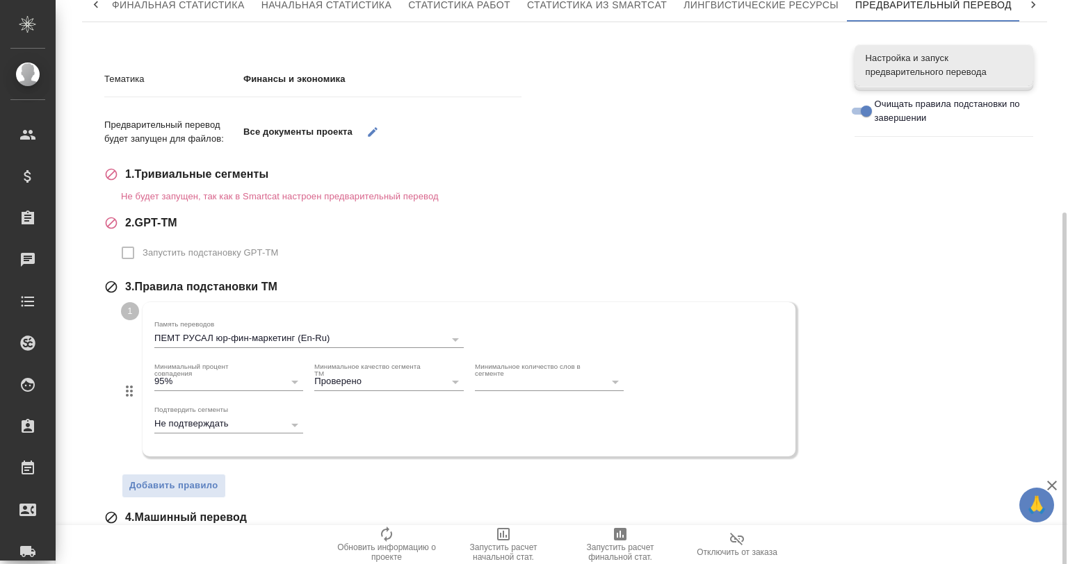
scroll to position [297, 0]
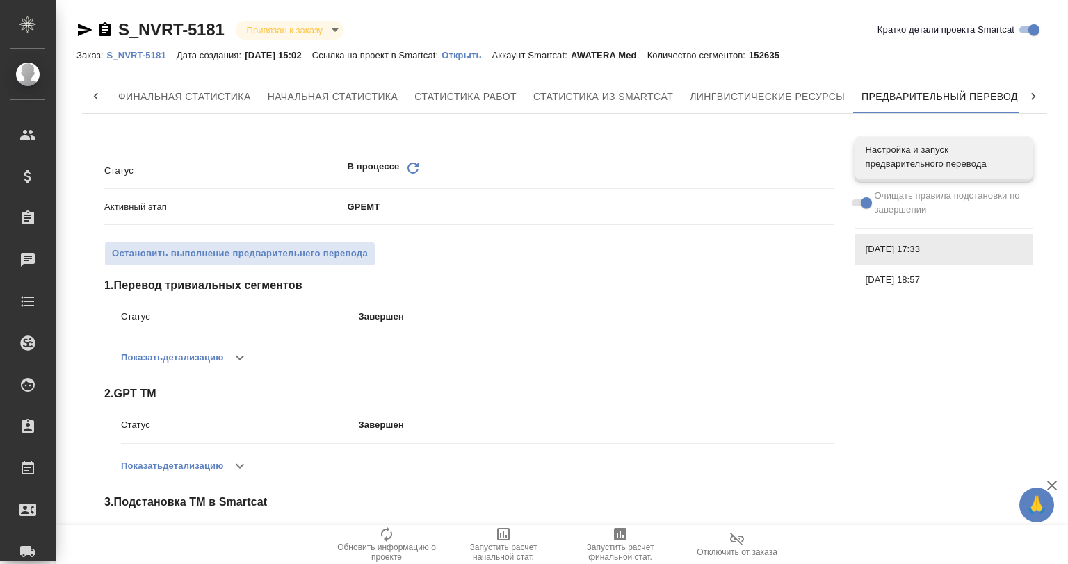
scroll to position [0, 6]
click at [80, 35] on icon "button" at bounding box center [84, 30] width 17 height 17
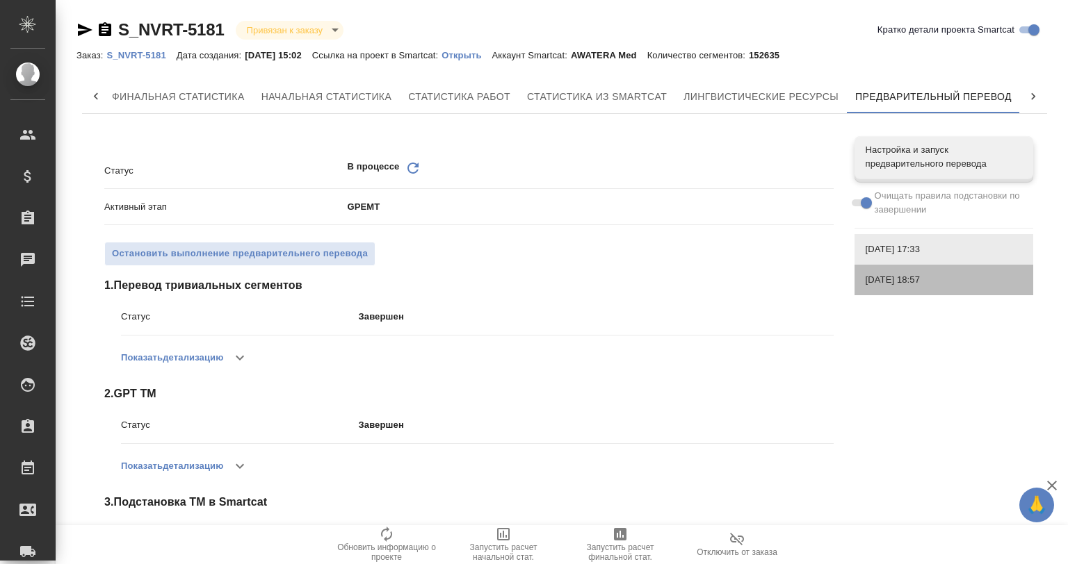
click at [957, 277] on span "[DATE] 18:57" at bounding box center [943, 280] width 156 height 14
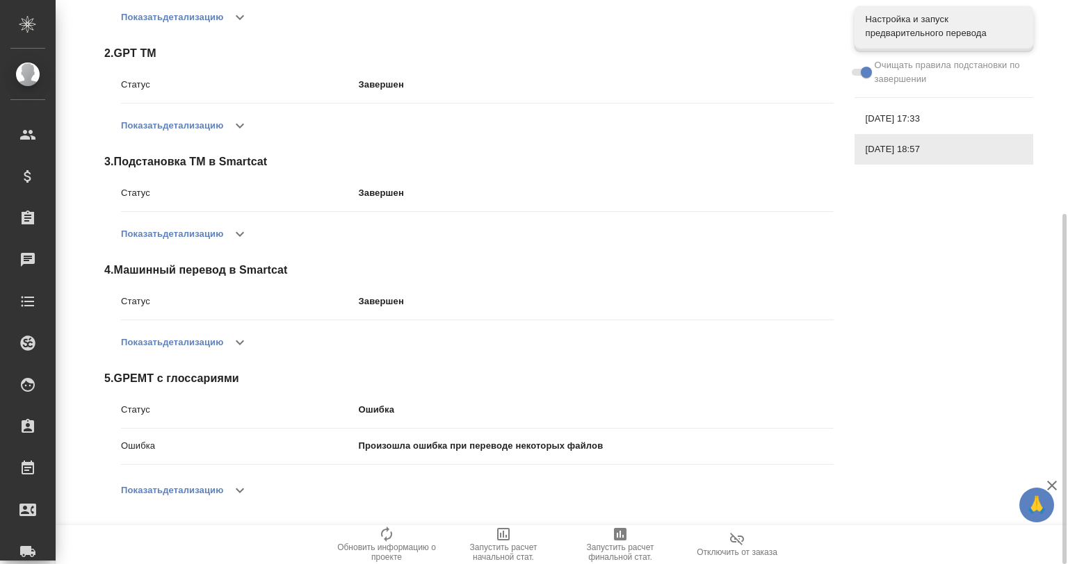
click at [237, 483] on icon "button" at bounding box center [239, 490] width 17 height 17
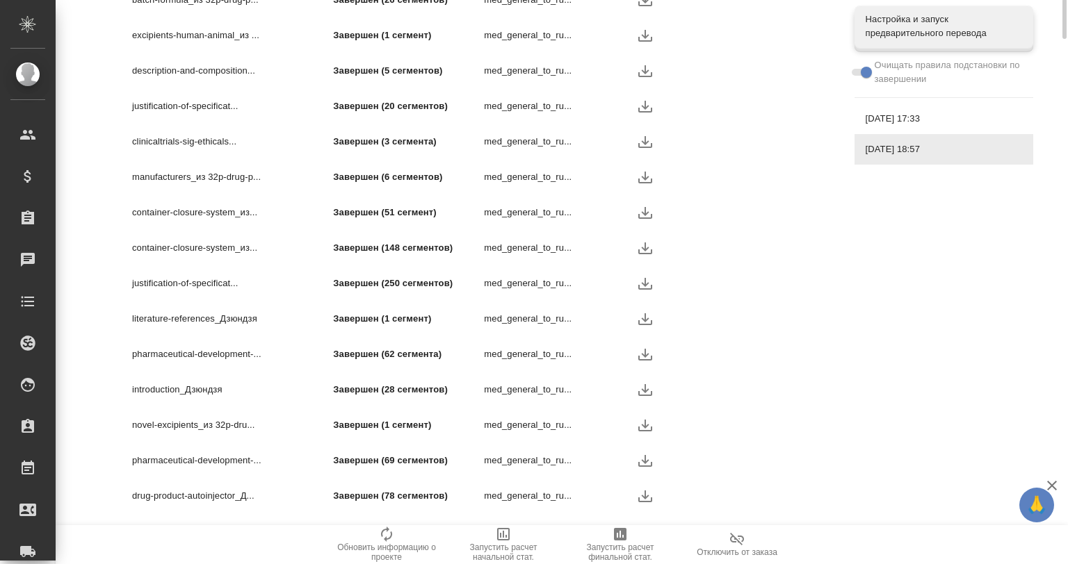
scroll to position [1549, 0]
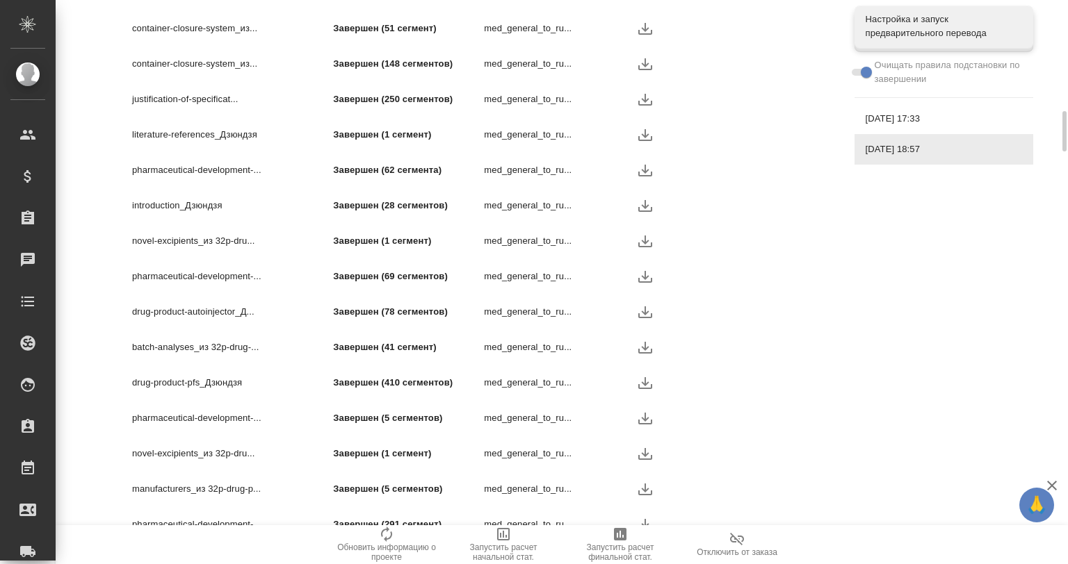
click at [924, 105] on nav "Настройка и запуск предварительного перевода Очищать правила подстановки по зав…" at bounding box center [943, 85] width 179 height 170
click at [924, 108] on div "[DATE] 17:33" at bounding box center [943, 119] width 179 height 31
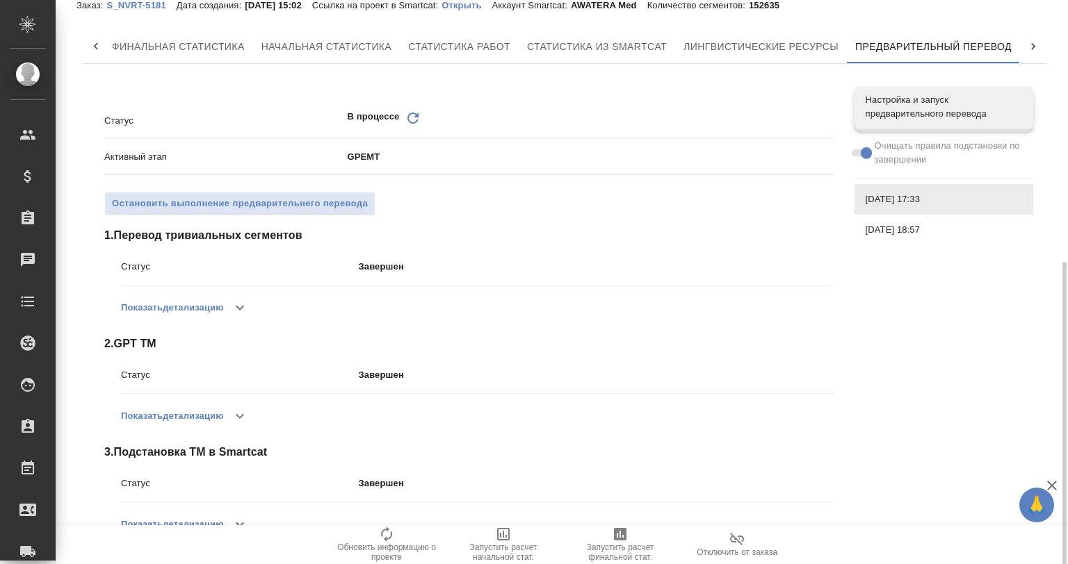
scroll to position [301, 0]
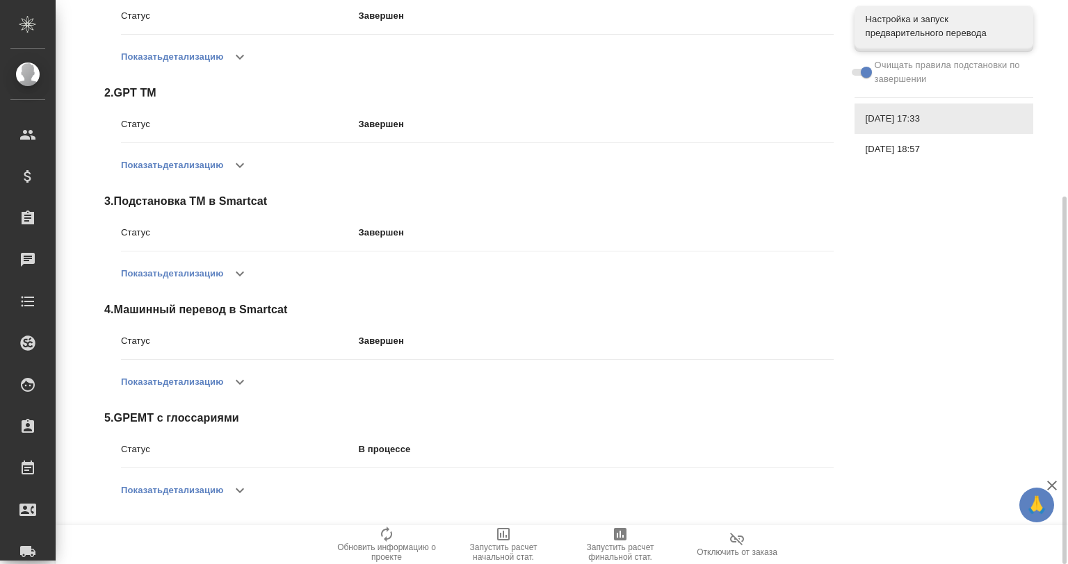
click at [253, 493] on button "button" at bounding box center [239, 490] width 33 height 33
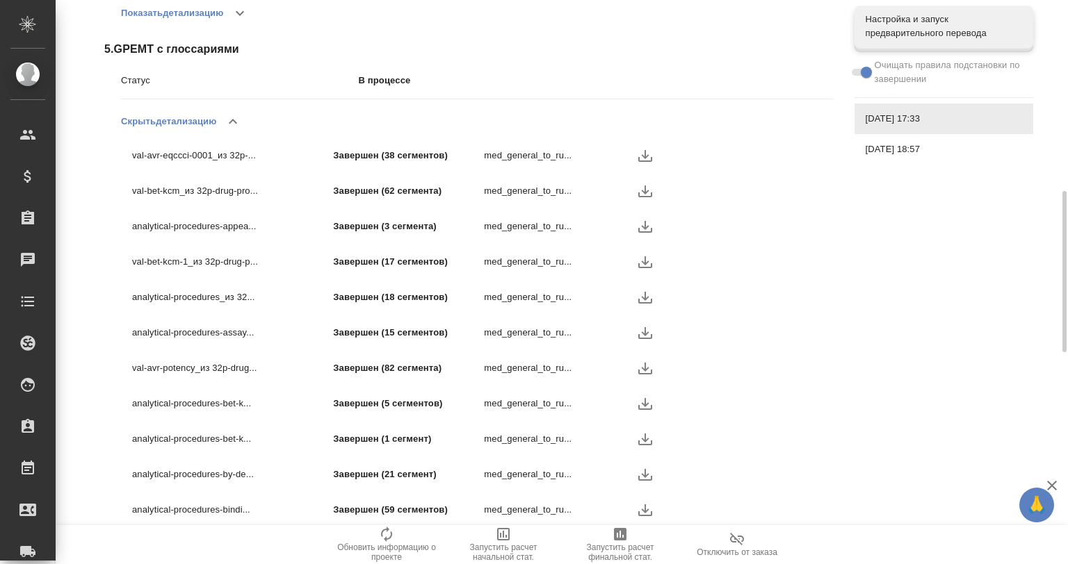
click at [639, 366] on icon "button" at bounding box center [645, 368] width 17 height 17
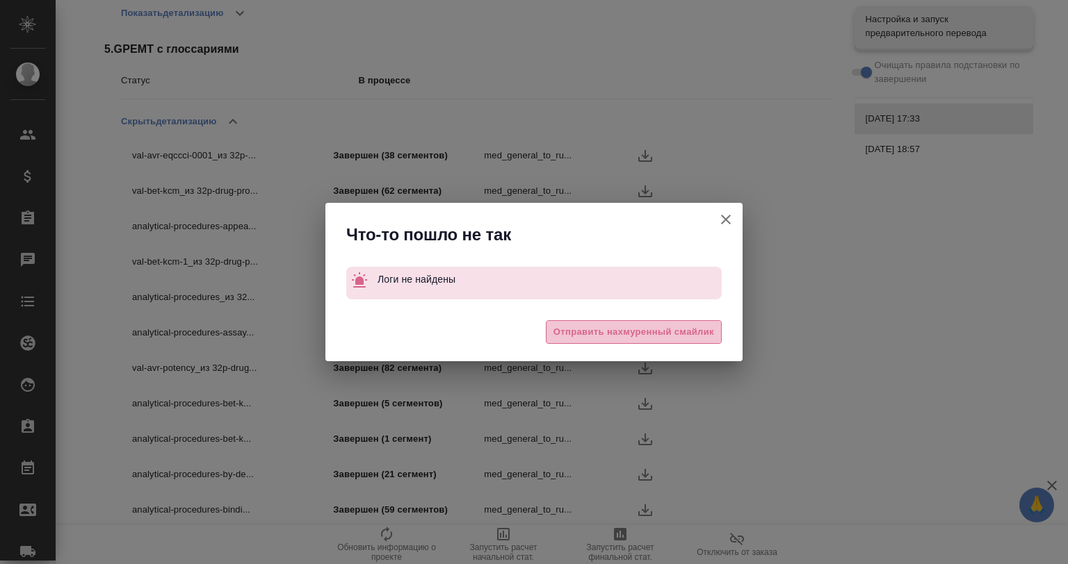
click at [674, 325] on span "Отправить нахмуренный смайлик" at bounding box center [633, 333] width 161 height 16
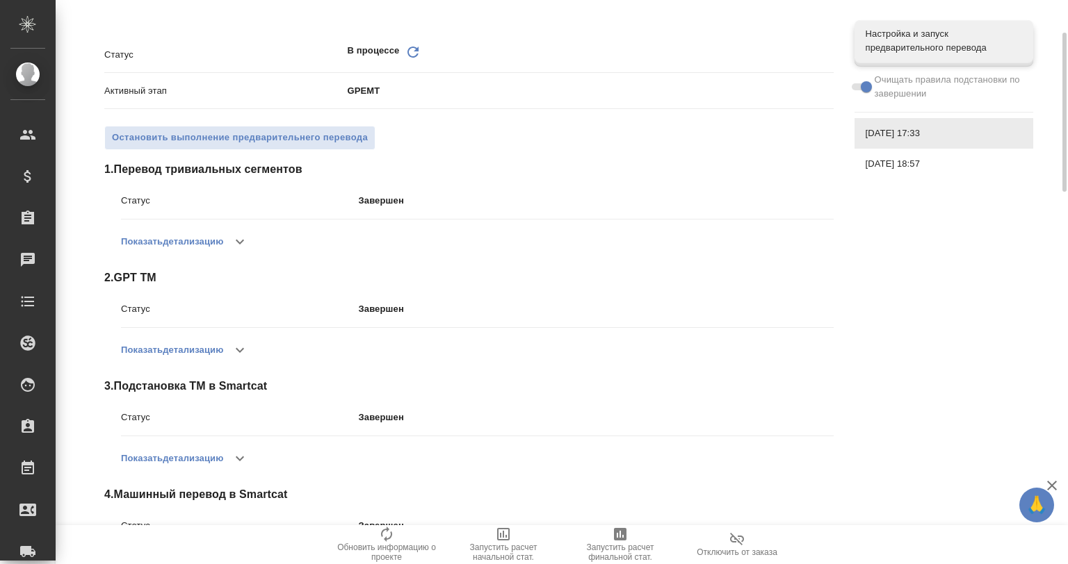
scroll to position [0, 0]
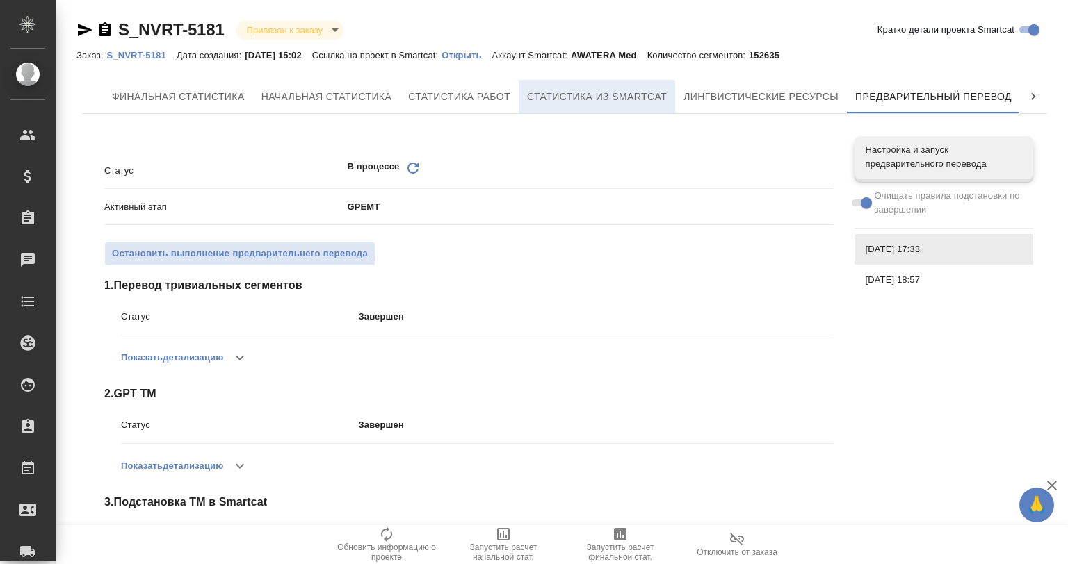
scroll to position [0, 6]
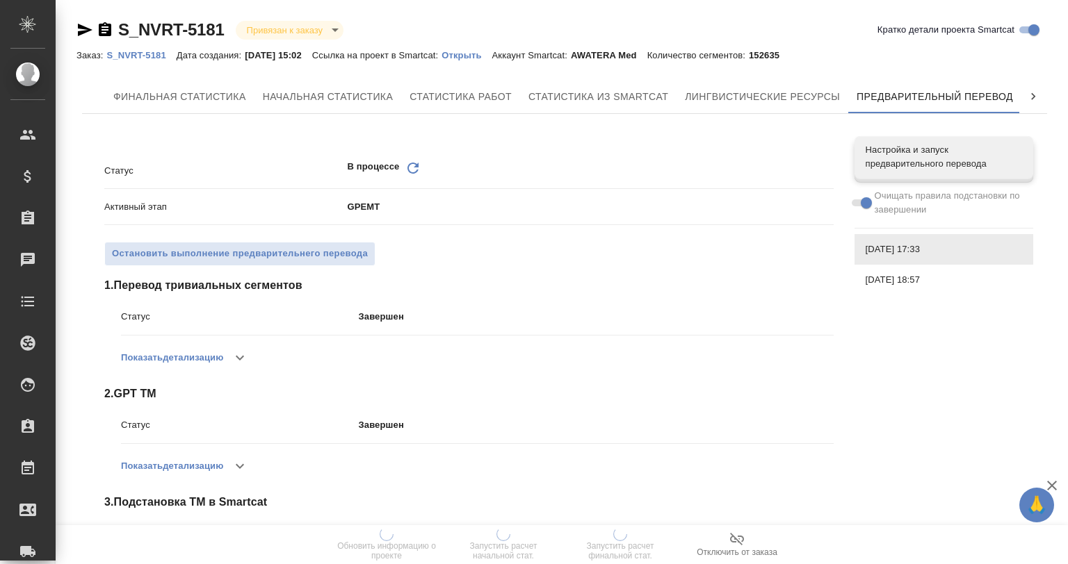
scroll to position [0, 6]
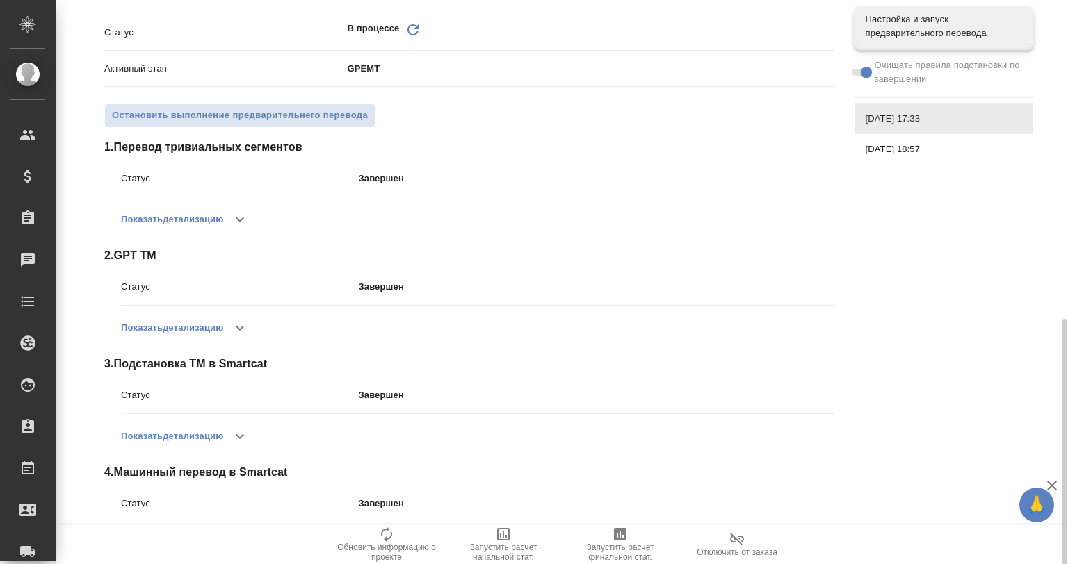
scroll to position [301, 0]
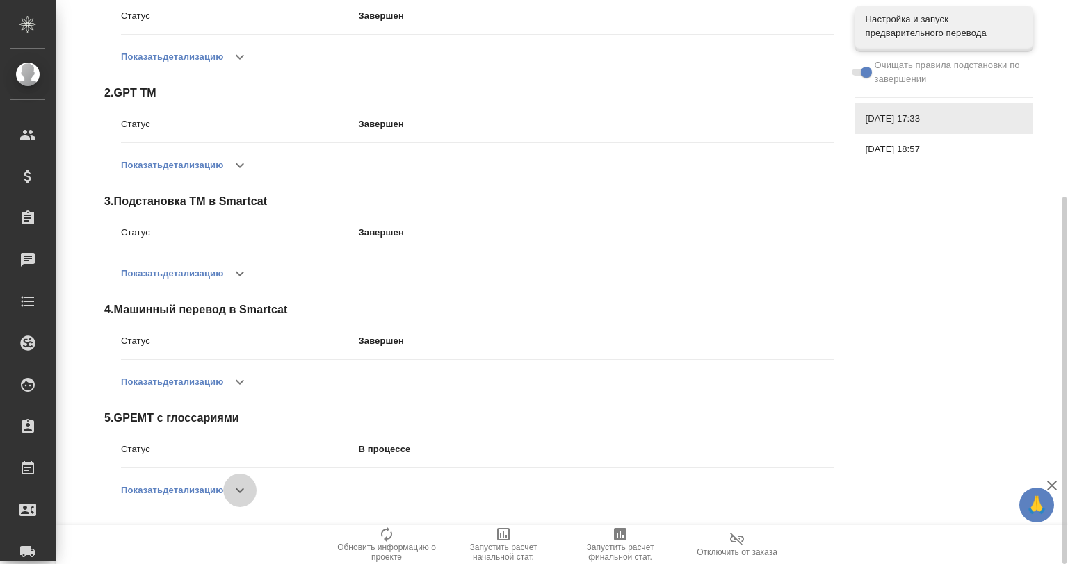
click at [247, 483] on icon "button" at bounding box center [239, 490] width 17 height 17
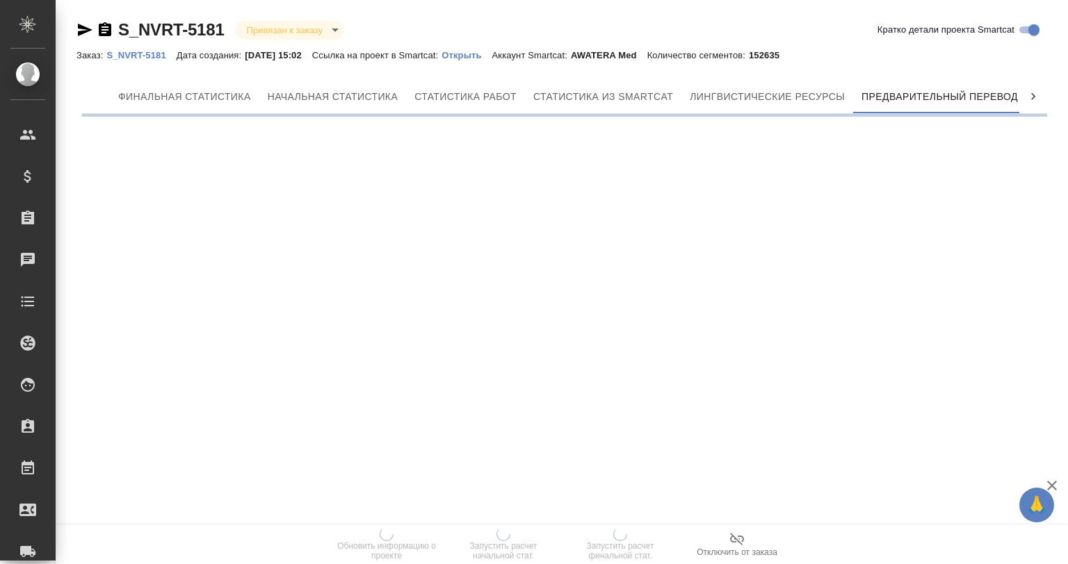
scroll to position [0, 6]
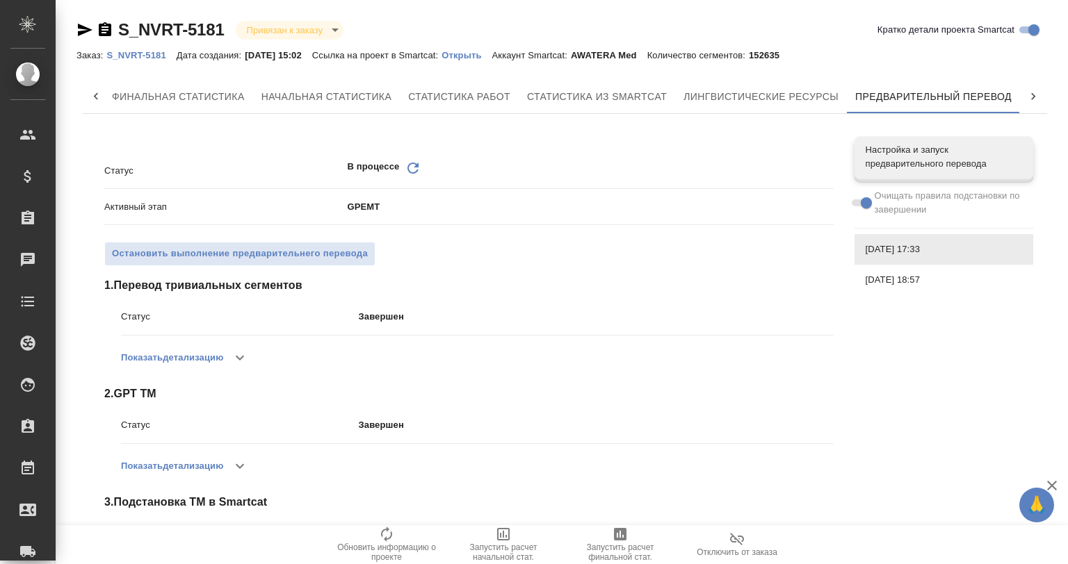
click at [409, 167] on icon "Обновить" at bounding box center [413, 168] width 17 height 17
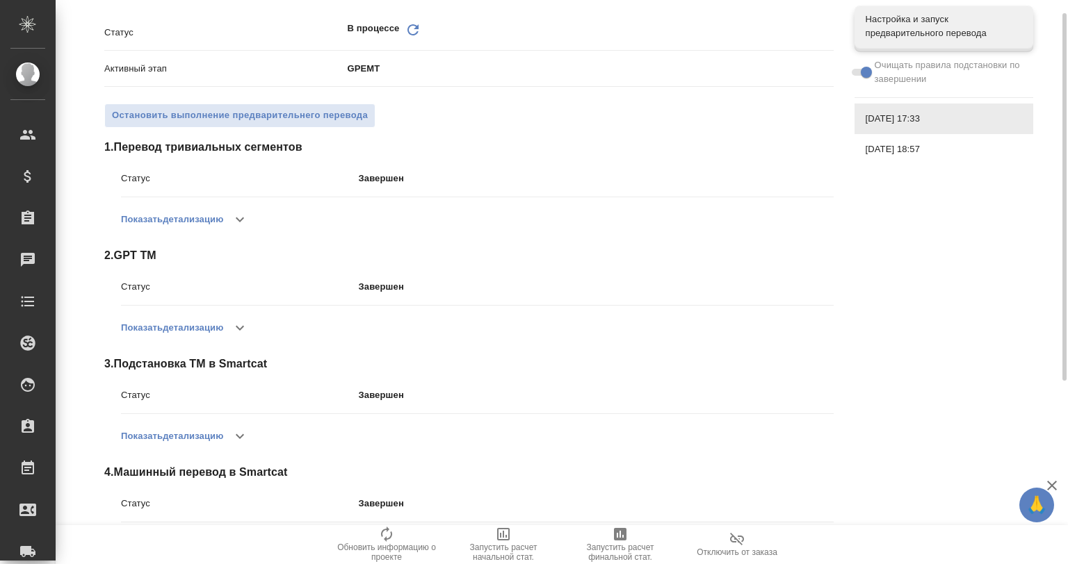
scroll to position [301, 0]
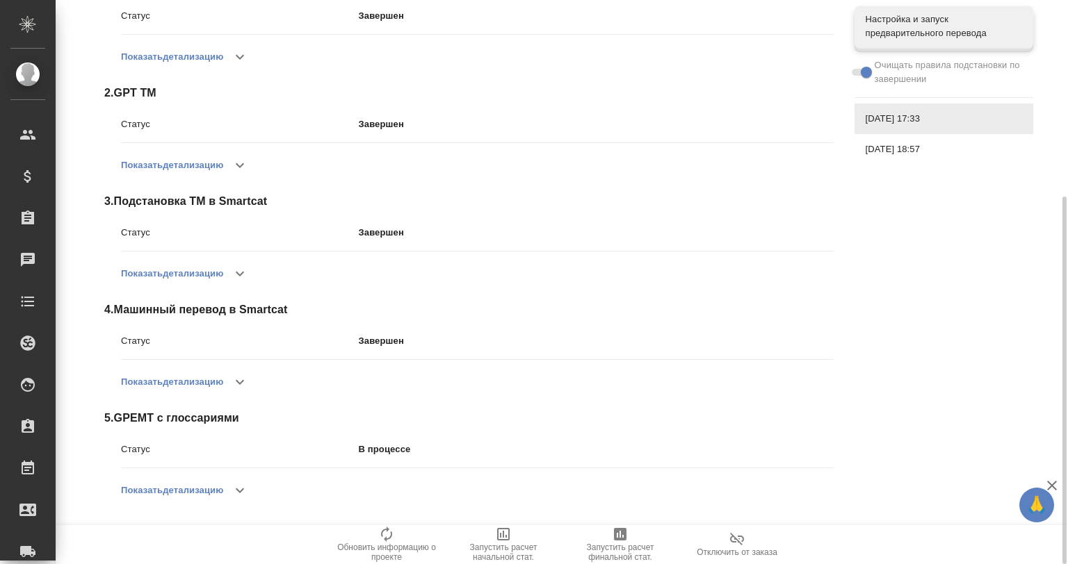
click at [231, 487] on button "button" at bounding box center [239, 490] width 33 height 33
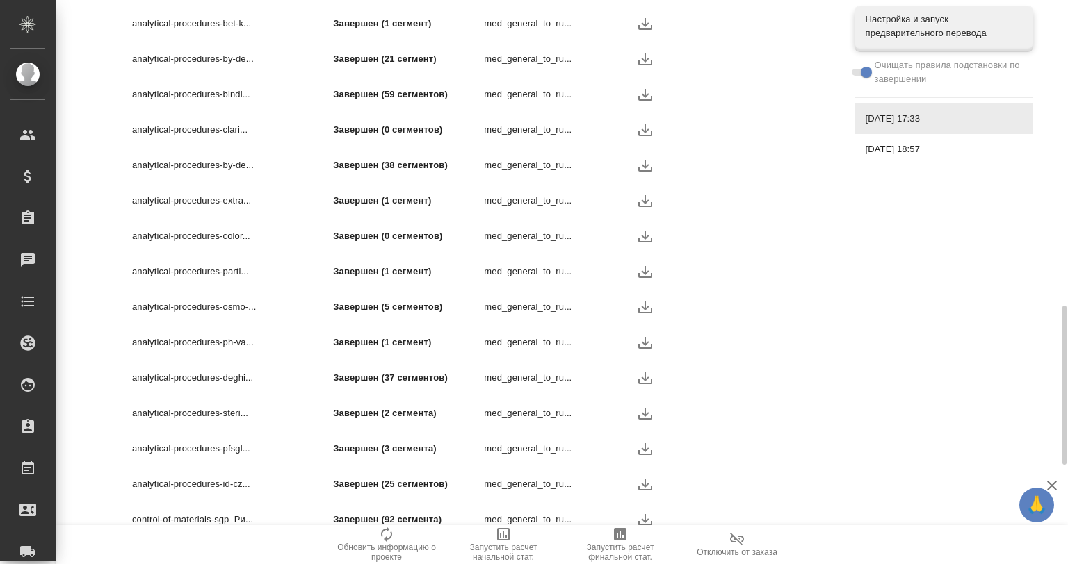
scroll to position [1040, 0]
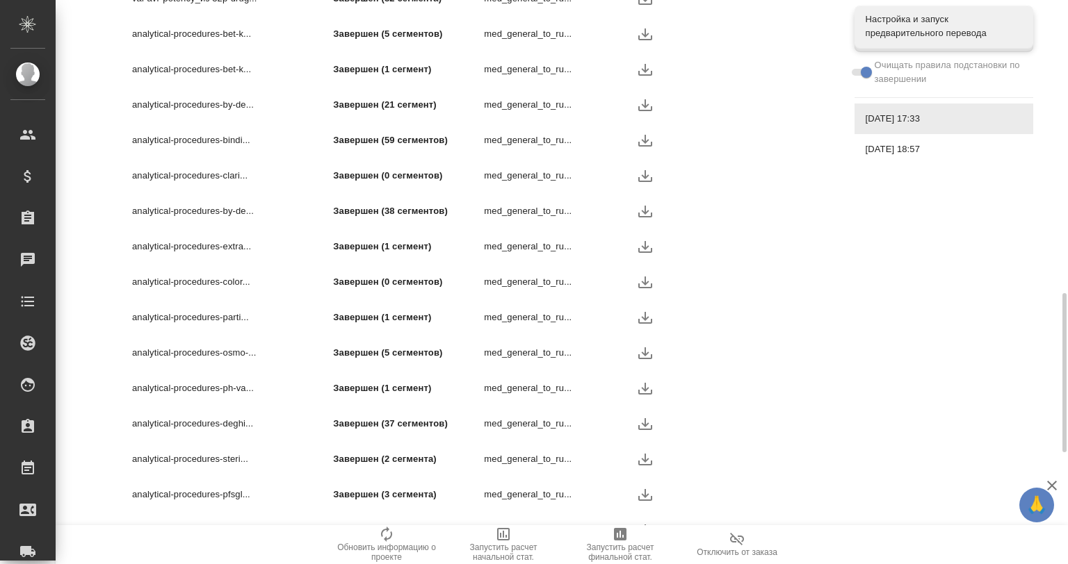
click at [822, 322] on div "val-avr-eqccci-0001_из 32p-... Завершен (38 сегментов) med_general_to_ru... val…" at bounding box center [477, 336] width 712 height 1134
